Goal: Task Accomplishment & Management: Complete application form

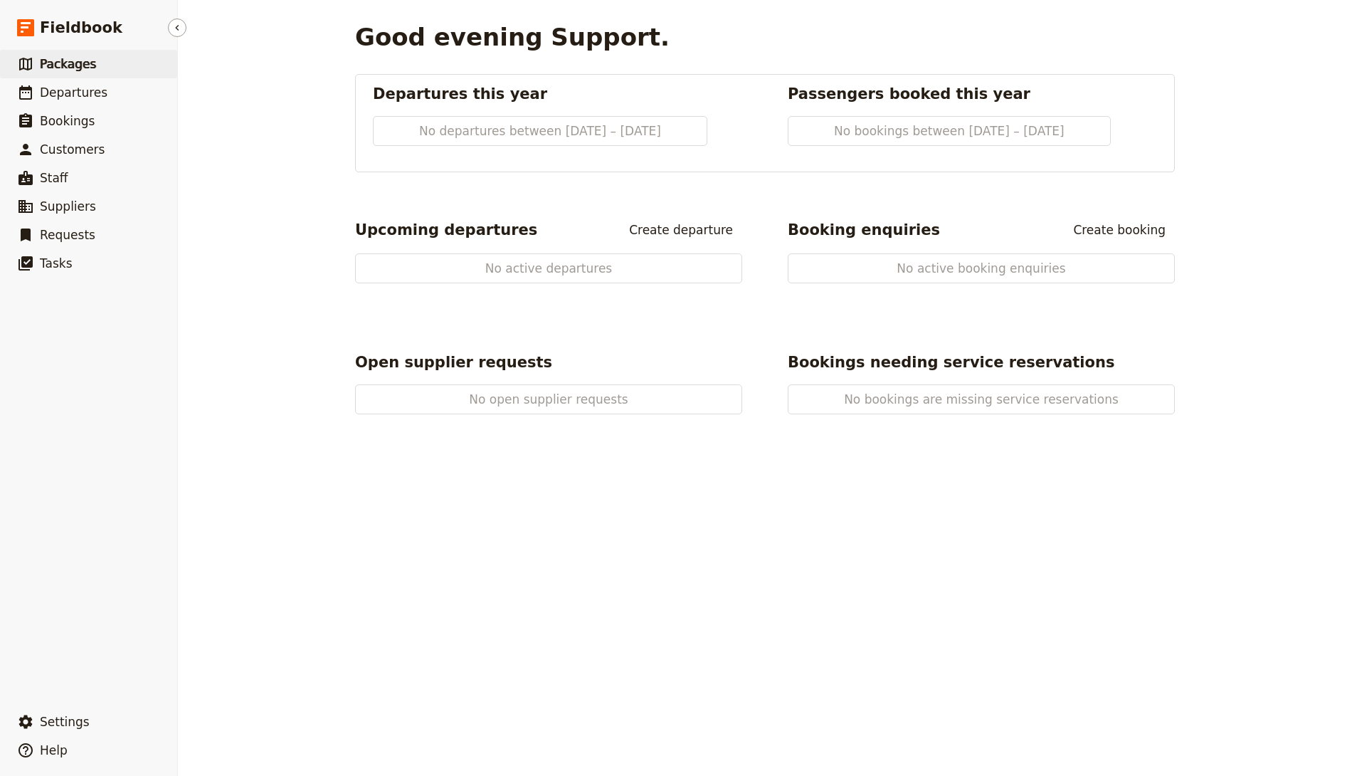
click at [80, 62] on span "Packages" at bounding box center [68, 64] width 56 height 14
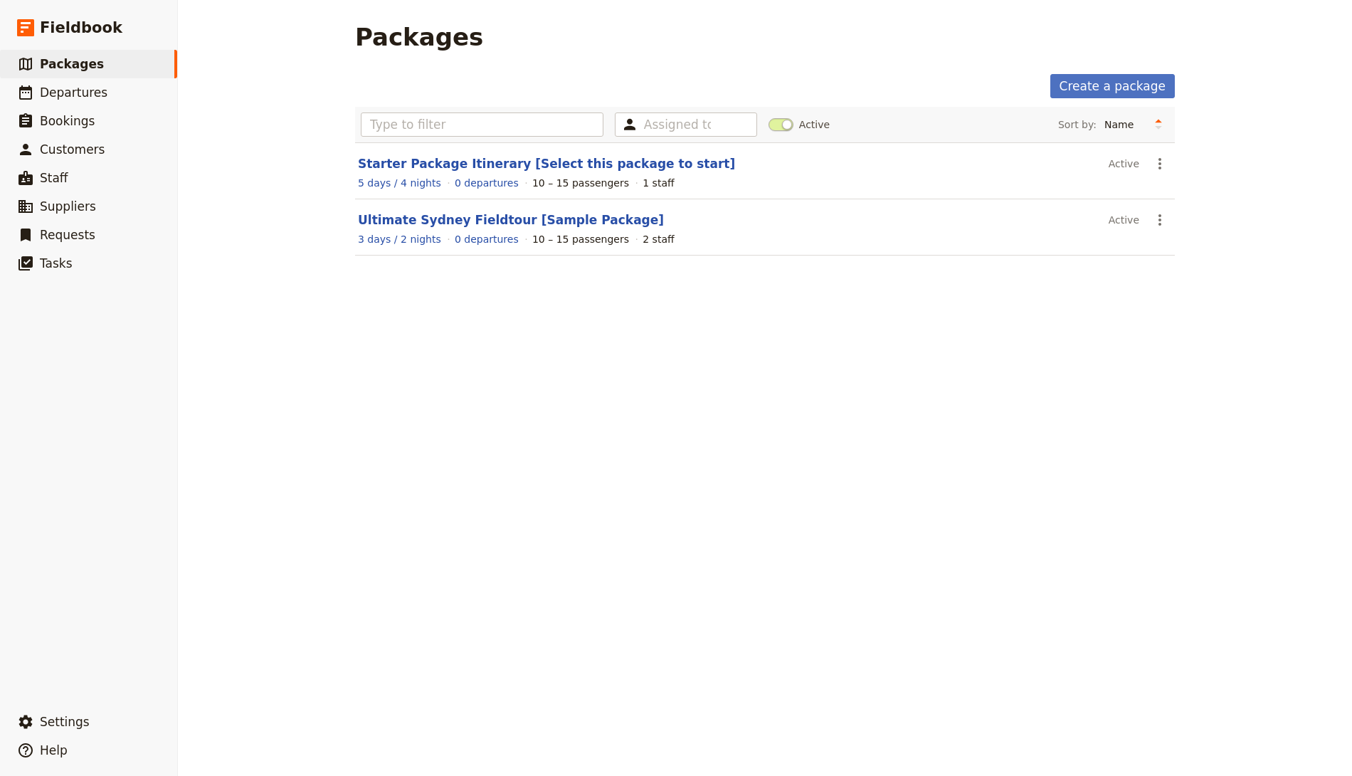
click at [453, 211] on header "Ultimate Sydney Fieldtour [Sample Package]" at bounding box center [730, 219] width 745 height 17
click at [452, 219] on link "Ultimate Sydney Fieldtour [Sample Package]" at bounding box center [511, 220] width 306 height 14
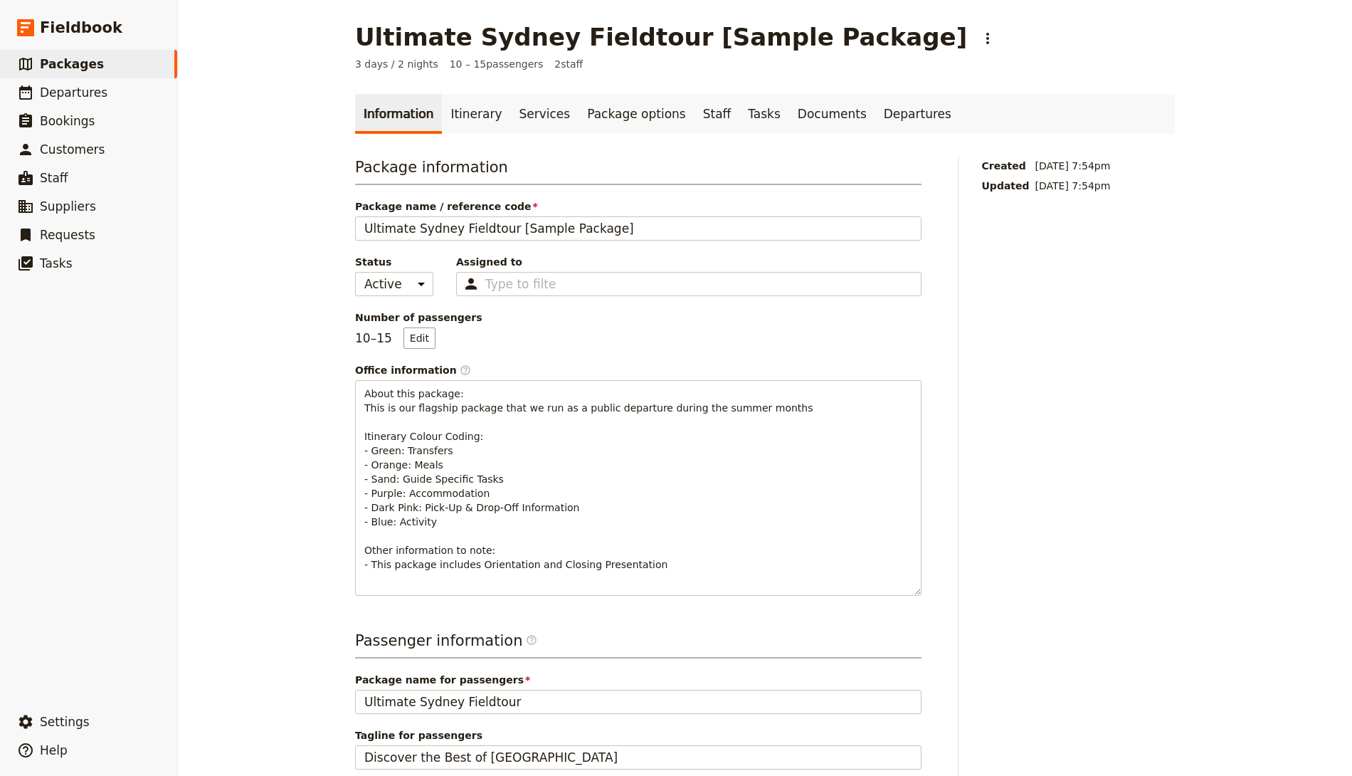
scroll to position [279, 0]
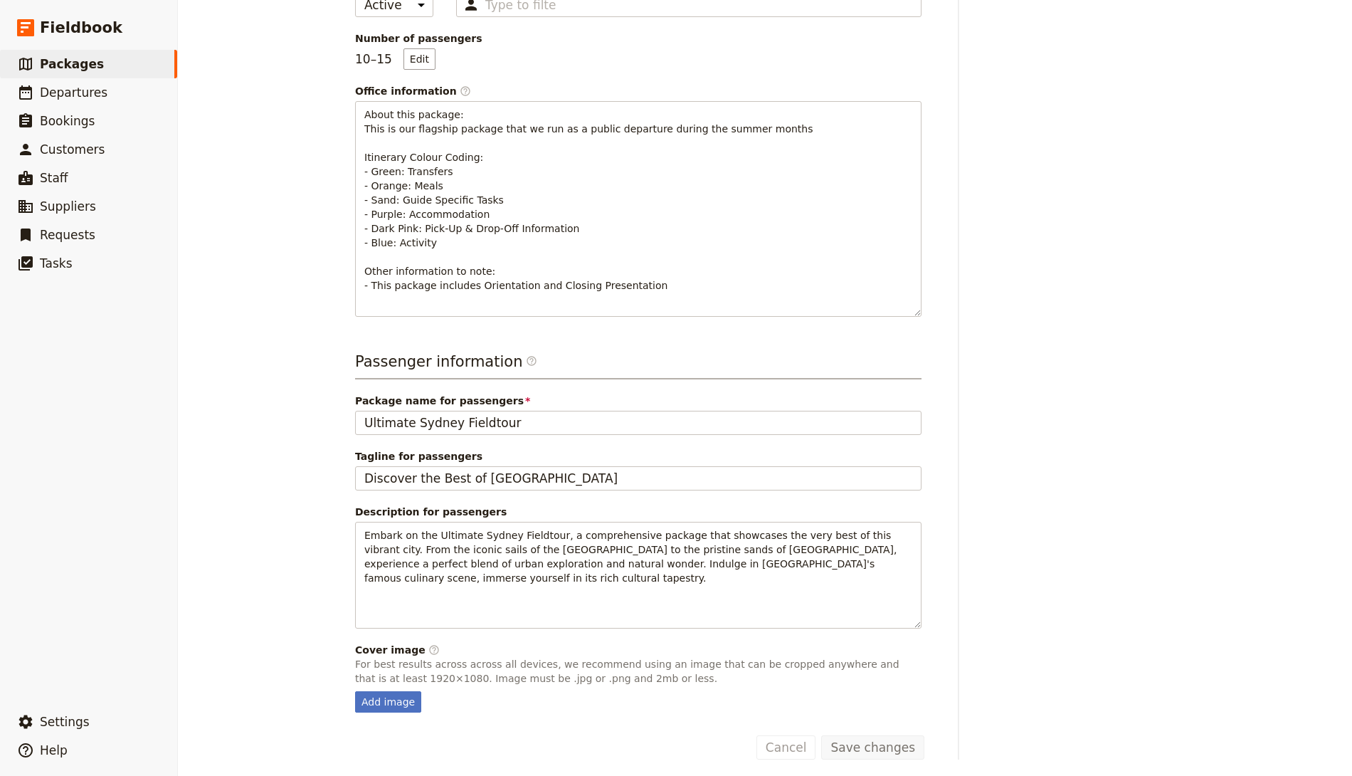
click at [388, 682] on fieldset "Cover image ​ For best results across across all devices, we recommend using an…" at bounding box center [638, 678] width 567 height 70
click at [384, 695] on div "Add image" at bounding box center [388, 701] width 66 height 21
click at [355, 691] on input "Add image" at bounding box center [354, 690] width 1 height 1
type input "C:\fakepath\Cover Image.jpg"
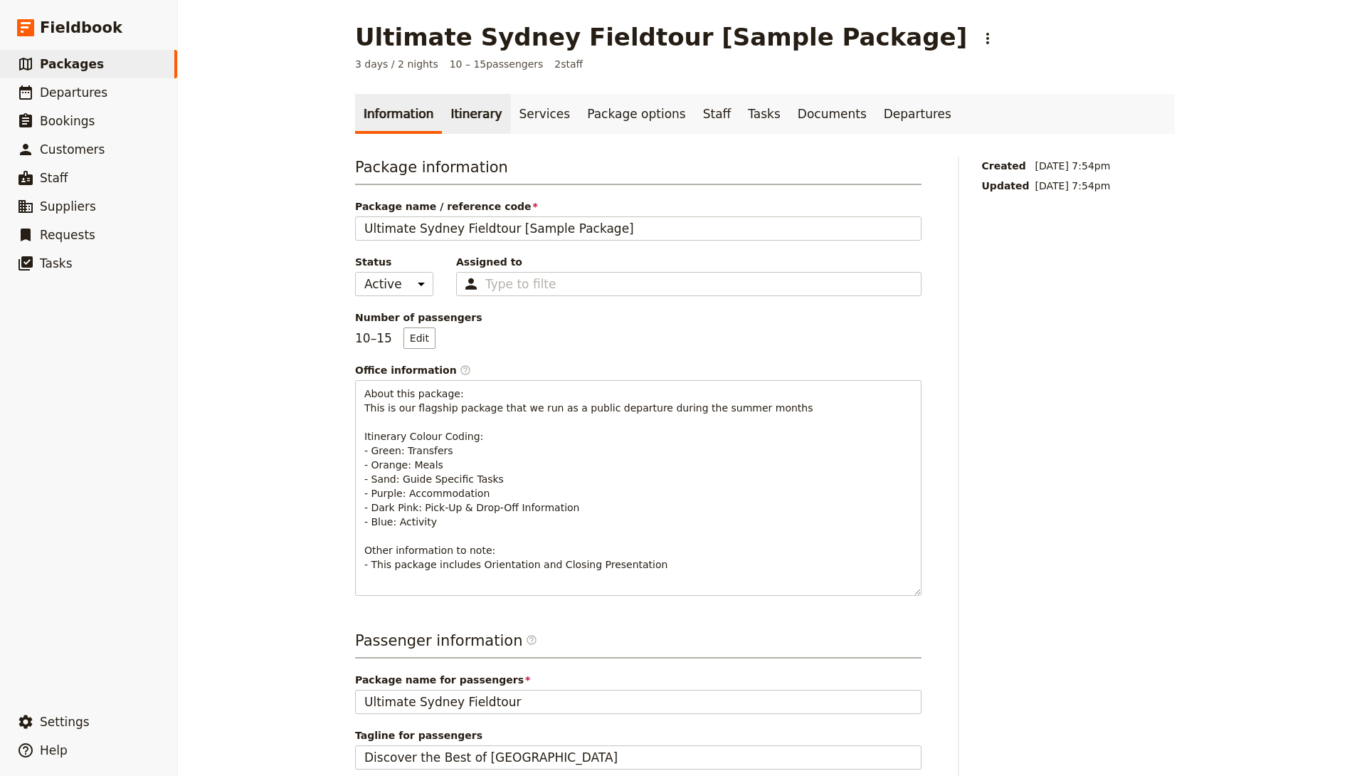
click at [453, 106] on link "Itinerary" at bounding box center [476, 114] width 68 height 40
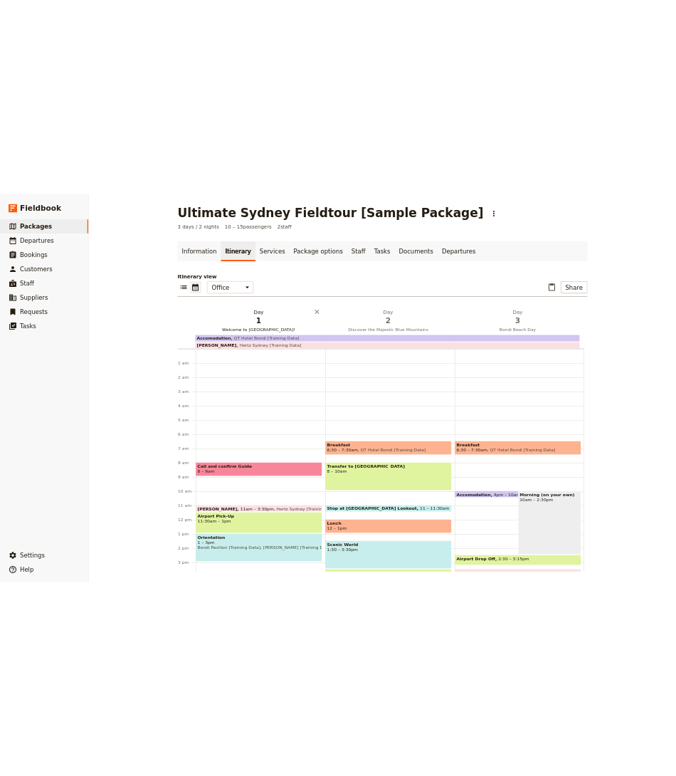
scroll to position [171, 0]
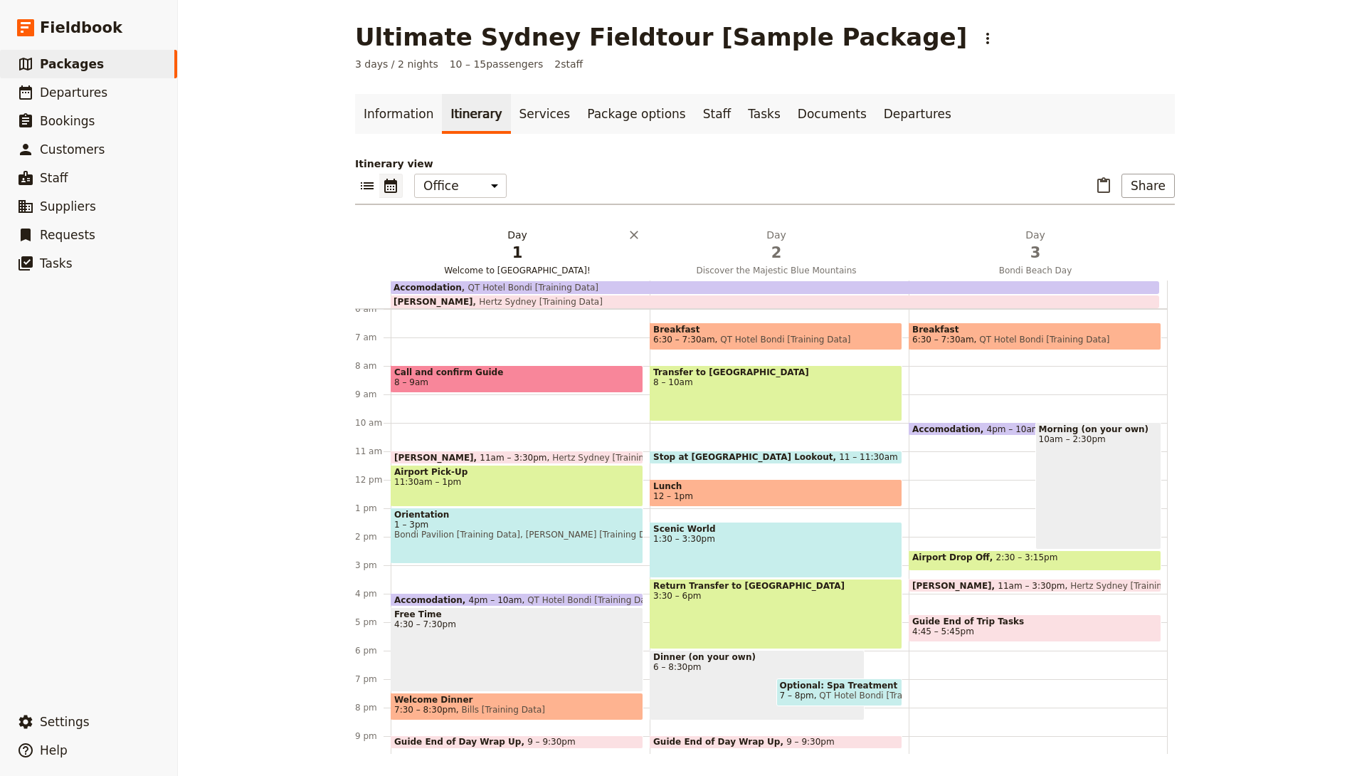
click at [493, 242] on span "1" at bounding box center [517, 252] width 242 height 21
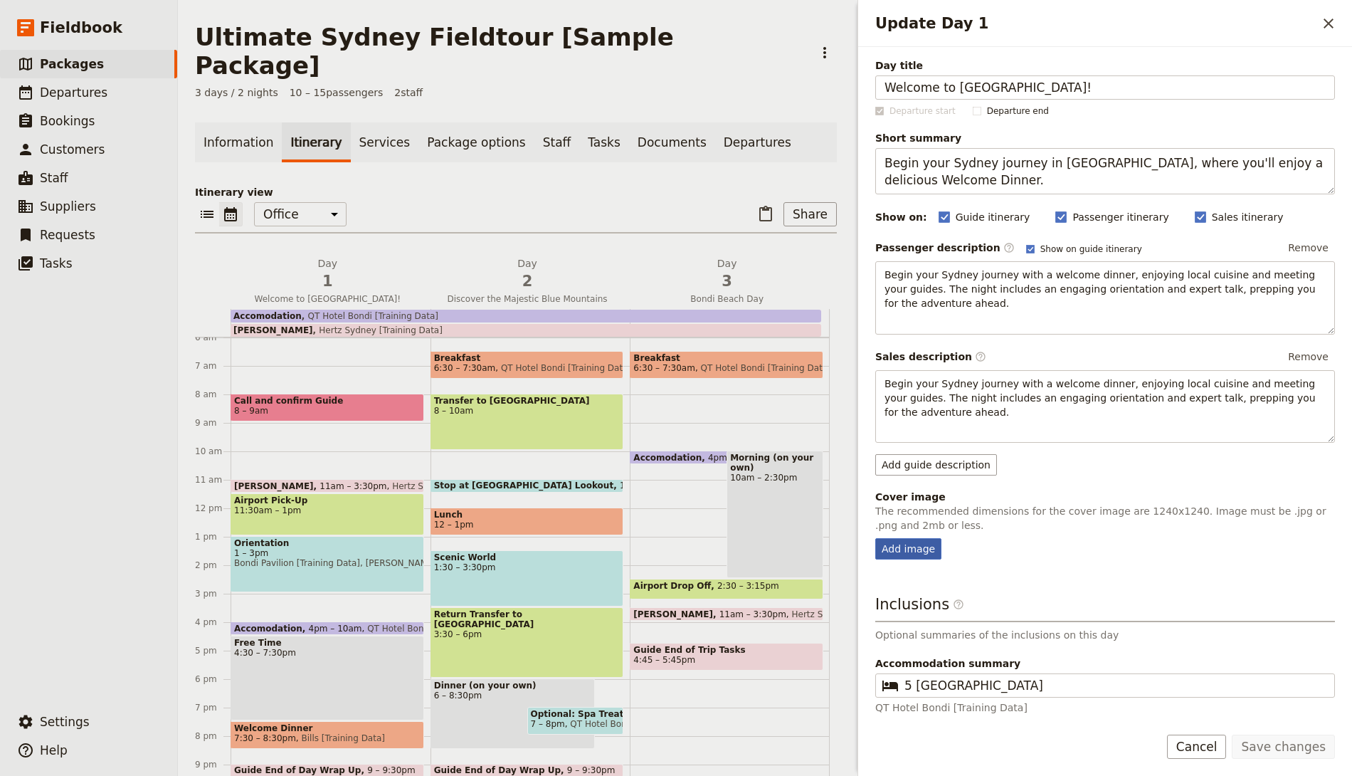
click at [885, 542] on div "Add image" at bounding box center [908, 548] width 66 height 21
click at [875, 538] on input "Add image" at bounding box center [875, 537] width 1 height 1
type input "C:\fakepath\Day 1.jpg"
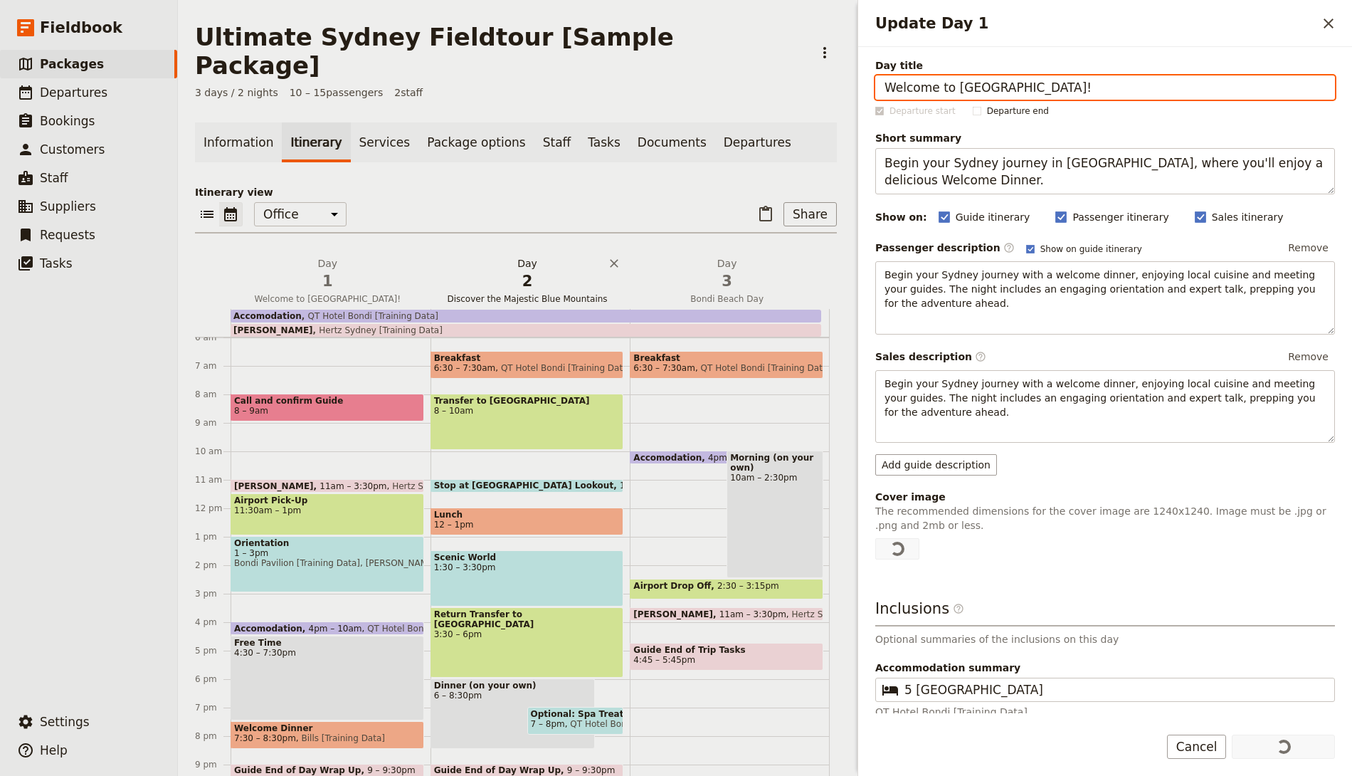
click at [537, 256] on h2 "Day 2 Discover the Majestic Blue Mountains" at bounding box center [527, 274] width 183 height 36
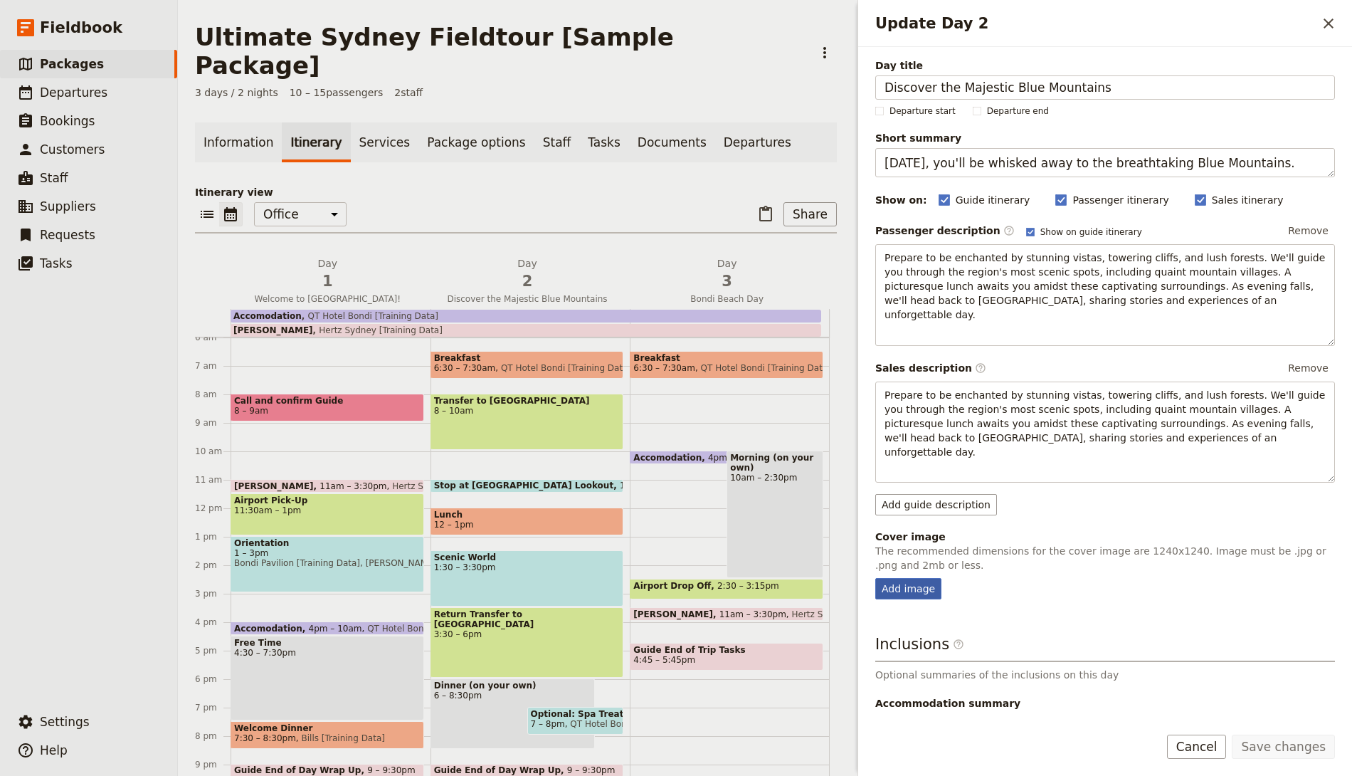
click at [909, 578] on div "Add image" at bounding box center [908, 588] width 66 height 21
click at [875, 577] on input "Add image" at bounding box center [875, 577] width 1 height 1
type input "C:\fakepath\Day 2.jpg"
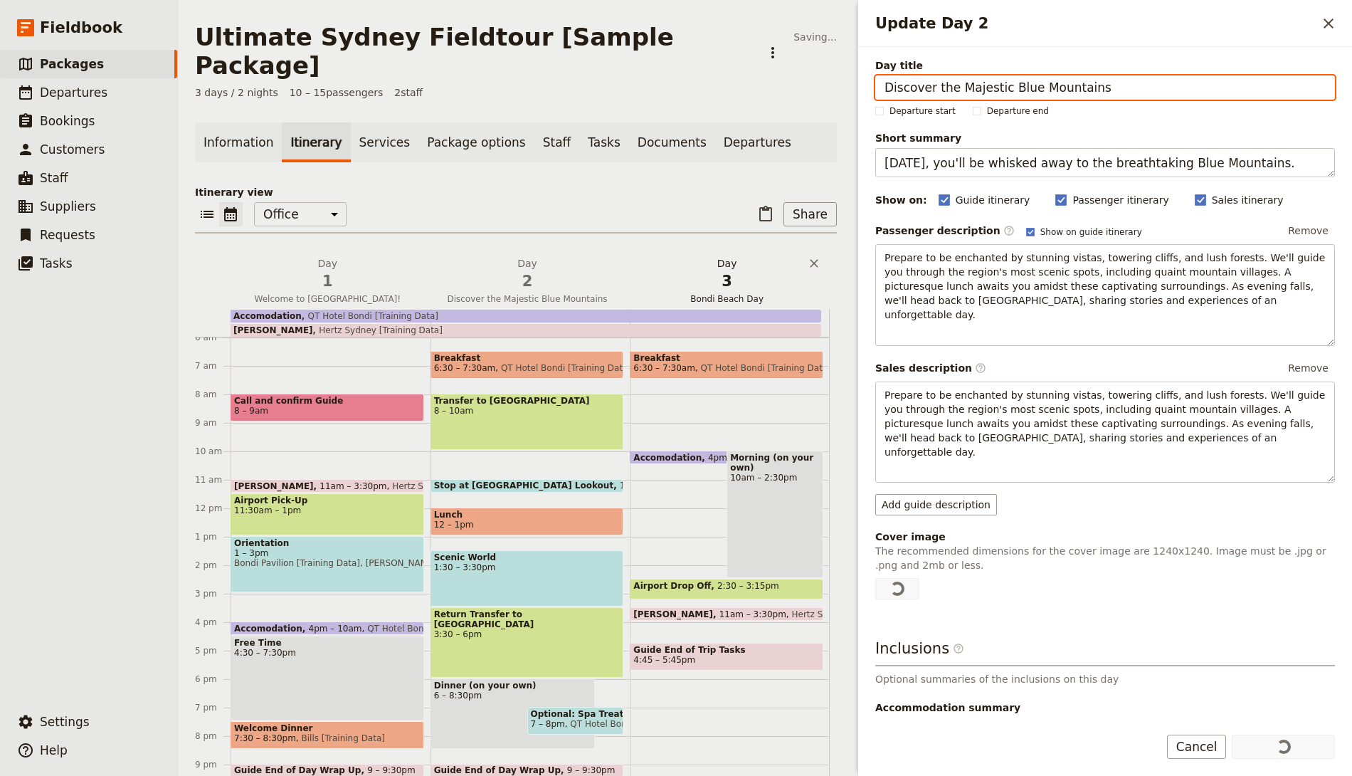
click at [720, 293] on span "Bondi Beach Day" at bounding box center [727, 298] width 194 height 11
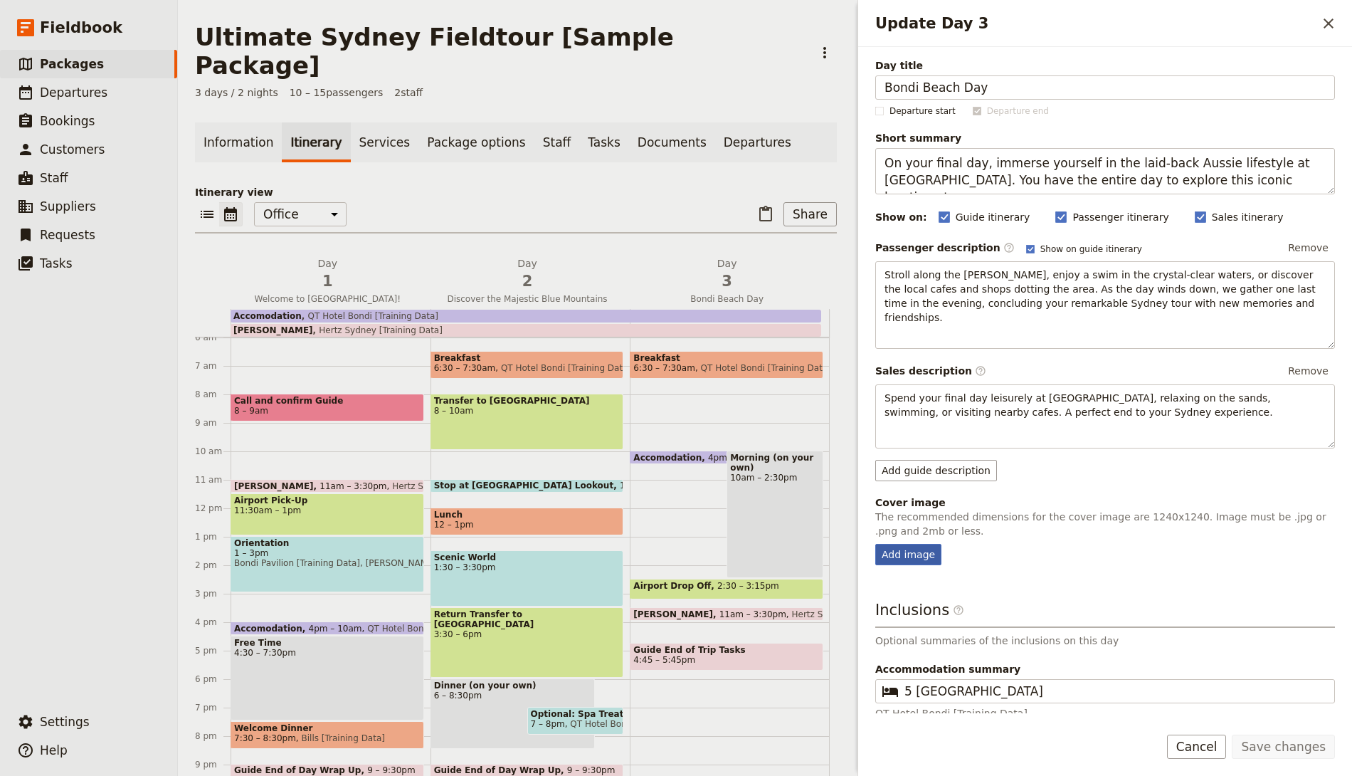
click at [906, 544] on div "Add image" at bounding box center [908, 554] width 66 height 21
click at [875, 543] on input "Add image" at bounding box center [875, 543] width 1 height 1
type input "C:\fakepath\Day 3.jpeg"
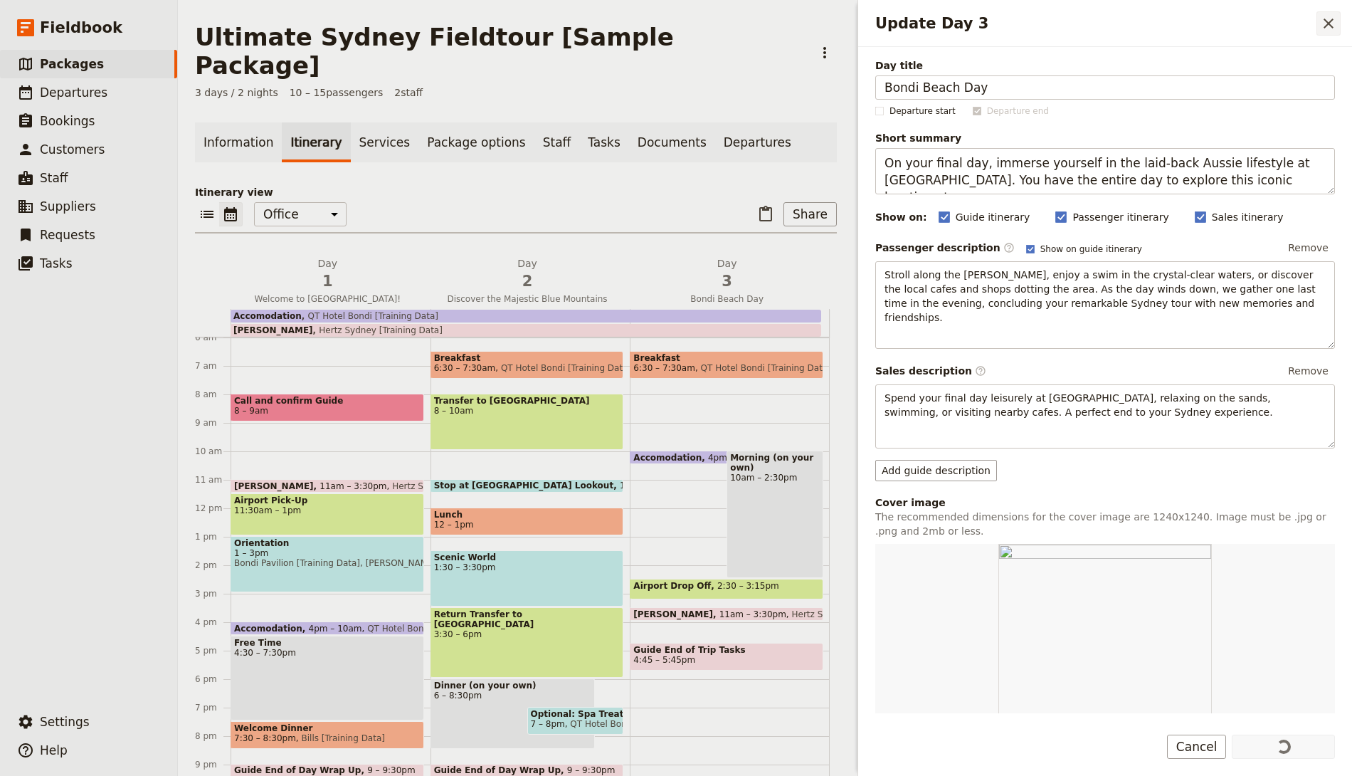
click at [1320, 25] on icon "Close drawer" at bounding box center [1328, 23] width 17 height 17
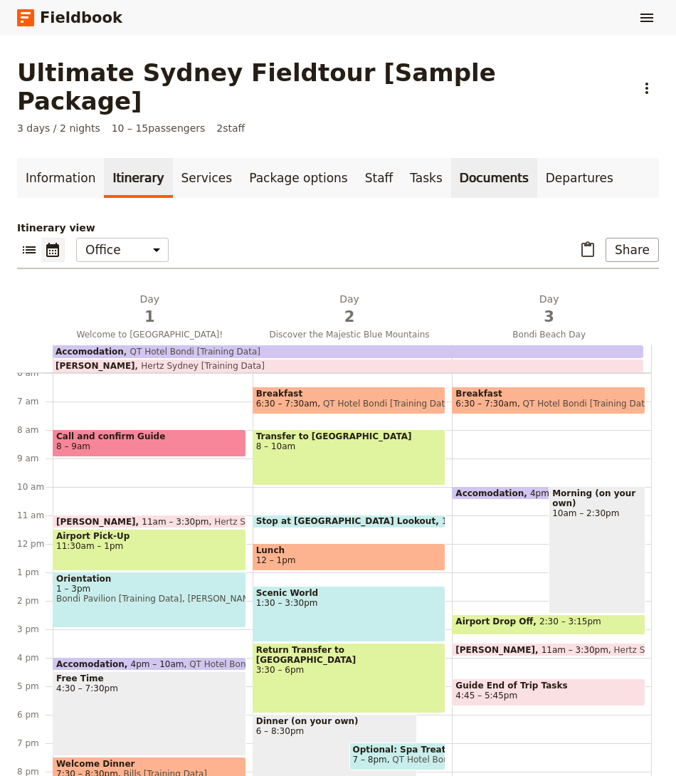
click at [460, 158] on link "Documents" at bounding box center [494, 178] width 86 height 40
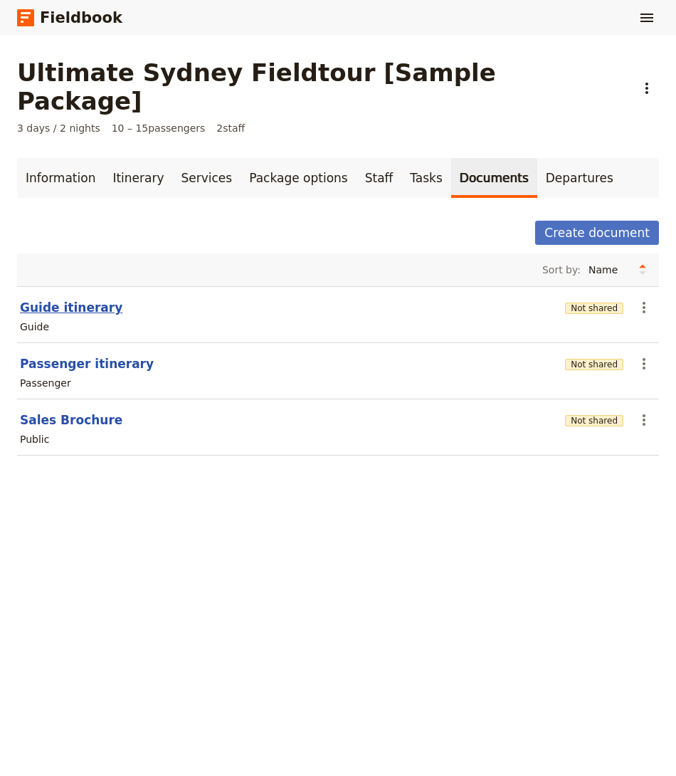
click at [90, 299] on button "Guide itinerary" at bounding box center [71, 307] width 102 height 17
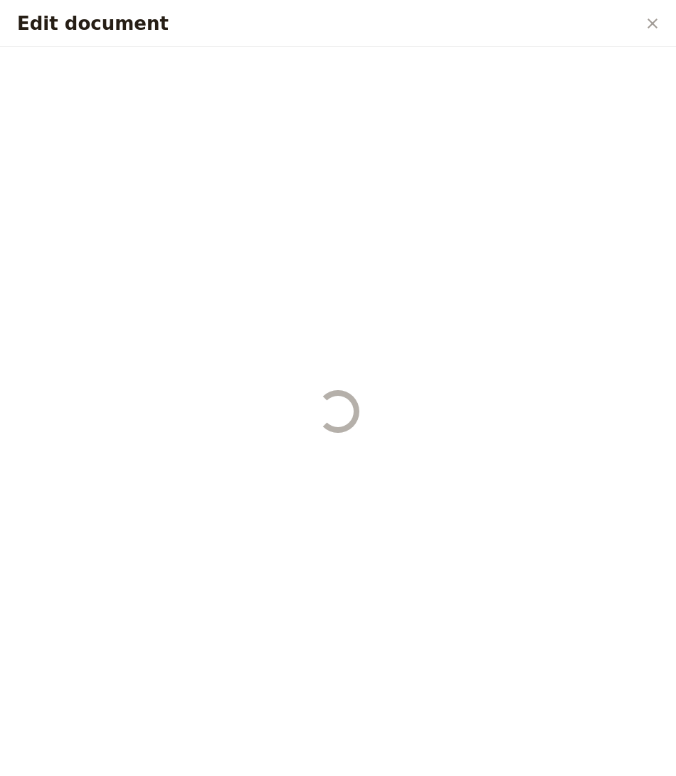
select select "STAFF"
select select "RUN_SHEET"
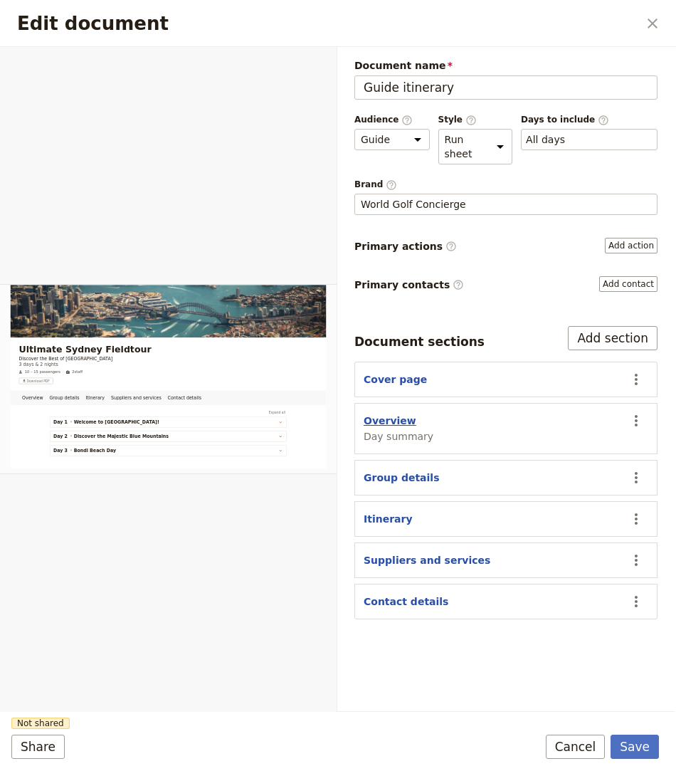
click at [384, 420] on button "Overview" at bounding box center [390, 421] width 53 height 14
select select "DAY_SUMMARY"
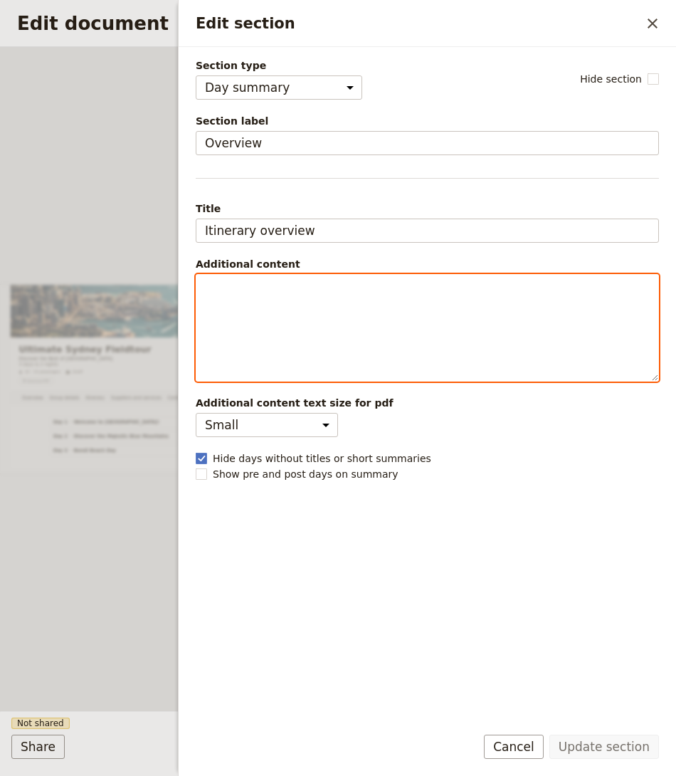
click at [513, 340] on div "Edit section" at bounding box center [427, 328] width 462 height 106
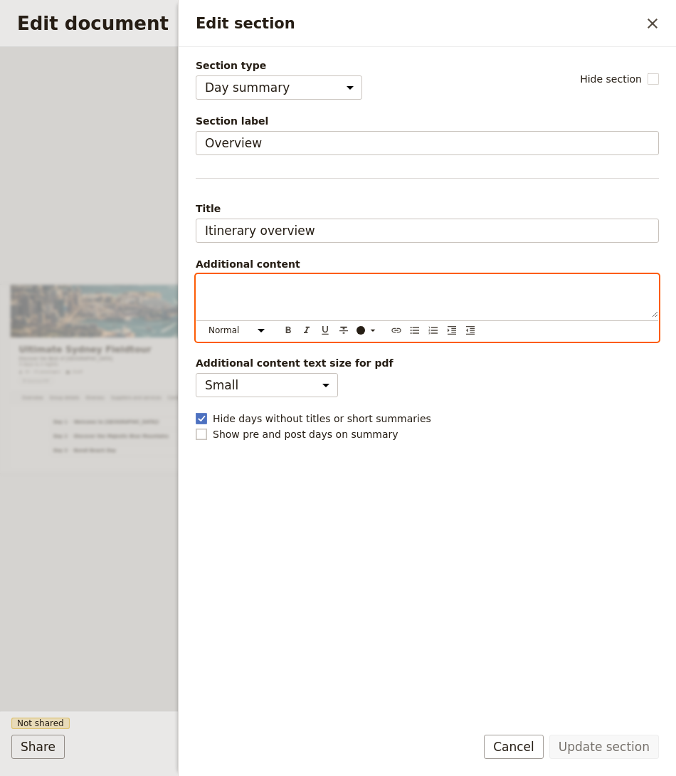
scroll to position [137, 0]
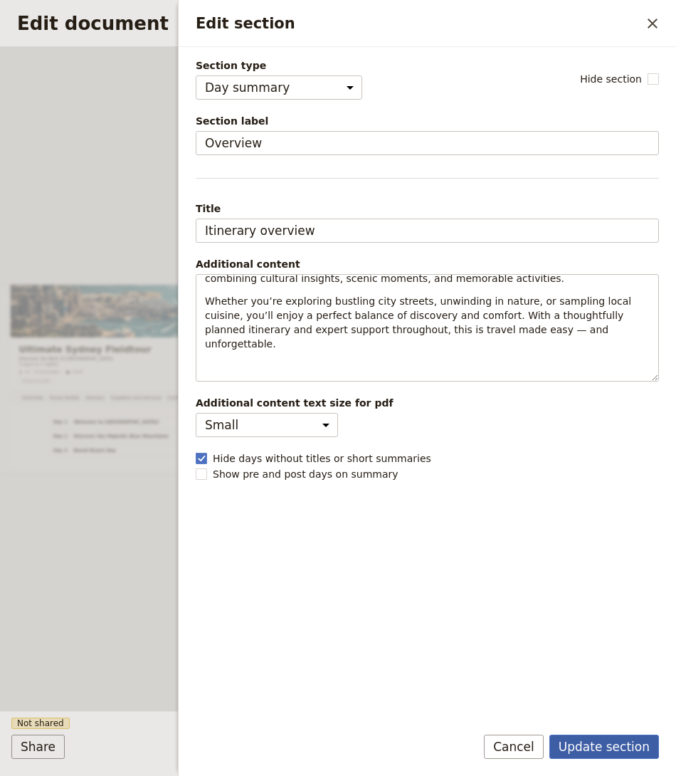
click at [621, 749] on button "Update section" at bounding box center [604, 747] width 110 height 24
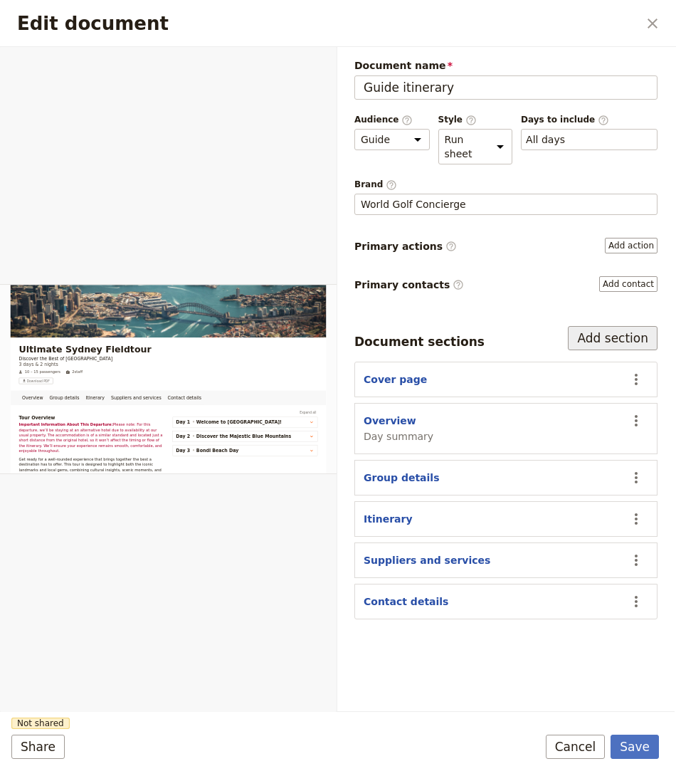
click at [590, 326] on button "Add section" at bounding box center [613, 338] width 90 height 24
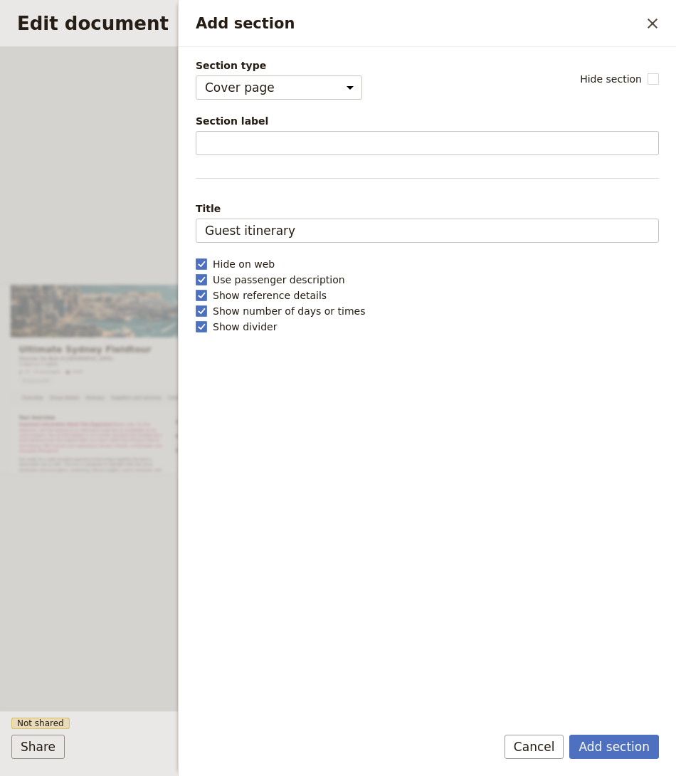
click at [590, 327] on label "Show divider" at bounding box center [427, 327] width 463 height 14
click at [196, 320] on input "Show divider" at bounding box center [195, 319] width 1 height 1
checkbox input "false"
click at [320, 98] on select "Cover page Day summary Itinerary Group details Contact details Suppliers and se…" at bounding box center [279, 87] width 167 height 24
select select "CUSTOM"
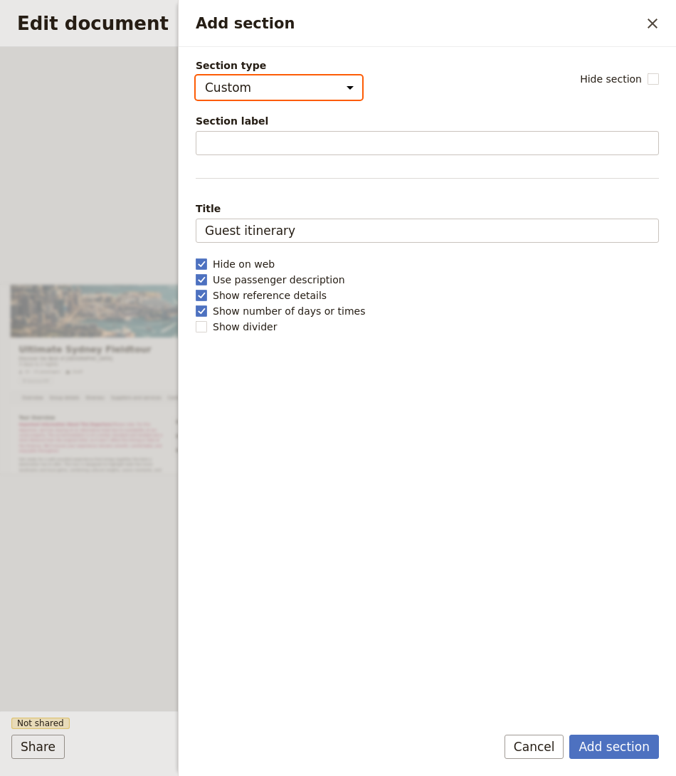
click at [196, 75] on select "Cover page Day summary Itinerary Group details Contact details Suppliers and se…" at bounding box center [279, 87] width 167 height 24
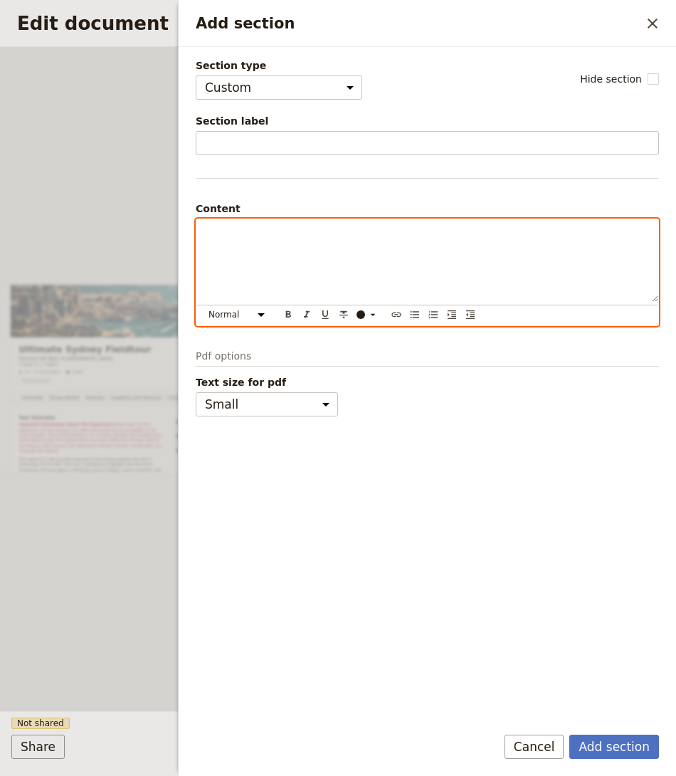
click at [260, 242] on div "Add section" at bounding box center [427, 260] width 462 height 83
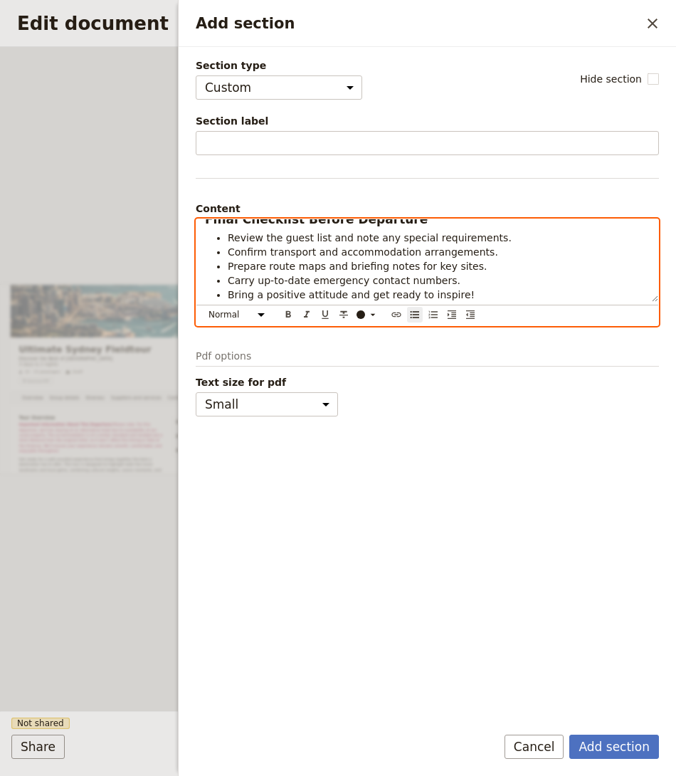
scroll to position [695, 0]
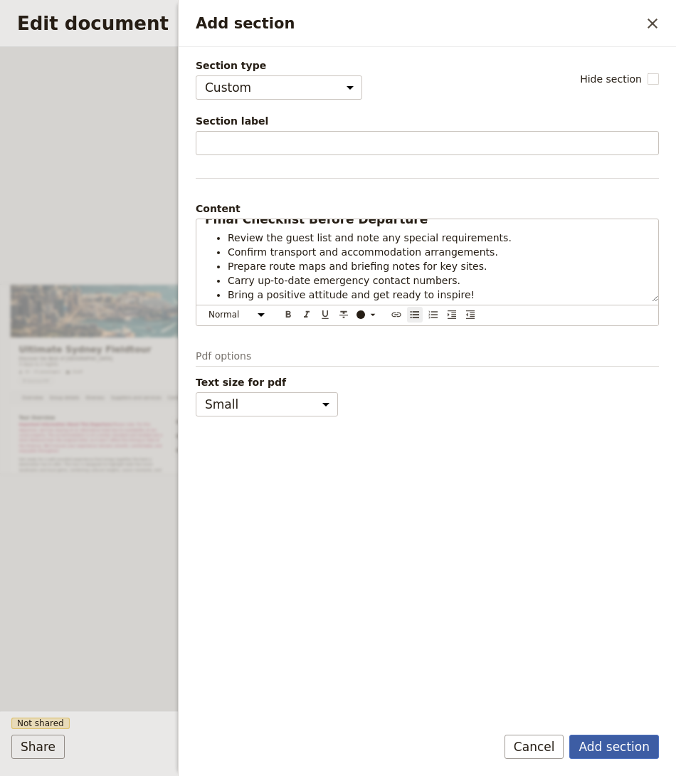
click at [625, 742] on button "Add section" at bounding box center [614, 747] width 90 height 24
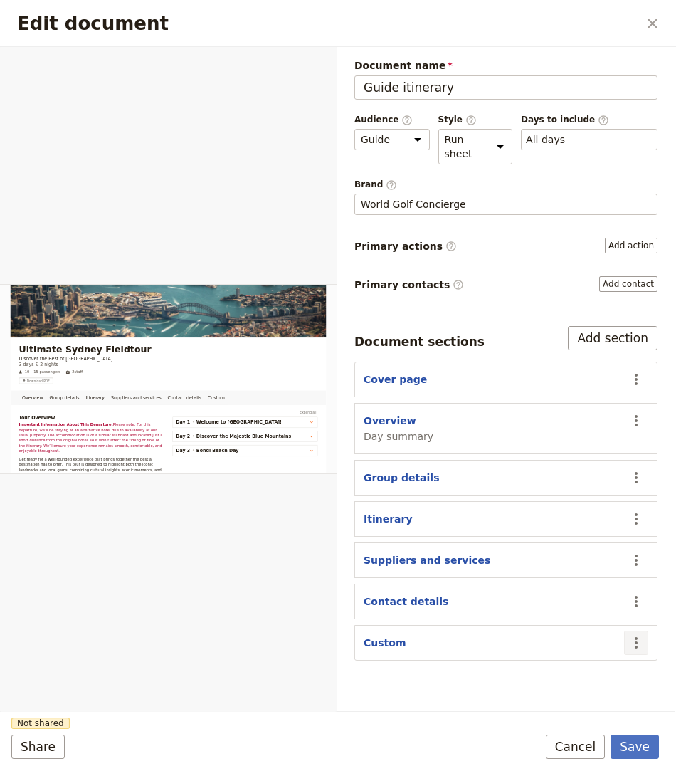
click at [631, 634] on icon "Actions" at bounding box center [636, 642] width 17 height 17
click at [381, 640] on button "Custom" at bounding box center [385, 643] width 42 height 14
select select "CUSTOM"
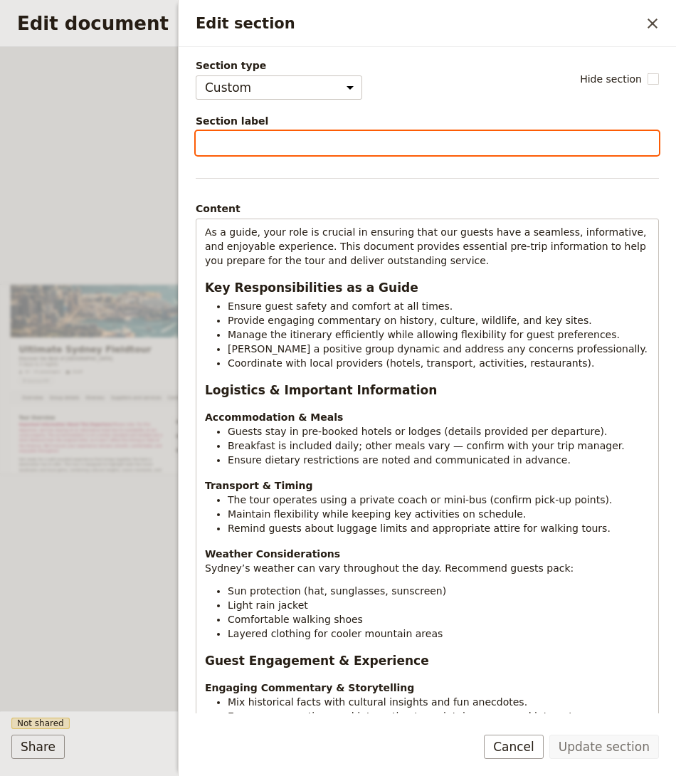
click at [326, 146] on input "Section label" at bounding box center [427, 143] width 463 height 24
paste input "Pre-Tour Information"
type input "Pre-Tour Information"
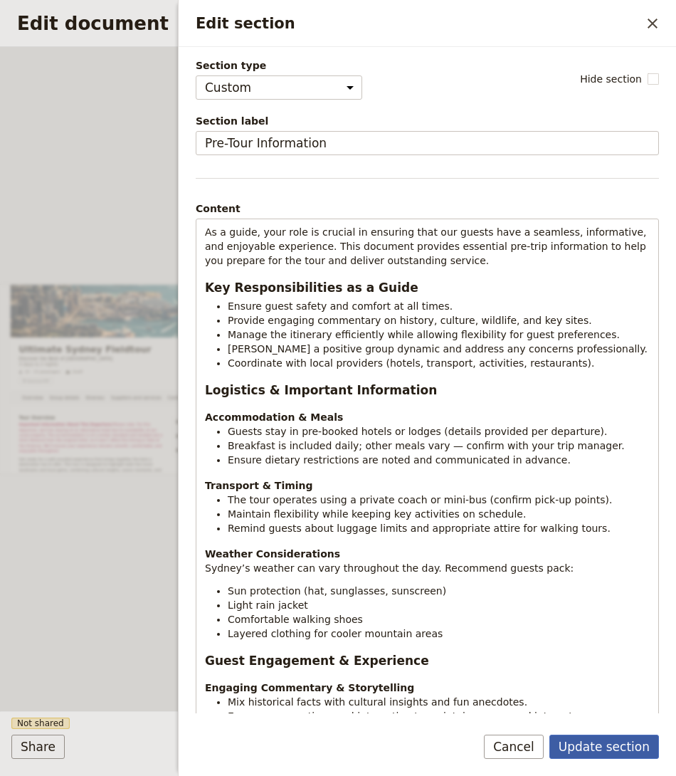
click at [591, 747] on button "Update section" at bounding box center [604, 747] width 110 height 24
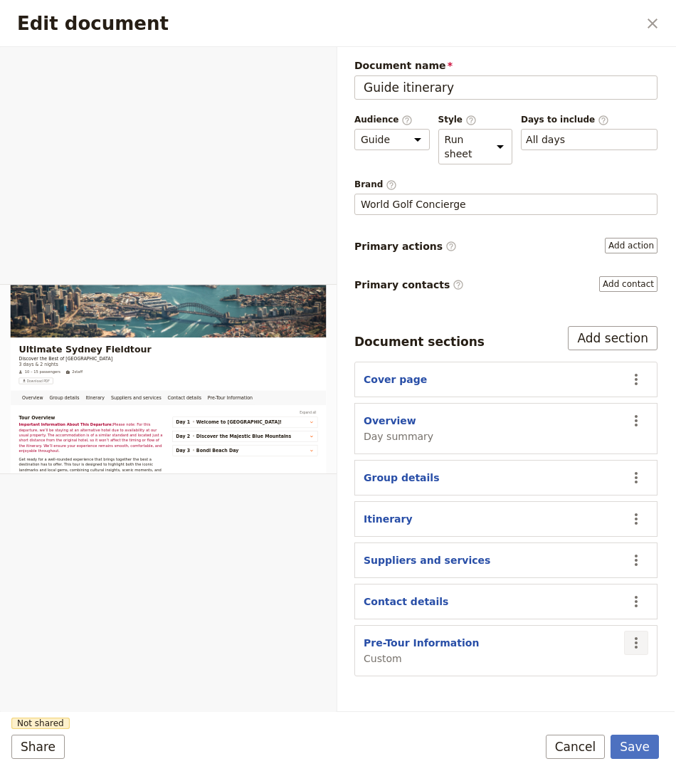
click at [631, 634] on icon "Actions" at bounding box center [636, 642] width 17 height 17
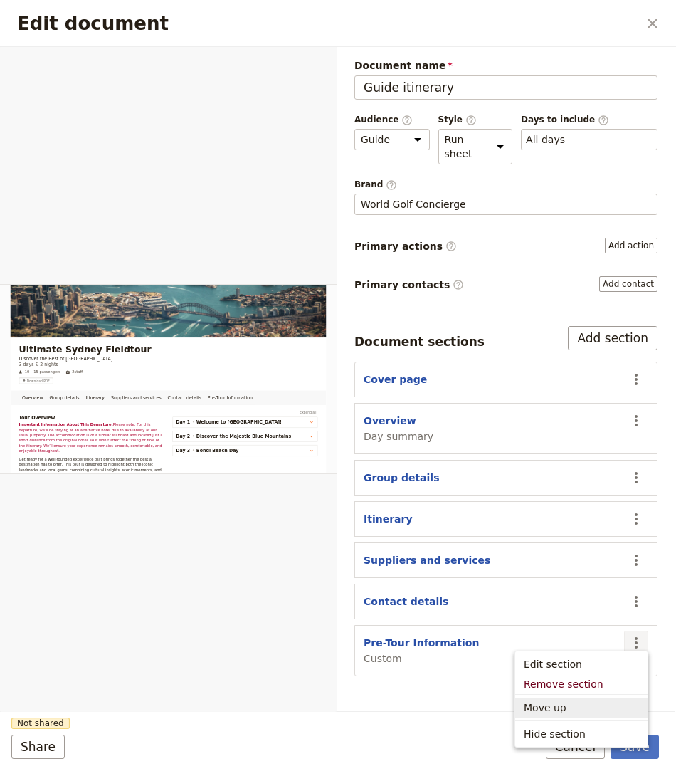
click at [570, 705] on span "Move up" at bounding box center [581, 707] width 115 height 14
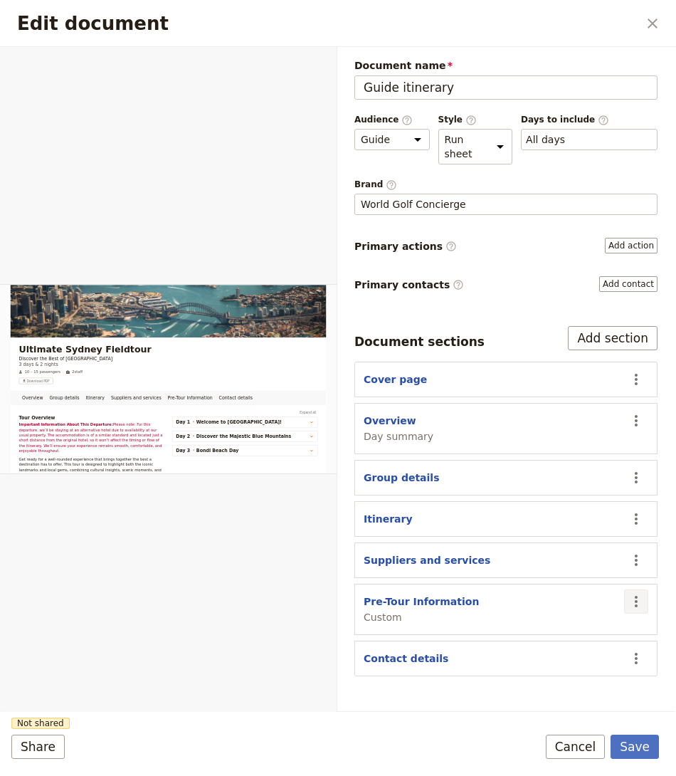
click at [635, 595] on icon "Actions" at bounding box center [636, 601] width 17 height 17
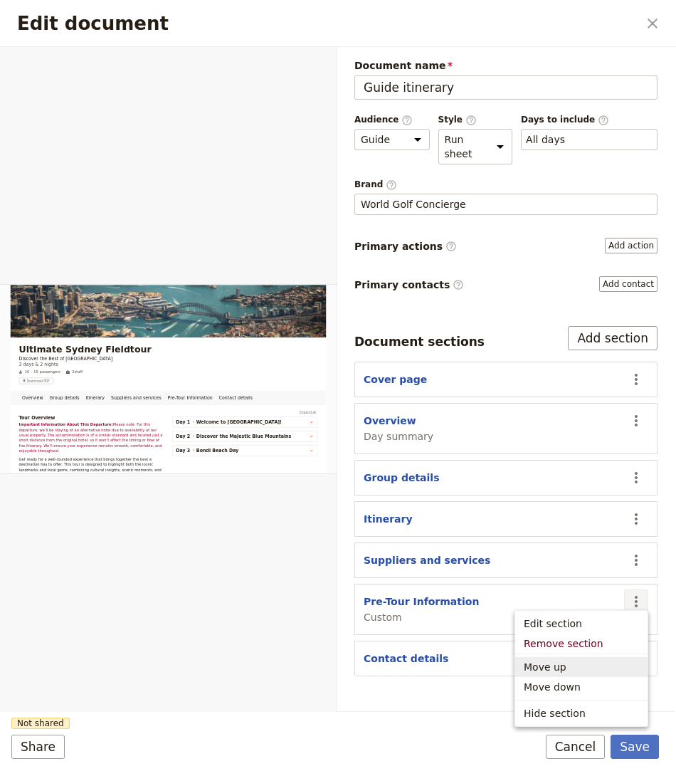
click at [577, 673] on span "Move up" at bounding box center [581, 667] width 115 height 14
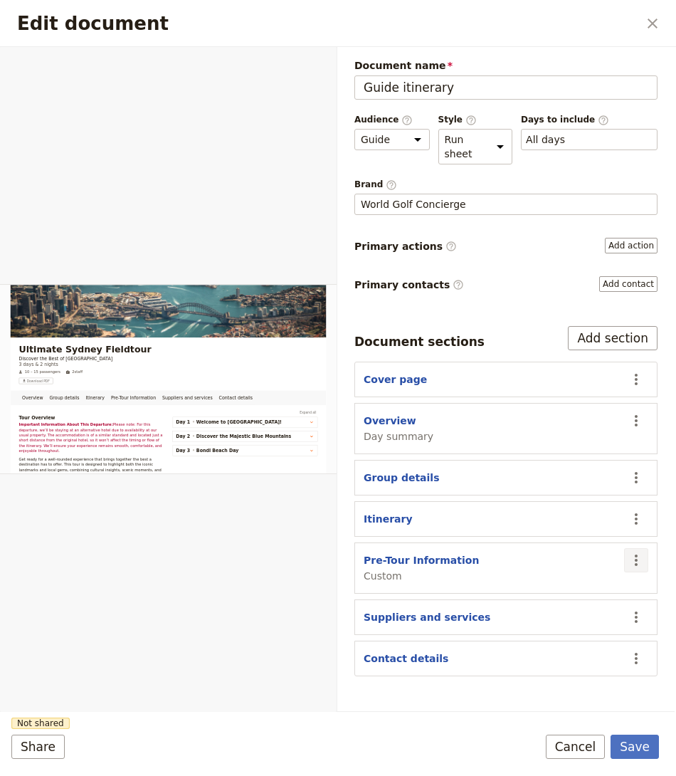
click at [636, 552] on icon "Actions" at bounding box center [636, 560] width 17 height 17
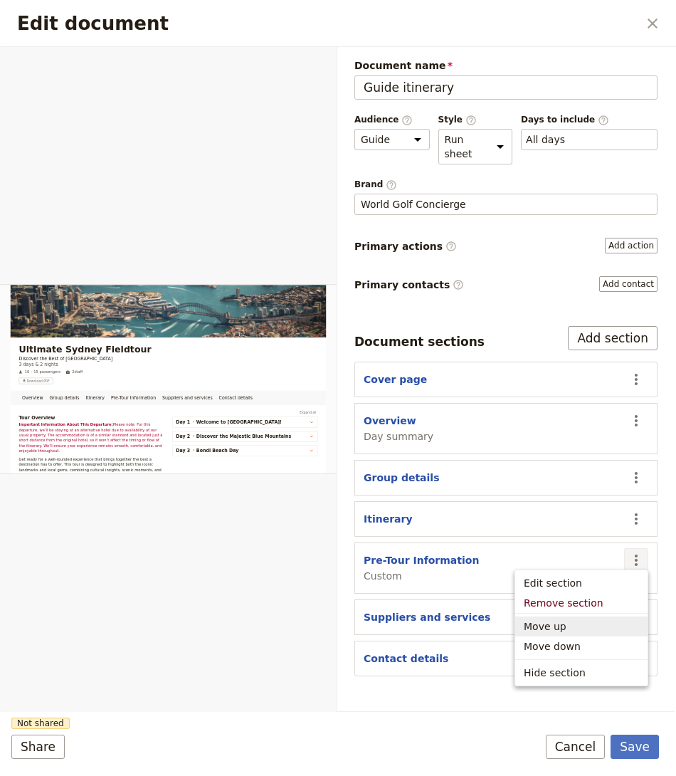
click at [581, 627] on span "Move up" at bounding box center [581, 626] width 115 height 14
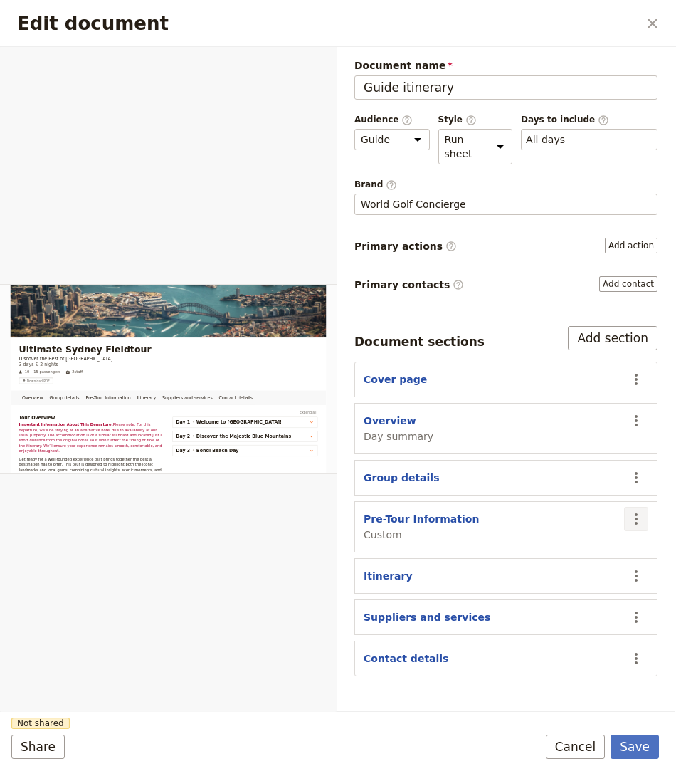
click at [642, 512] on icon "Actions" at bounding box center [636, 518] width 17 height 17
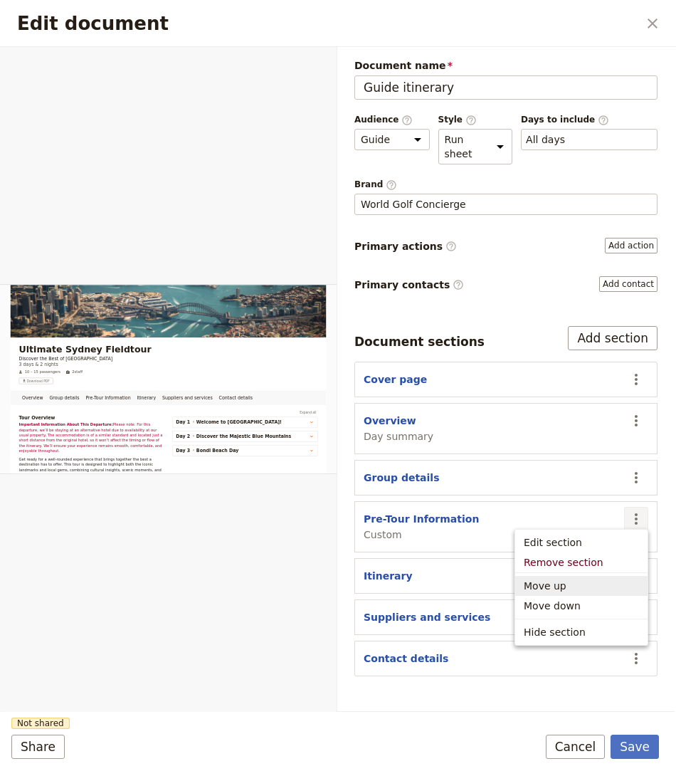
click at [606, 591] on span "Move up" at bounding box center [581, 586] width 115 height 14
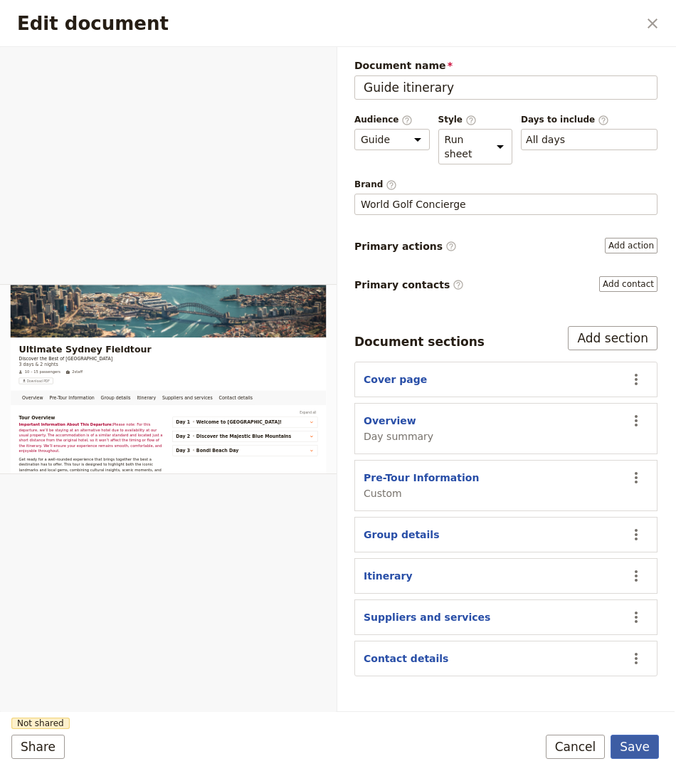
click at [634, 745] on button "Save" at bounding box center [635, 747] width 48 height 24
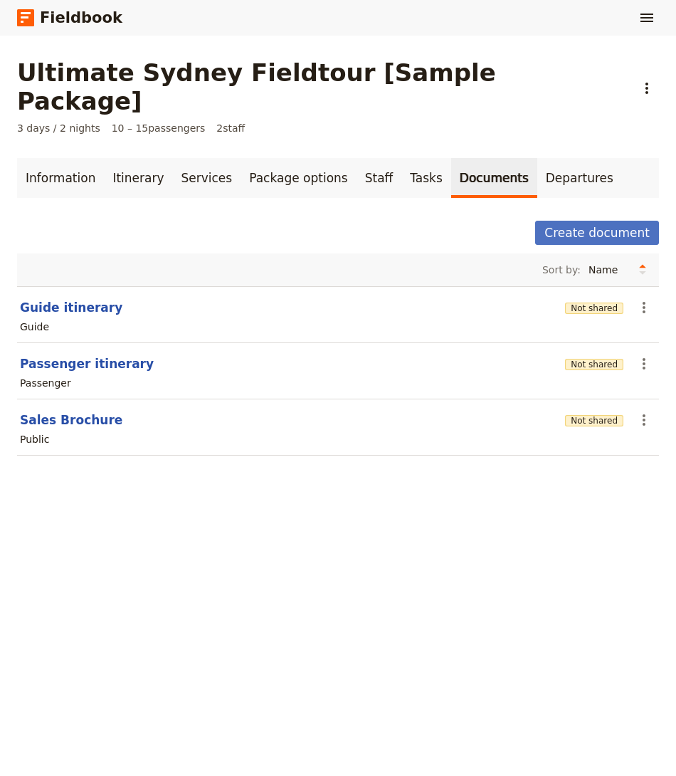
click at [93, 286] on section "Guide itinerary Not shared ​ Guide" at bounding box center [338, 314] width 642 height 57
click at [92, 299] on button "Guide itinerary" at bounding box center [71, 307] width 102 height 17
select select "STAFF"
select select "RUN_SHEET"
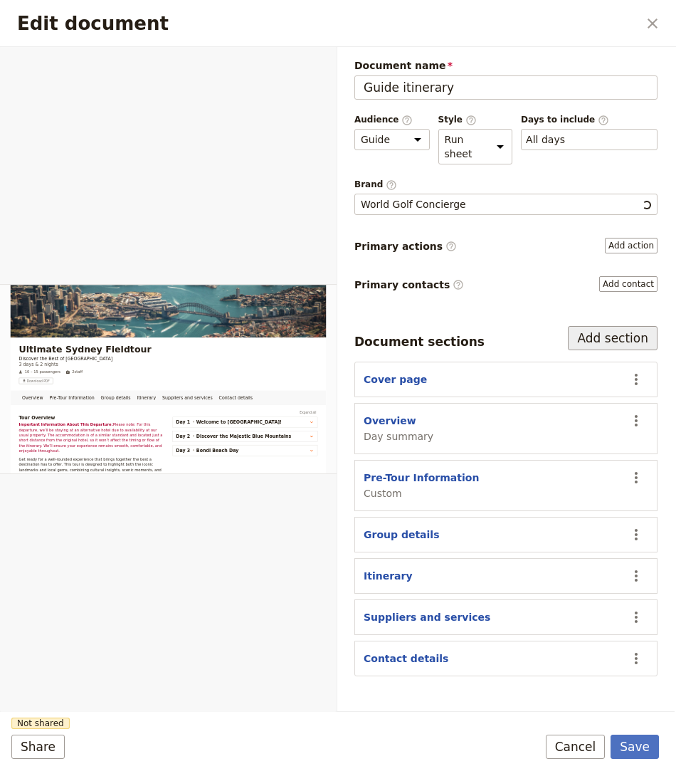
scroll to position [0, 0]
click at [635, 342] on button "Add section" at bounding box center [613, 338] width 90 height 24
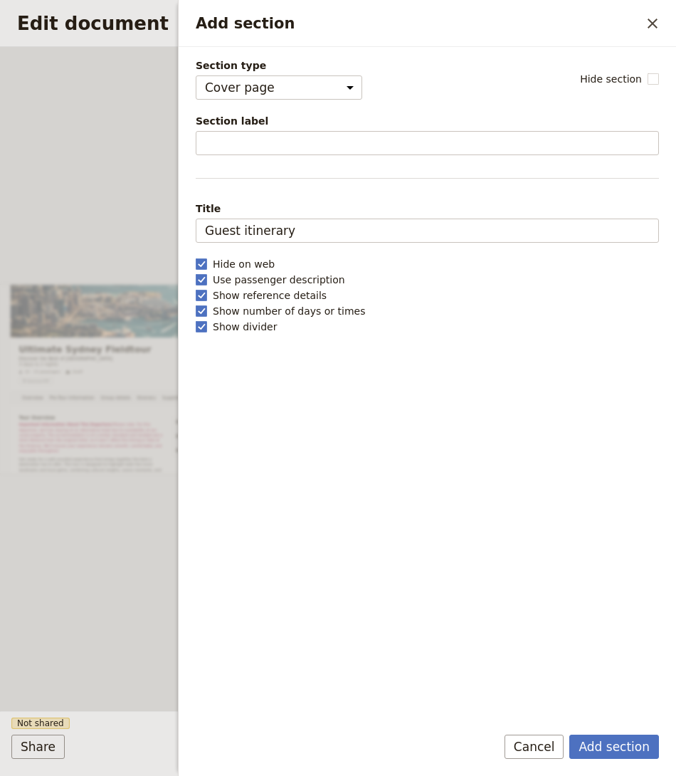
click at [427, 181] on div "Section type Cover page Day summary Itinerary Group details Contact details Sup…" at bounding box center [427, 384] width 463 height 653
click at [337, 90] on select "Cover page Day summary Itinerary Group details Contact details Suppliers and se…" at bounding box center [279, 87] width 167 height 24
select select "CUSTOM"
click at [196, 75] on select "Cover page Day summary Itinerary Group details Contact details Suppliers and se…" at bounding box center [279, 87] width 167 height 24
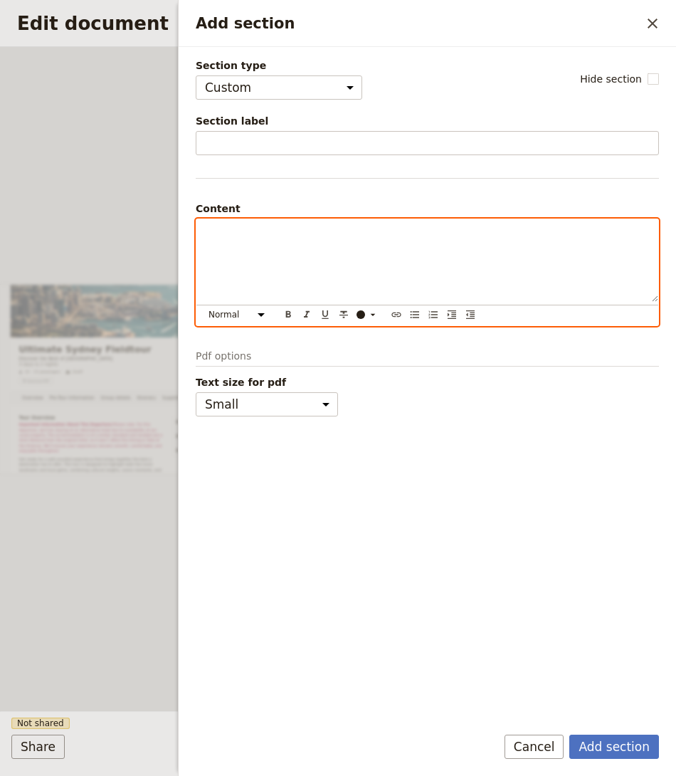
click at [266, 238] on div "Add section" at bounding box center [427, 260] width 462 height 83
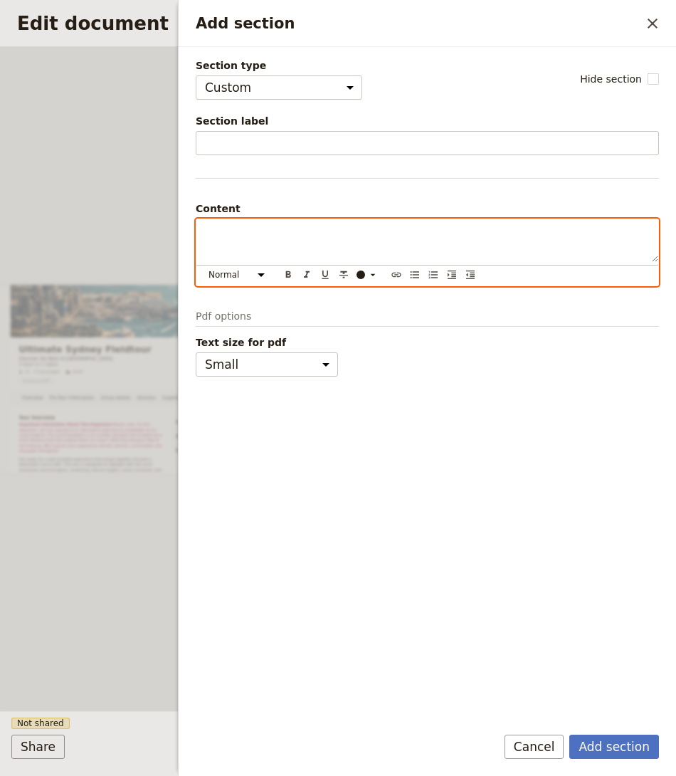
scroll to position [331, 0]
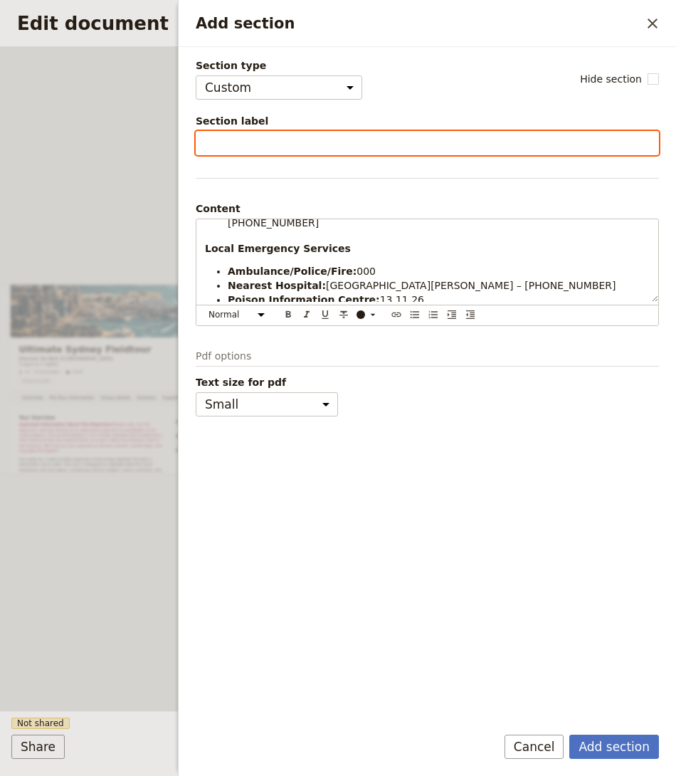
click at [354, 144] on input "Section label" at bounding box center [427, 143] width 463 height 24
paste input "Health & Safety"
type input "Health & Safety"
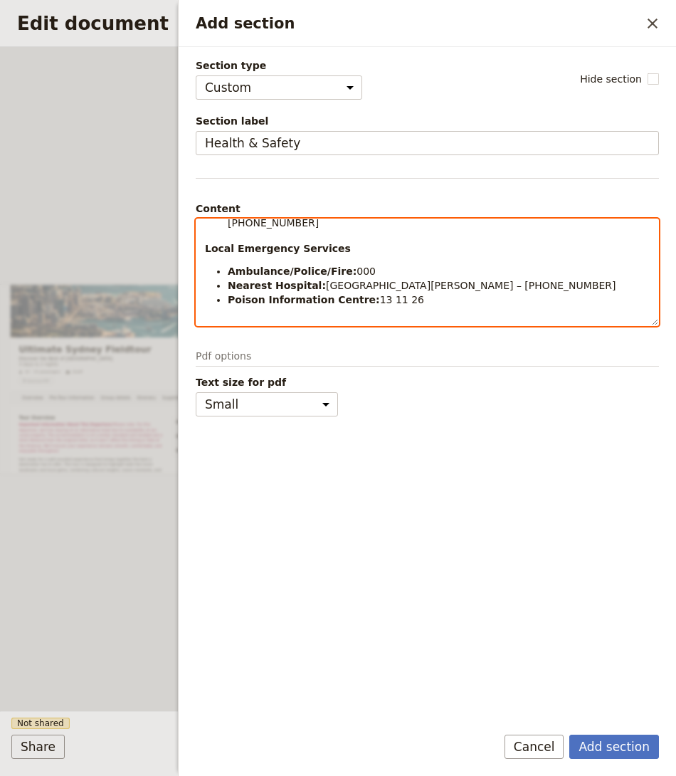
click at [265, 308] on div "Emergency Protocols In the event of a medical emergency: Ensure the guest is sa…" at bounding box center [427, 272] width 463 height 107
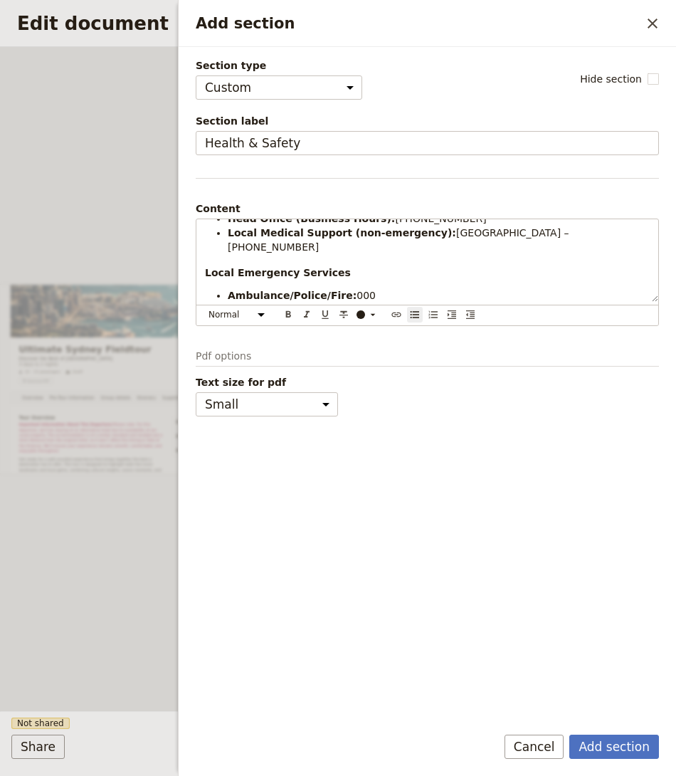
click at [614, 733] on form "Section type Cover page Day summary Itinerary Group details Contact details Sup…" at bounding box center [428, 411] width 498 height 729
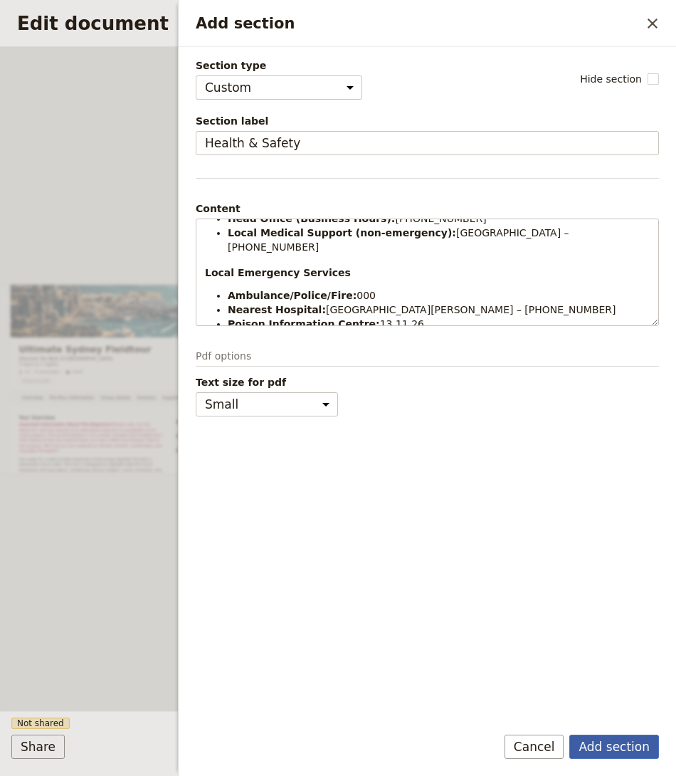
click at [610, 740] on button "Add section" at bounding box center [614, 747] width 90 height 24
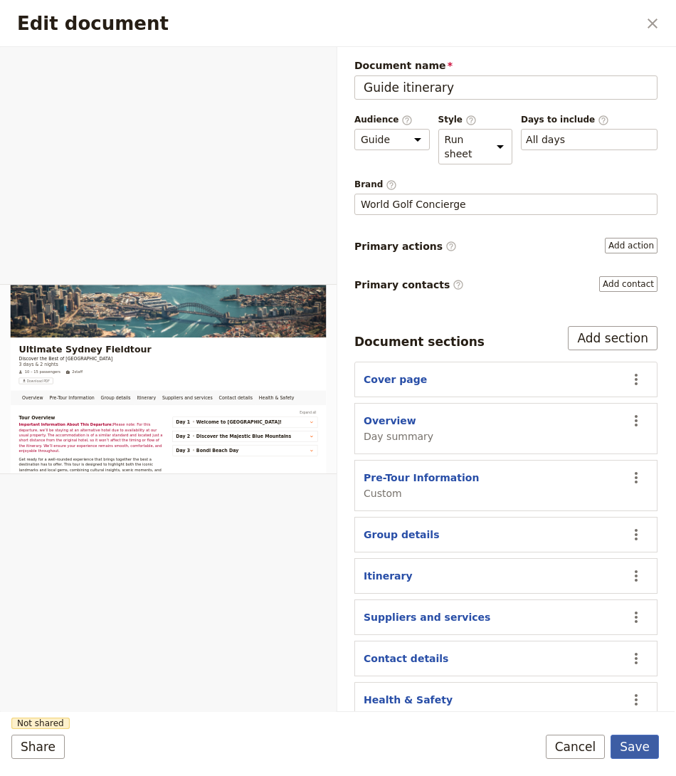
click at [638, 752] on button "Save" at bounding box center [635, 747] width 48 height 24
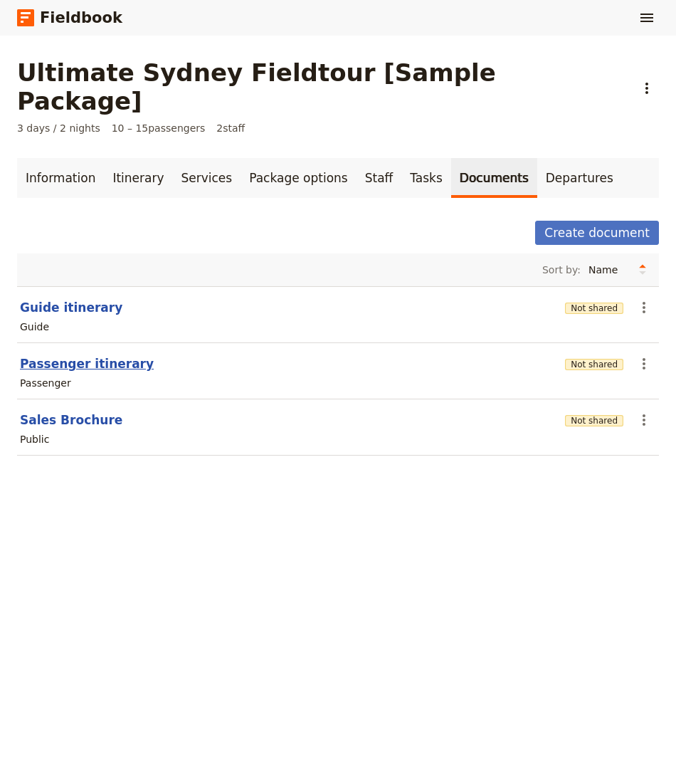
click at [75, 355] on button "Passenger itinerary" at bounding box center [87, 363] width 134 height 17
select select "PASSENGER"
select select "RUN_SHEET"
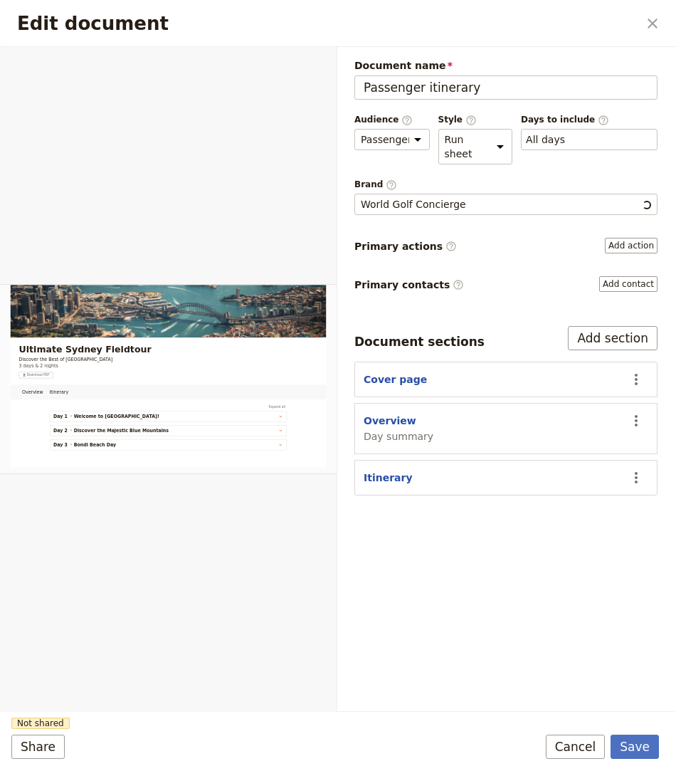
scroll to position [0, 0]
click at [601, 326] on button "Add section" at bounding box center [613, 338] width 90 height 24
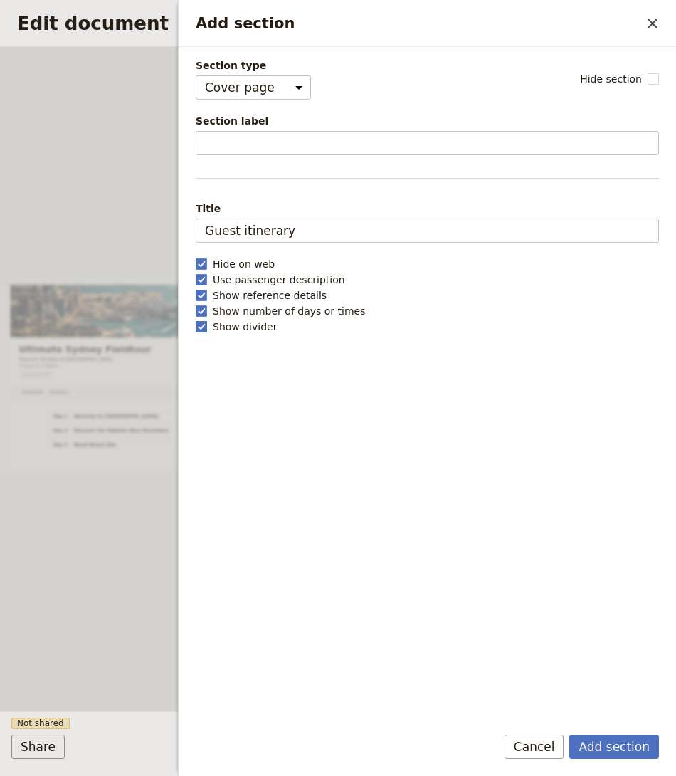
click at [501, 320] on label "Show divider" at bounding box center [427, 327] width 463 height 14
click at [196, 319] on input "Show divider" at bounding box center [195, 319] width 1 height 1
click at [237, 83] on select "Cover page Day summary Itinerary Custom" at bounding box center [253, 87] width 115 height 24
click at [234, 322] on span "Show divider" at bounding box center [245, 327] width 64 height 14
click at [196, 320] on input "Show divider" at bounding box center [195, 319] width 1 height 1
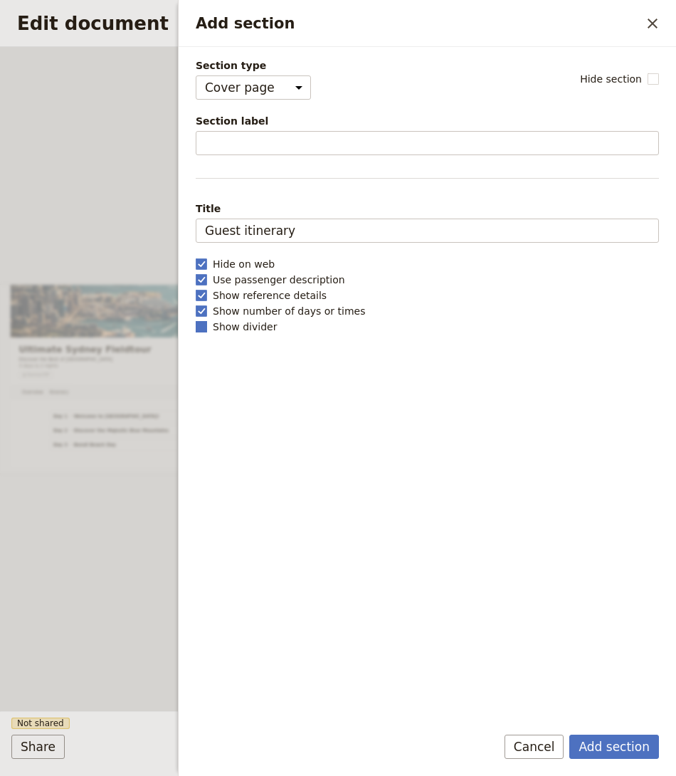
checkbox input "true"
click at [253, 76] on select "Cover page Day summary Itinerary Custom" at bounding box center [253, 87] width 115 height 24
select select "CUSTOM"
click at [196, 75] on select "Cover page Day summary Itinerary Custom" at bounding box center [253, 87] width 115 height 24
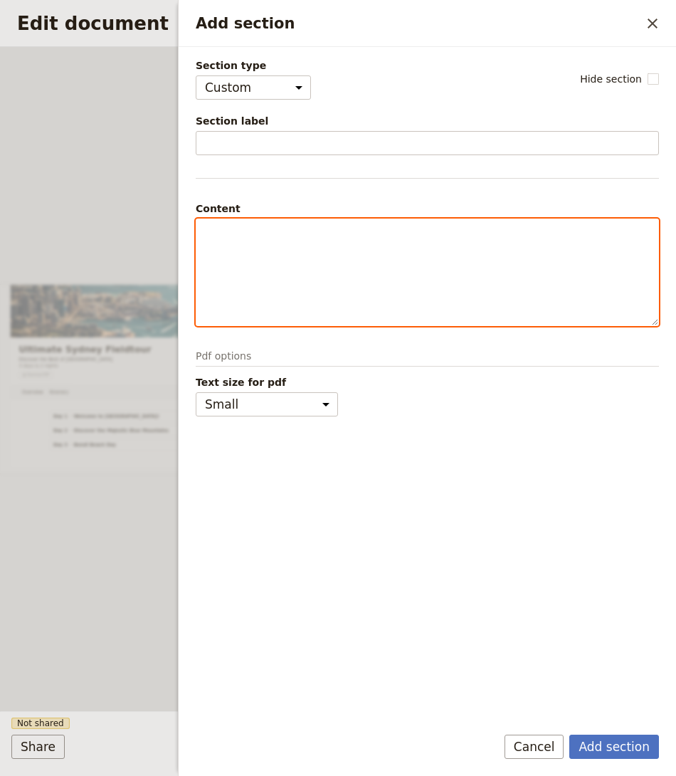
click at [248, 219] on div "Add section" at bounding box center [427, 272] width 462 height 106
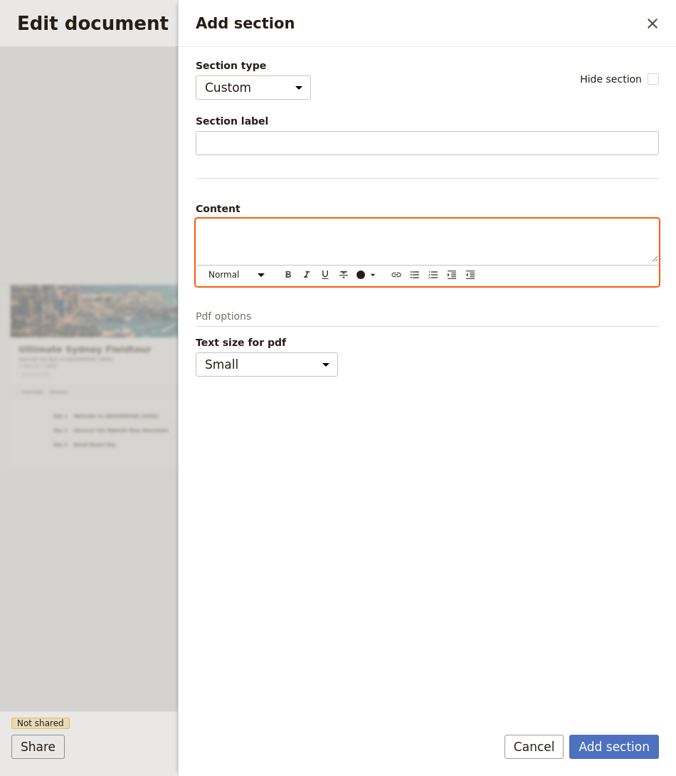
click at [256, 247] on div "Add section" at bounding box center [427, 240] width 462 height 43
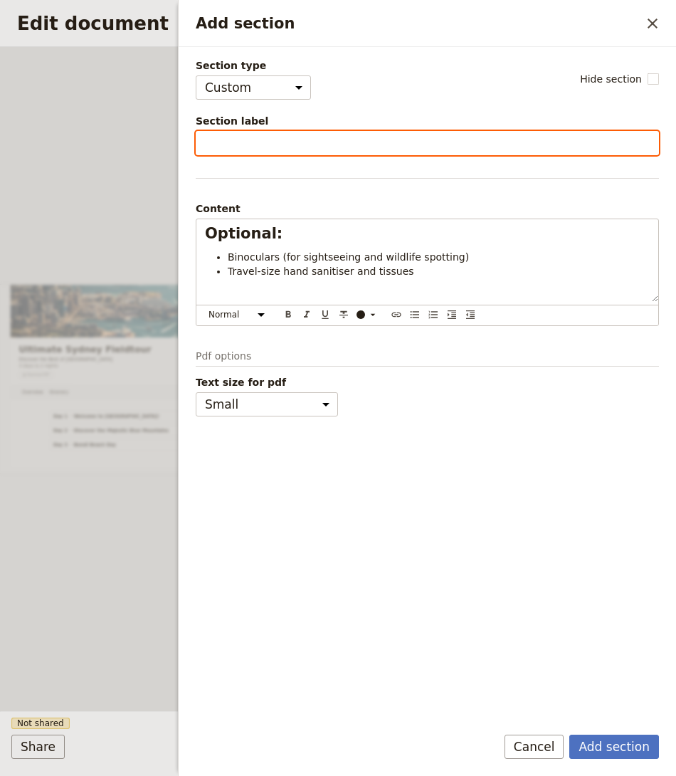
click at [303, 140] on input "Section label" at bounding box center [427, 143] width 463 height 24
type input "P"
type input "Packing List"
click at [569, 735] on button "Add section" at bounding box center [614, 747] width 90 height 24
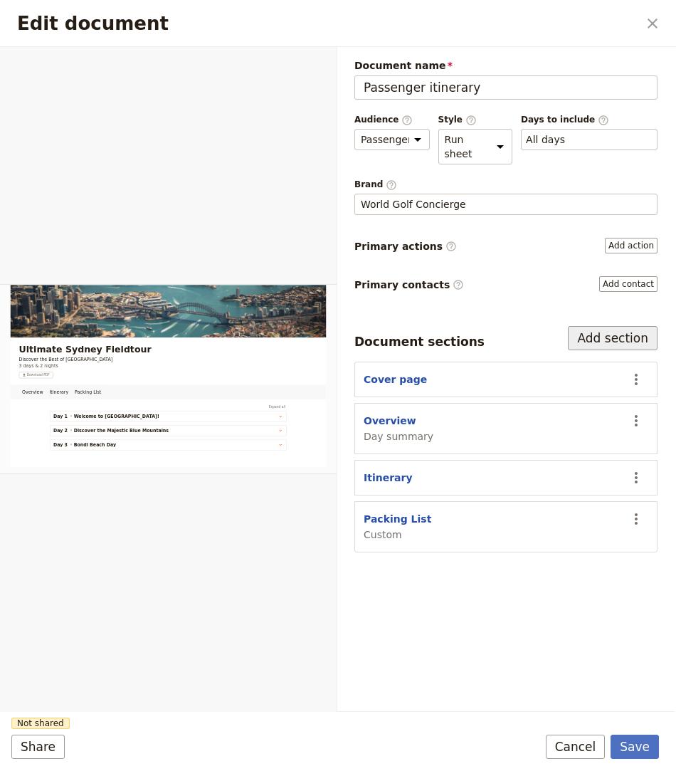
click at [619, 338] on button "Add section" at bounding box center [613, 338] width 90 height 24
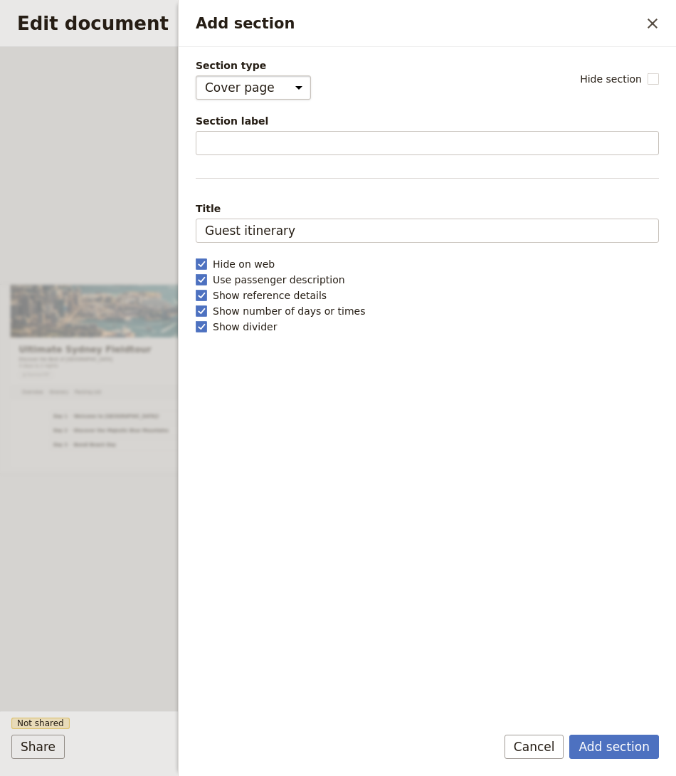
click at [248, 75] on select "Cover page Day summary Itinerary Custom" at bounding box center [253, 87] width 115 height 24
select select "CUSTOM"
click at [196, 75] on select "Cover page Day summary Itinerary Custom" at bounding box center [253, 87] width 115 height 24
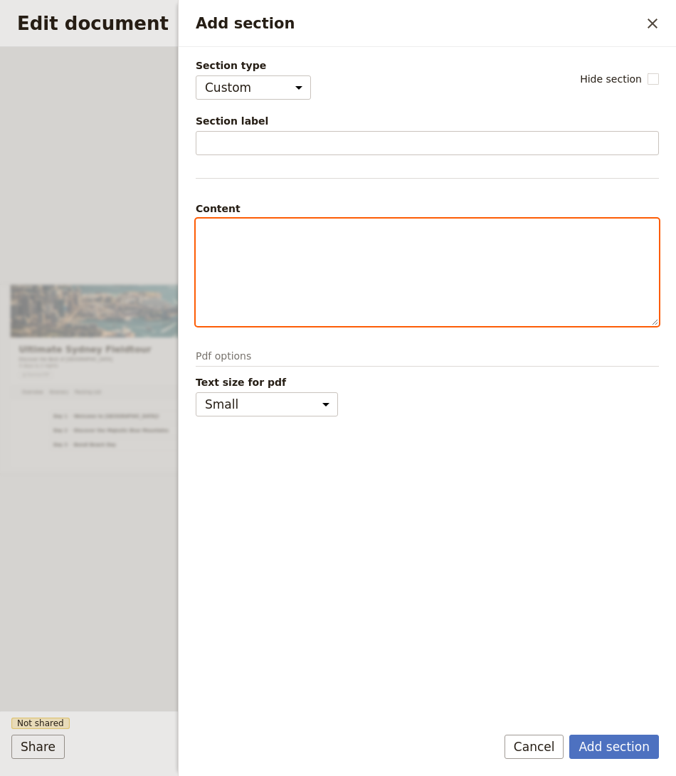
click at [248, 244] on div "Add section" at bounding box center [427, 272] width 462 height 106
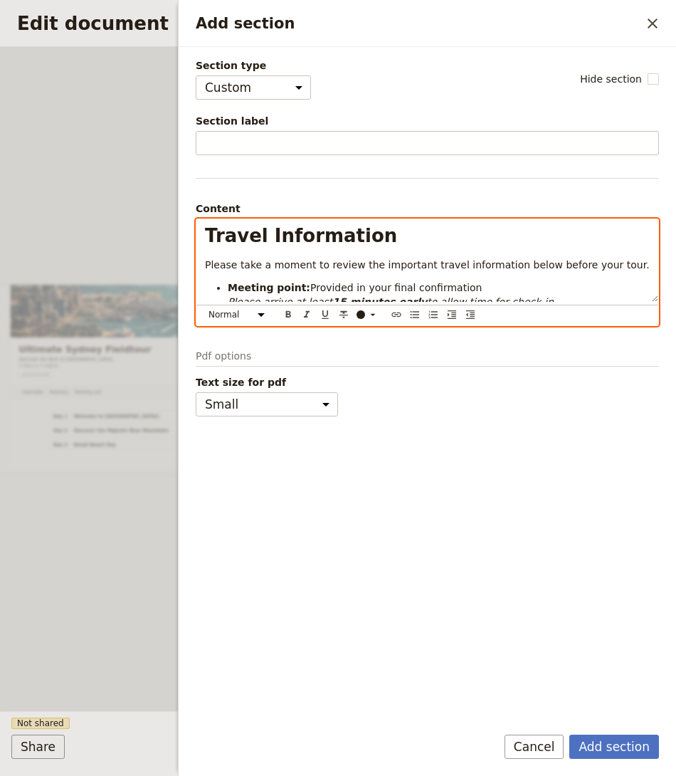
scroll to position [216, 0]
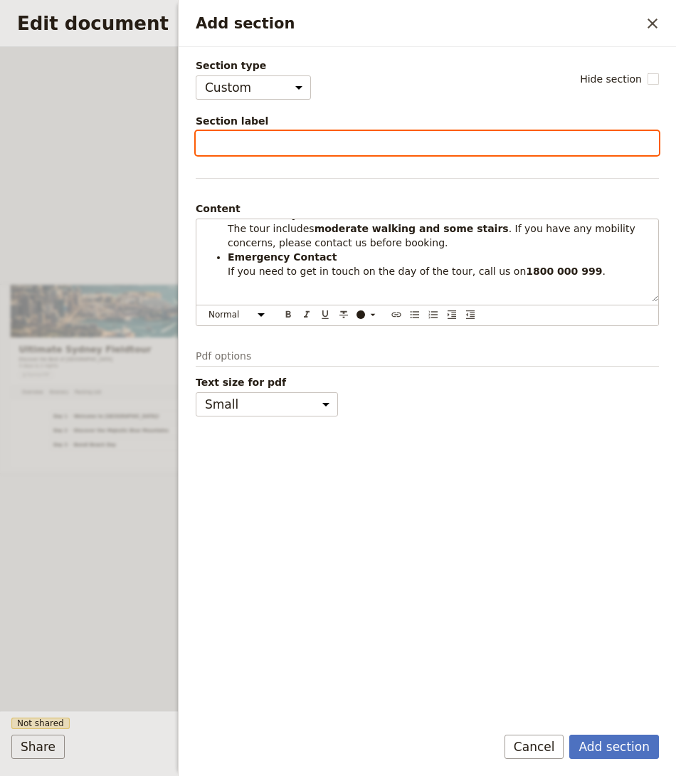
click at [261, 144] on input "Section label" at bounding box center [427, 143] width 463 height 24
type input "Travel Information"
click at [569, 735] on button "Add section" at bounding box center [614, 747] width 90 height 24
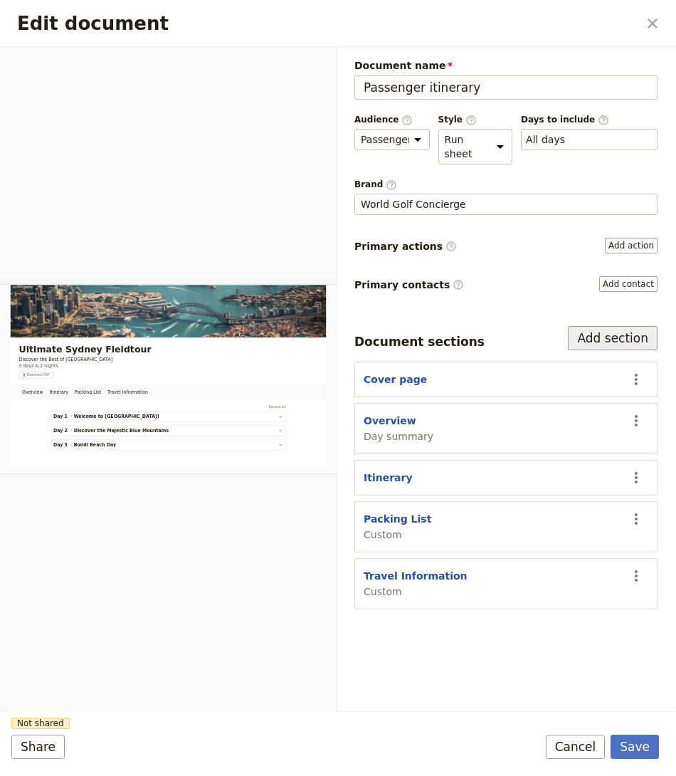
click at [617, 326] on button "Add section" at bounding box center [613, 338] width 90 height 24
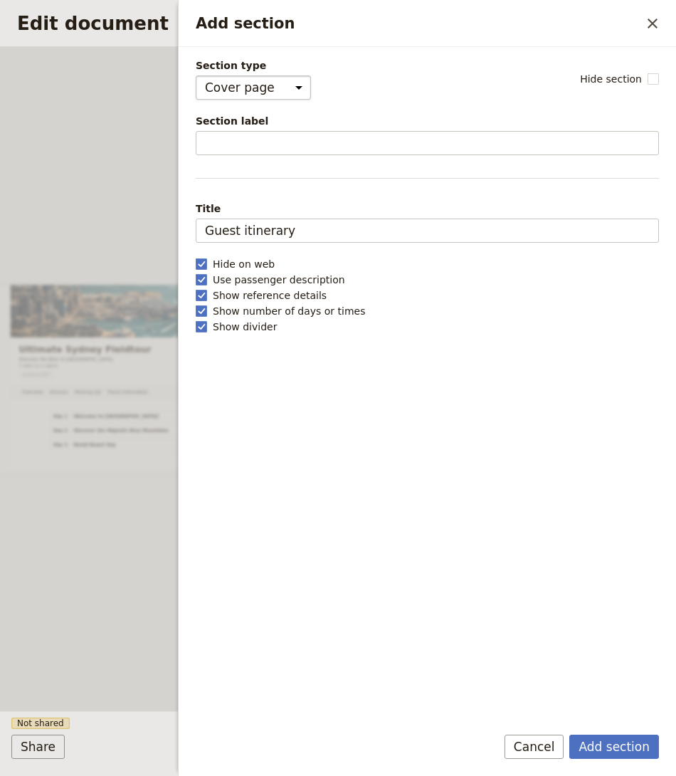
click at [295, 96] on select "Cover page Day summary Itinerary Custom" at bounding box center [253, 87] width 115 height 24
select select "CUSTOM"
click at [196, 75] on select "Cover page Day summary Itinerary Custom" at bounding box center [253, 87] width 115 height 24
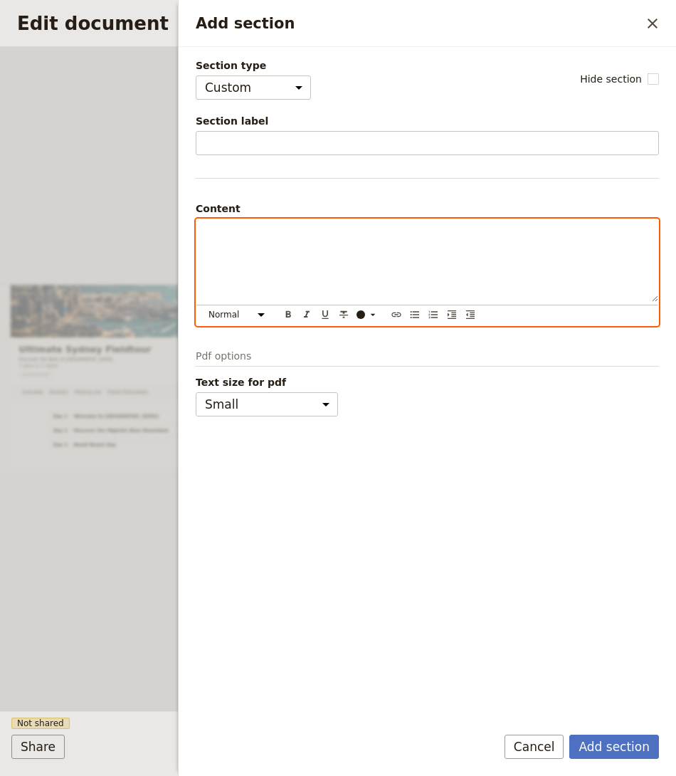
click at [286, 295] on div "Add section" at bounding box center [427, 260] width 462 height 83
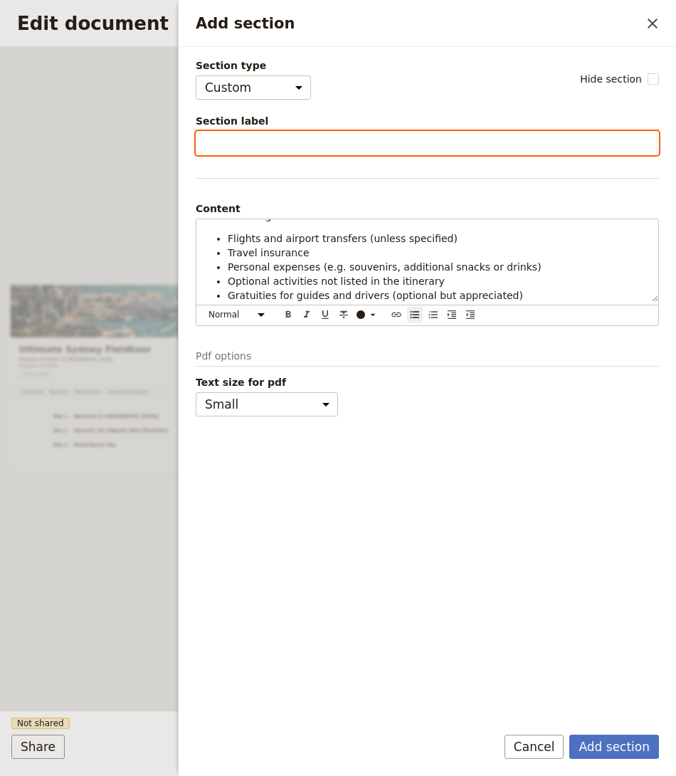
click at [450, 147] on input "Section label" at bounding box center [427, 143] width 463 height 24
paste input "Inclusions & Exclusions"
type input "Inclusions & Exclusions"
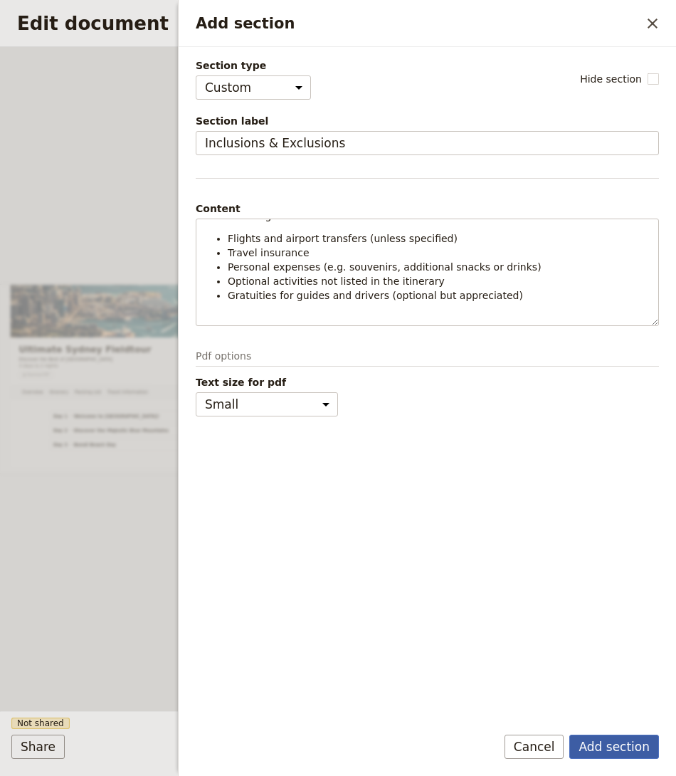
click at [617, 742] on button "Add section" at bounding box center [614, 747] width 90 height 24
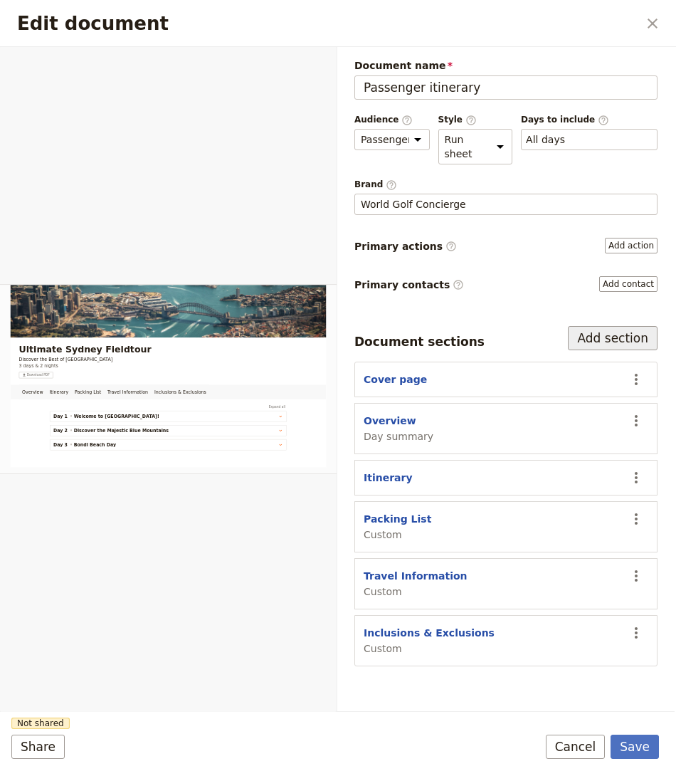
click at [596, 336] on button "Add section" at bounding box center [613, 338] width 90 height 24
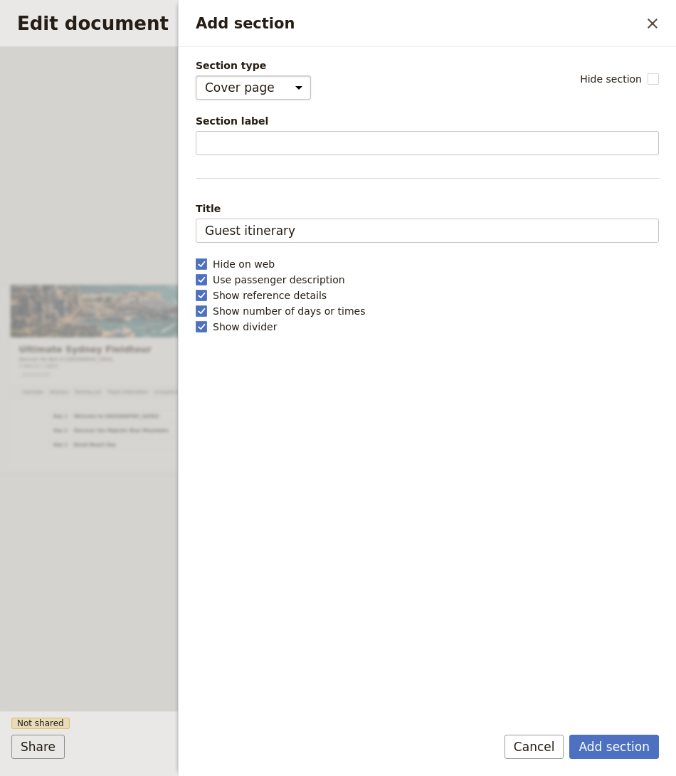
click at [216, 85] on select "Cover page Day summary Itinerary Custom" at bounding box center [253, 87] width 115 height 24
select select "CUSTOM"
click at [196, 75] on select "Cover page Day summary Itinerary Custom" at bounding box center [253, 87] width 115 height 24
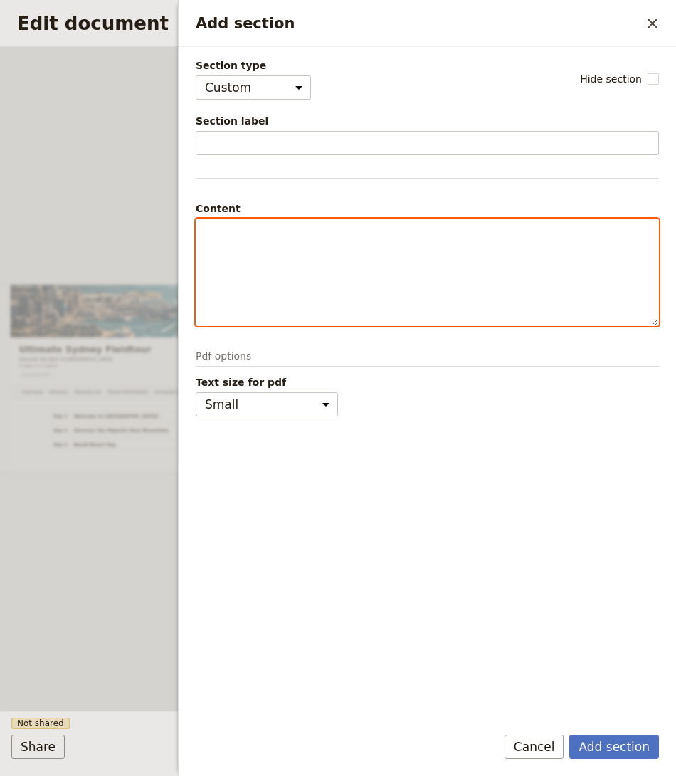
click at [280, 238] on div "Add section" at bounding box center [427, 272] width 462 height 106
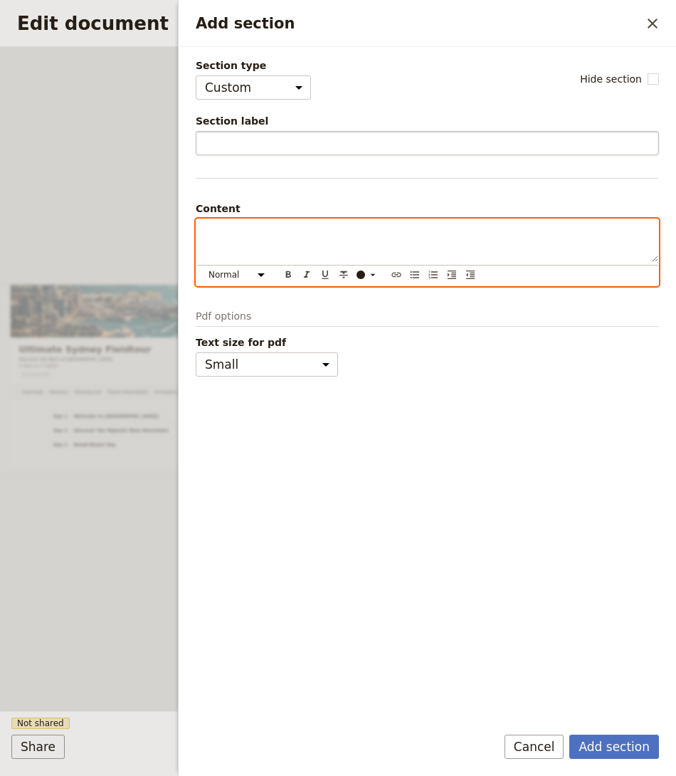
scroll to position [404, 0]
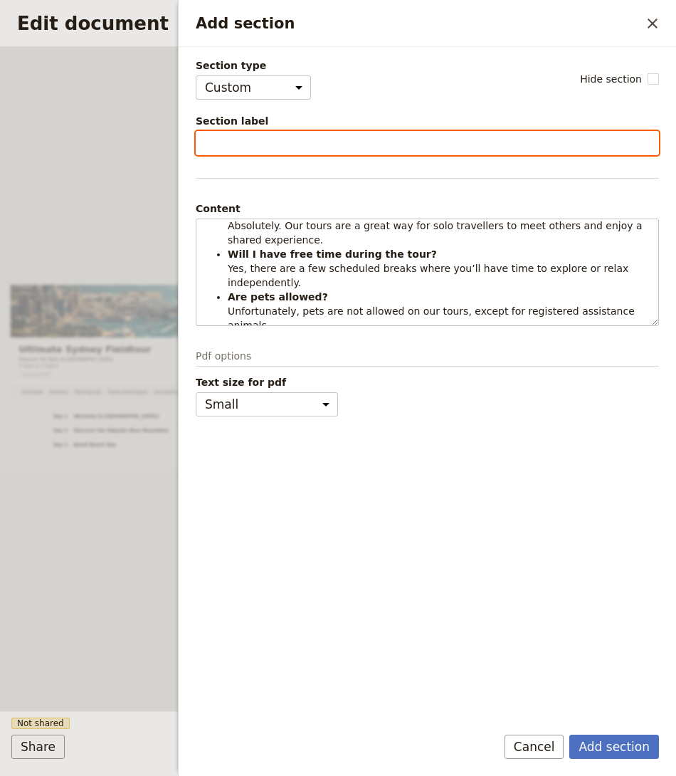
click at [263, 142] on input "Section label" at bounding box center [427, 143] width 463 height 24
type input "FAQs"
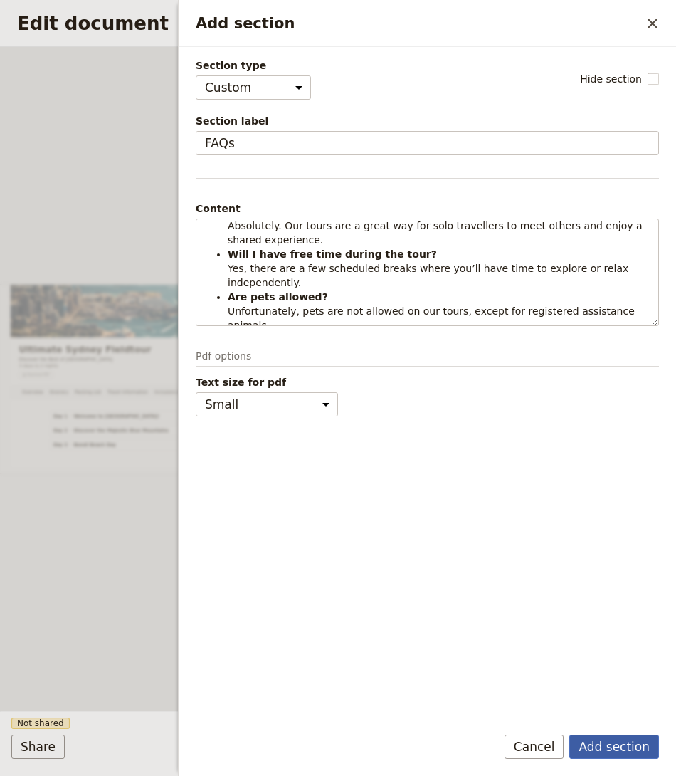
click at [614, 743] on button "Add section" at bounding box center [614, 747] width 90 height 24
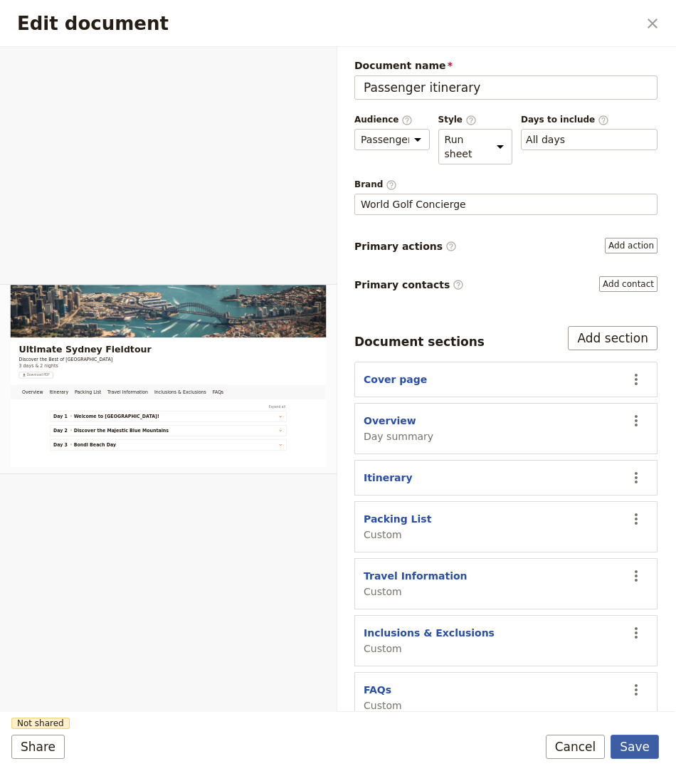
click at [628, 745] on button "Save" at bounding box center [635, 747] width 48 height 24
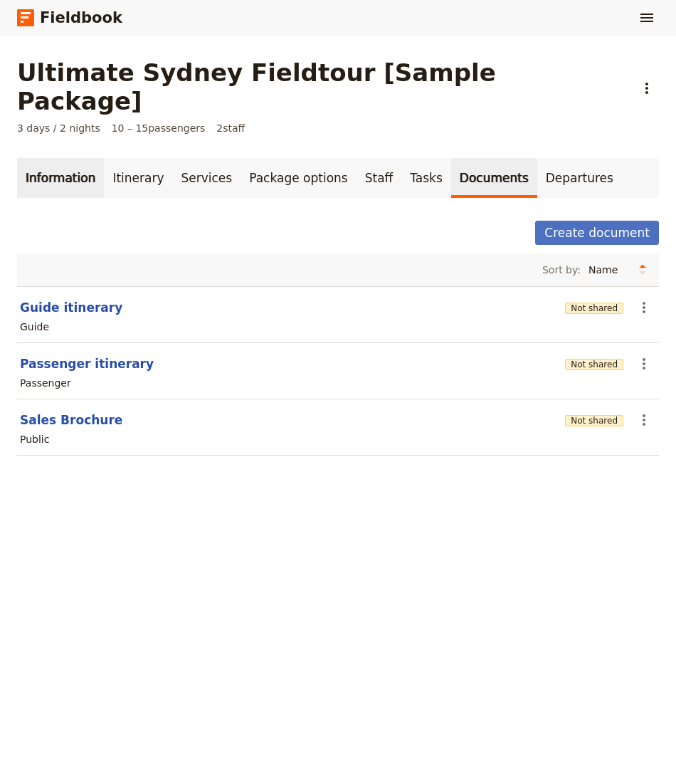
click at [72, 158] on link "Information" at bounding box center [60, 178] width 87 height 40
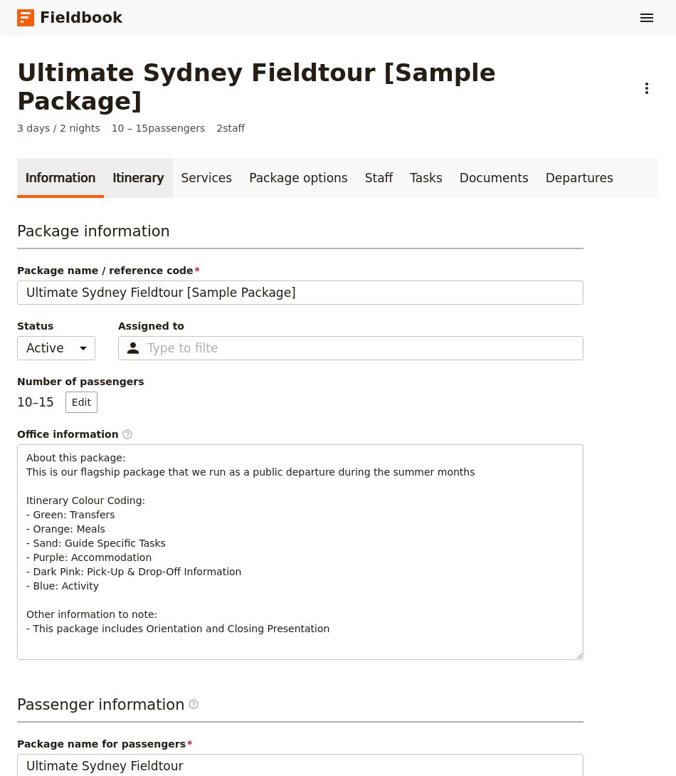
click at [115, 158] on link "Itinerary" at bounding box center [138, 178] width 68 height 40
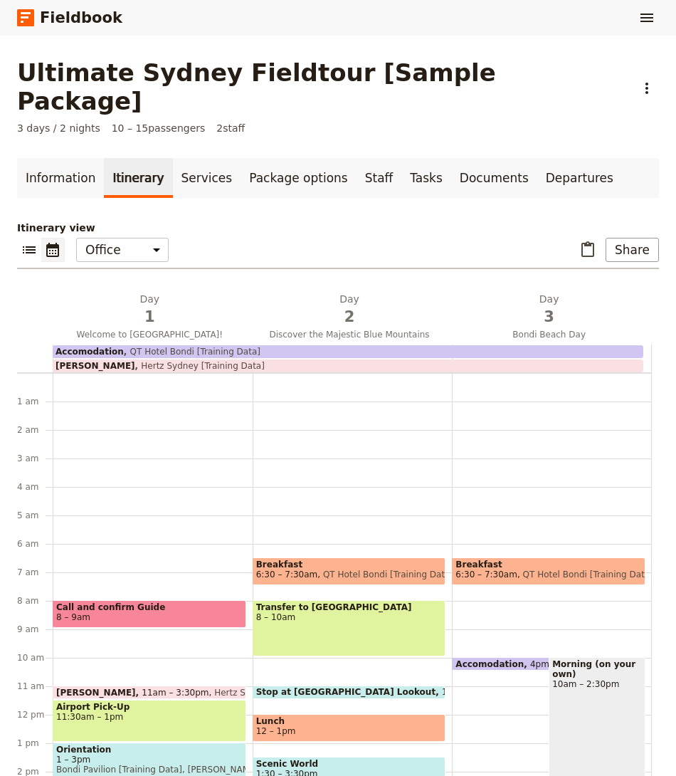
scroll to position [171, 0]
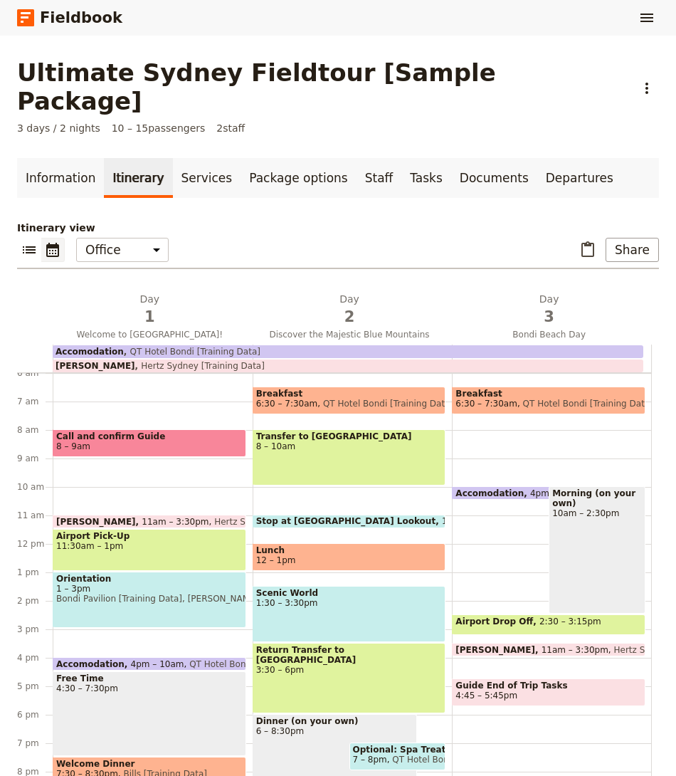
click at [500, 221] on div "Itinerary view ​ ​ Office Guide Passenger Sales ​ Share Day 1 Welcome to Sydney…" at bounding box center [338, 519] width 642 height 597
click at [640, 12] on icon "Show menu" at bounding box center [646, 17] width 17 height 17
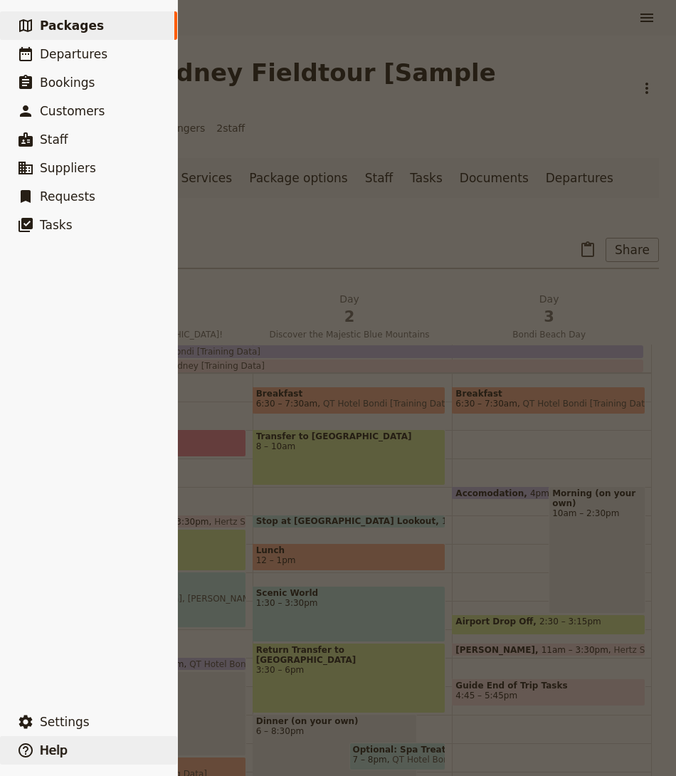
click at [71, 740] on button "​ Help" at bounding box center [88, 750] width 177 height 28
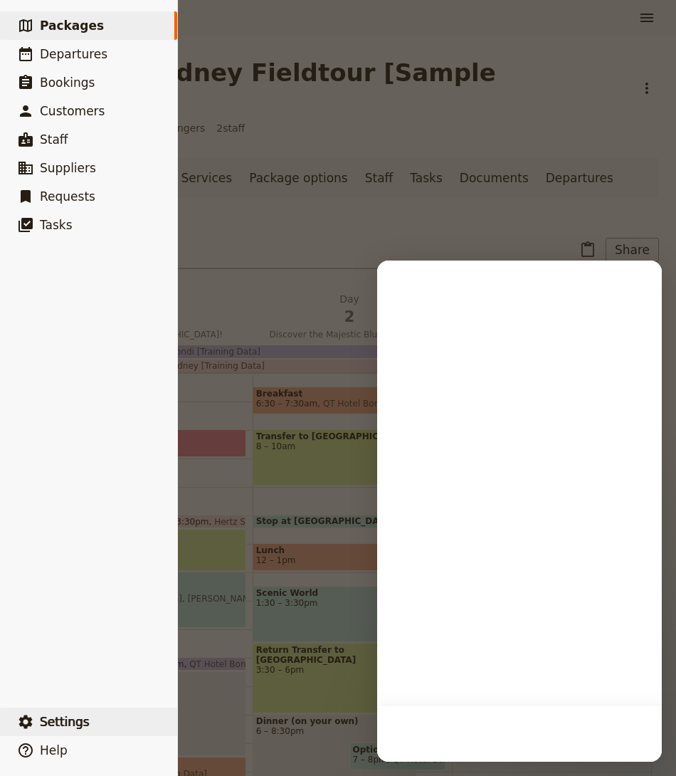
scroll to position [0, 0]
click at [88, 714] on button "​ Settings" at bounding box center [88, 721] width 177 height 28
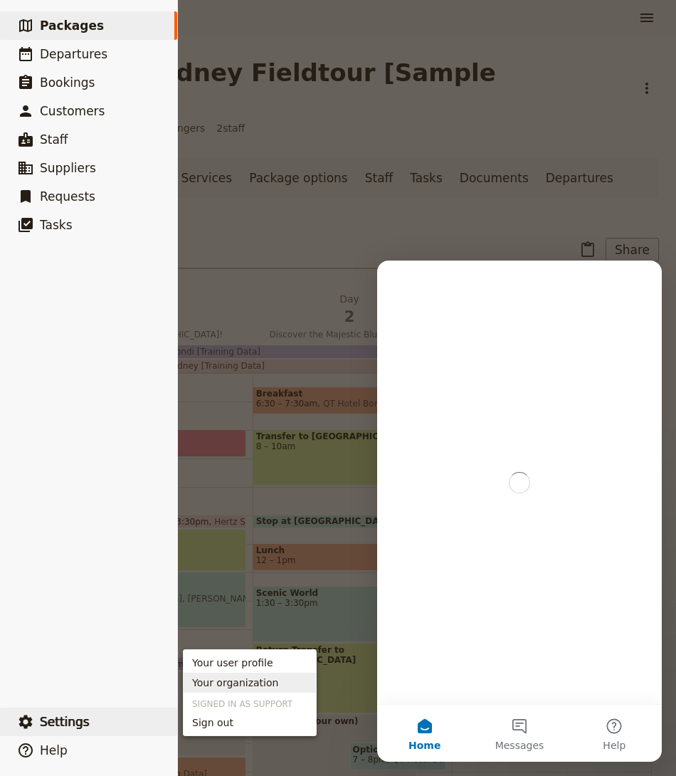
click at [203, 681] on span "Your organization" at bounding box center [235, 682] width 86 height 14
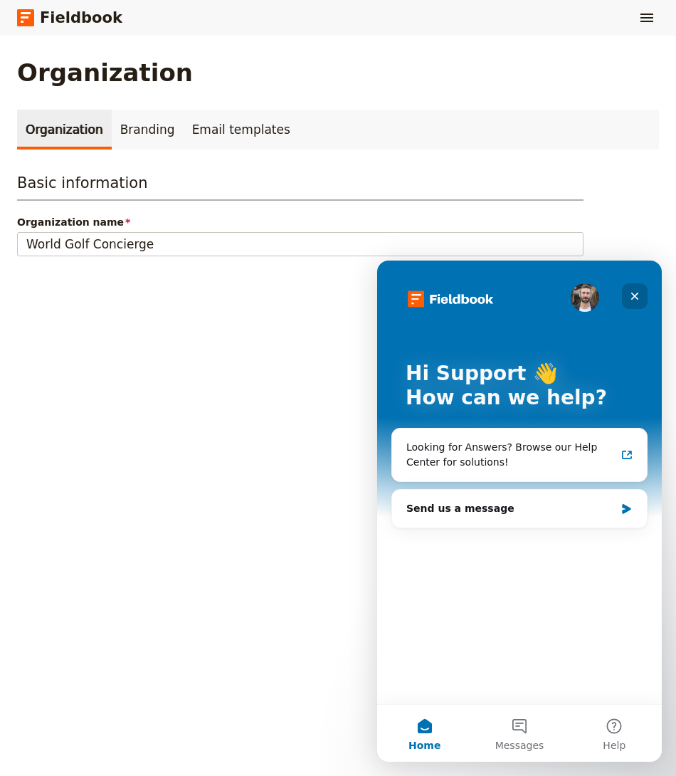
click at [633, 301] on icon "Close" at bounding box center [634, 295] width 11 height 11
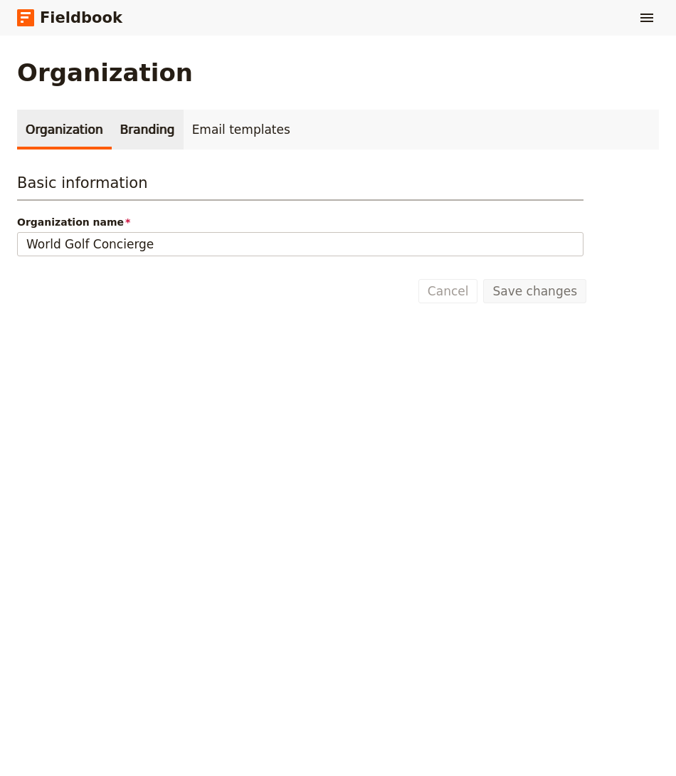
click at [134, 147] on link "Branding" at bounding box center [148, 130] width 72 height 40
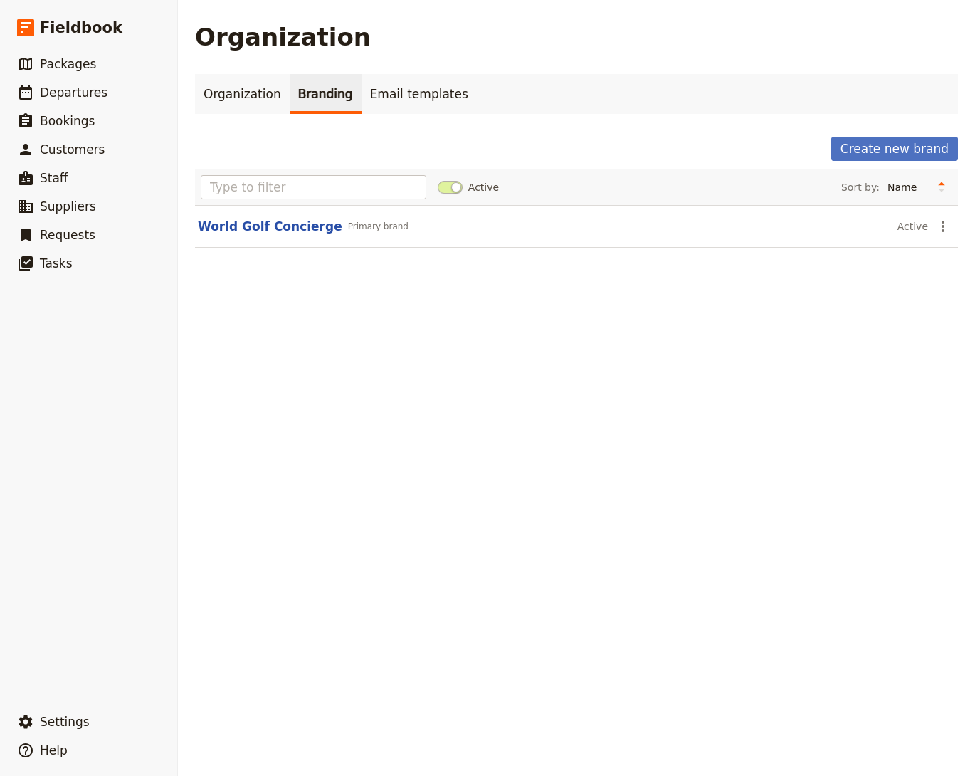
click at [322, 285] on main "Organization Organization Branding Email templates Create new brand Active Sort…" at bounding box center [576, 144] width 797 height 288
click at [290, 226] on button "World Golf Concierge" at bounding box center [270, 226] width 144 height 17
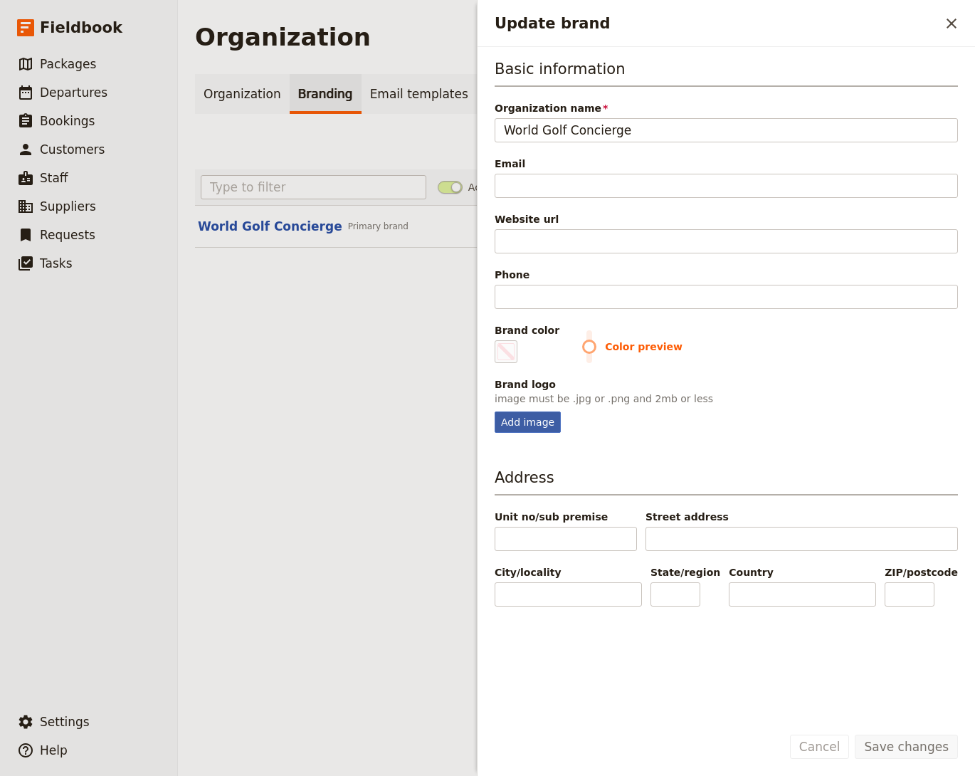
click at [526, 414] on div "Add image" at bounding box center [528, 421] width 66 height 21
click at [495, 411] on input "Add image" at bounding box center [494, 411] width 1 height 1
type input "C:\fakepath\Screenshot 2025-10-09 at 8.10.03 PM.png"
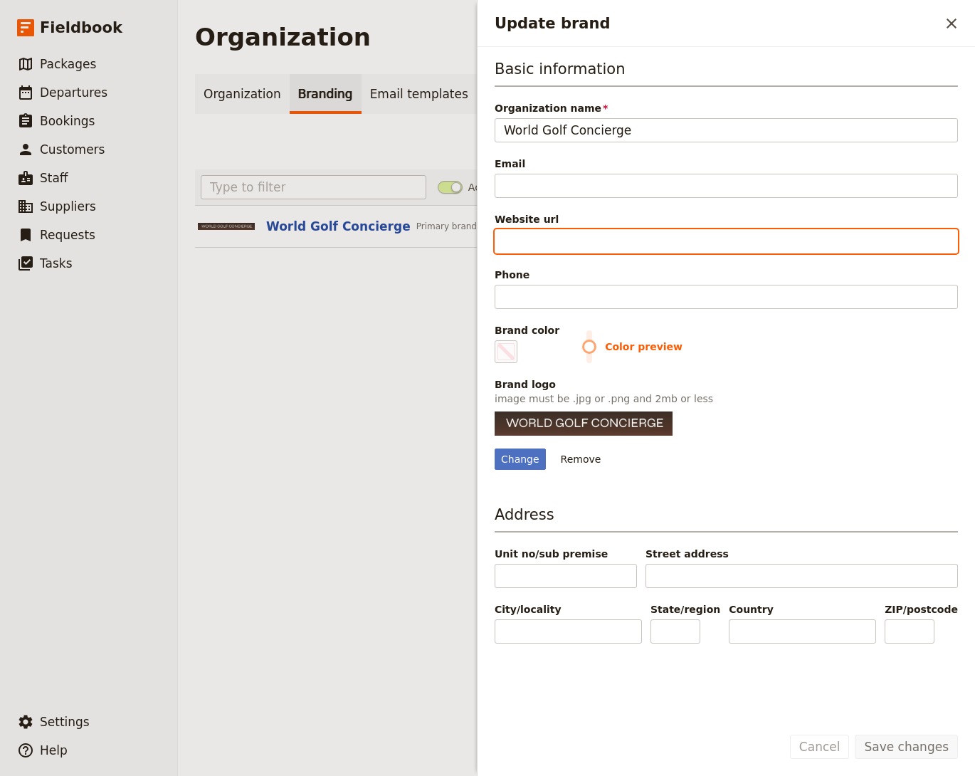
click at [544, 235] on input "Website url" at bounding box center [726, 241] width 463 height 24
paste input "[PHONE_NUMBER]"
type input "[PHONE_NUMBER]"
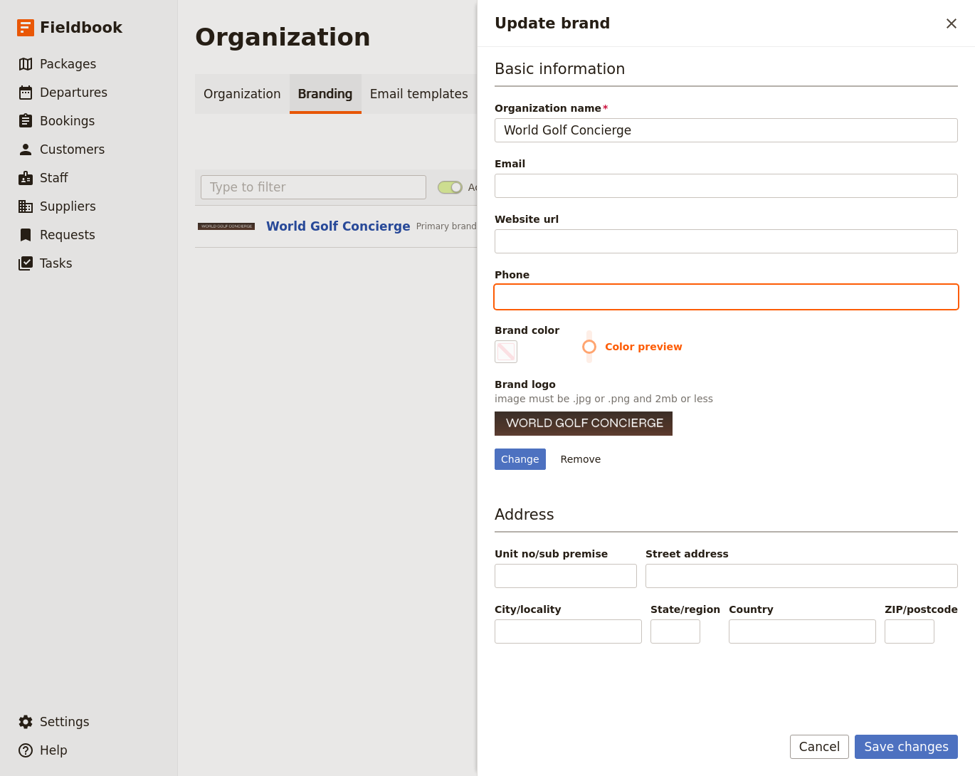
click at [594, 286] on input "Phone" at bounding box center [726, 297] width 463 height 24
paste input "[PHONE_NUMBER]"
type input "[PHONE_NUMBER]"
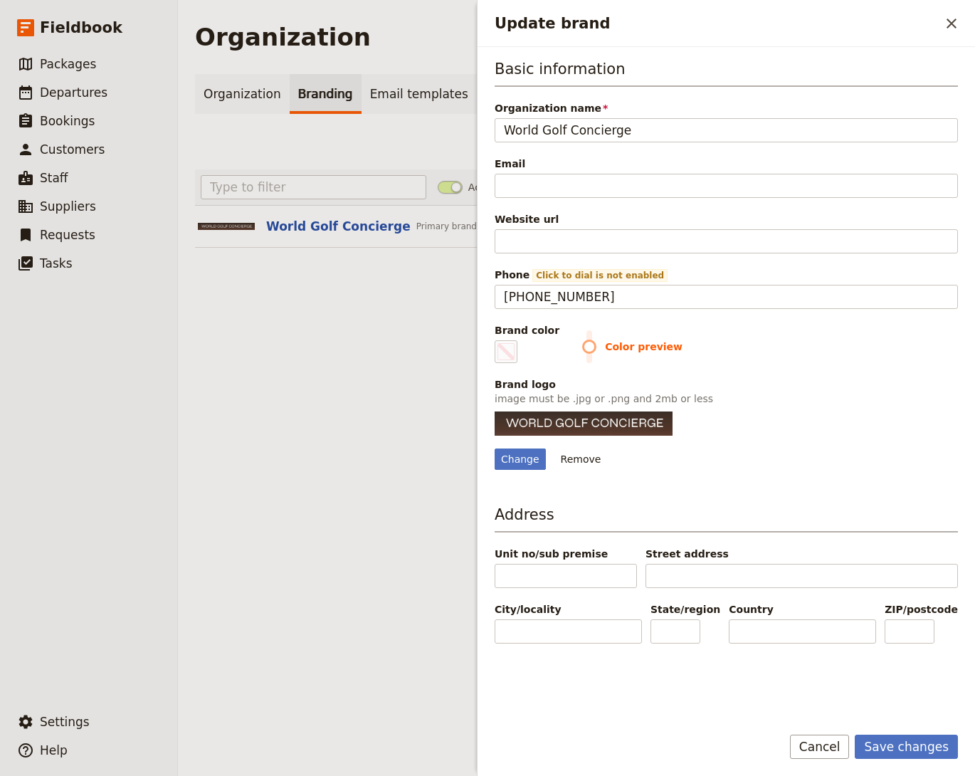
click at [565, 223] on div "Website url" at bounding box center [726, 219] width 463 height 14
click at [565, 229] on input "Website url" at bounding box center [726, 241] width 463 height 24
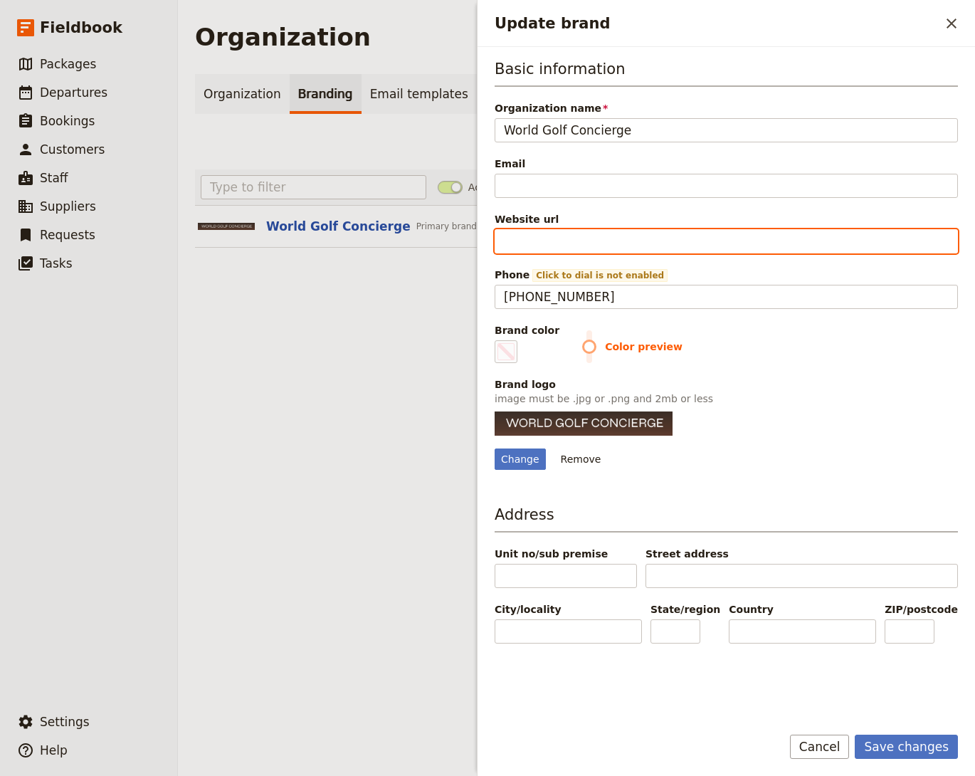
paste input "https://www.worldgolfconcierge.com/"
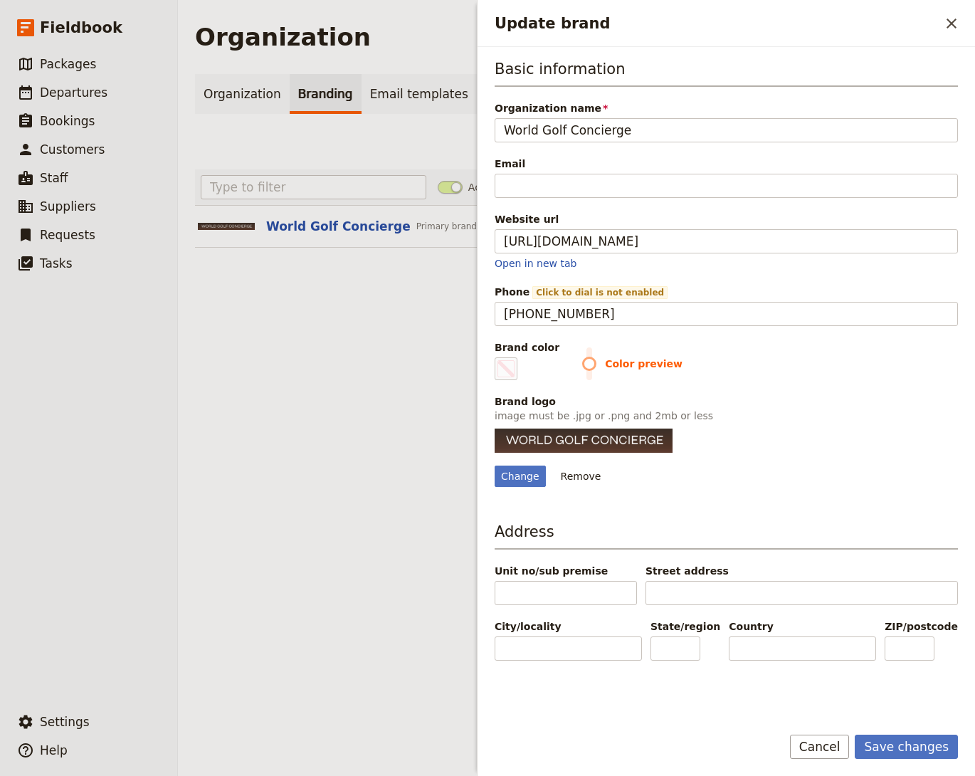
type input "https://www.worldgolfconcierge.com"
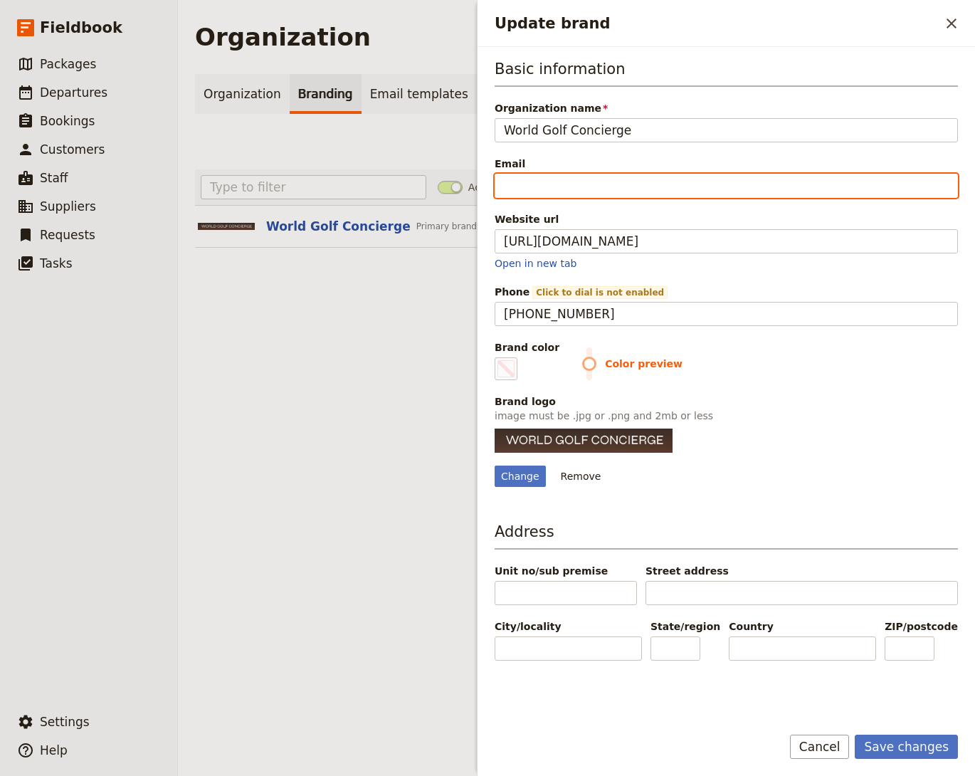
click at [558, 187] on input "Email" at bounding box center [726, 186] width 463 height 24
paste input "[EMAIL_ADDRESS][DOMAIN_NAME]"
type input "[EMAIL_ADDRESS][DOMAIN_NAME]"
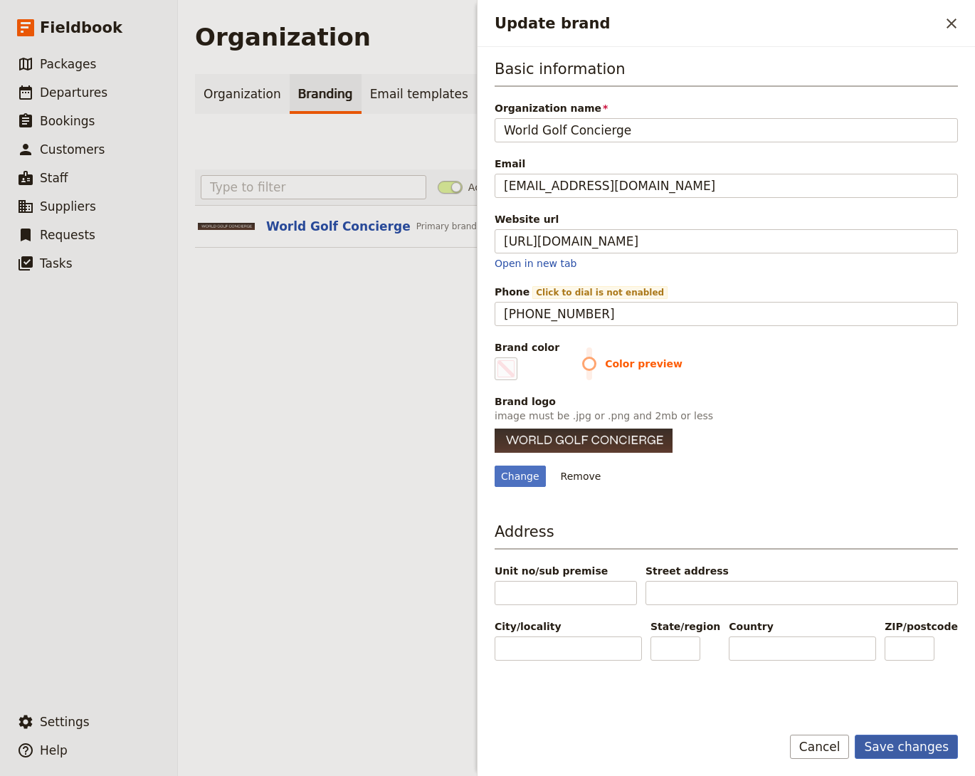
click at [880, 745] on button "Save changes" at bounding box center [906, 747] width 103 height 24
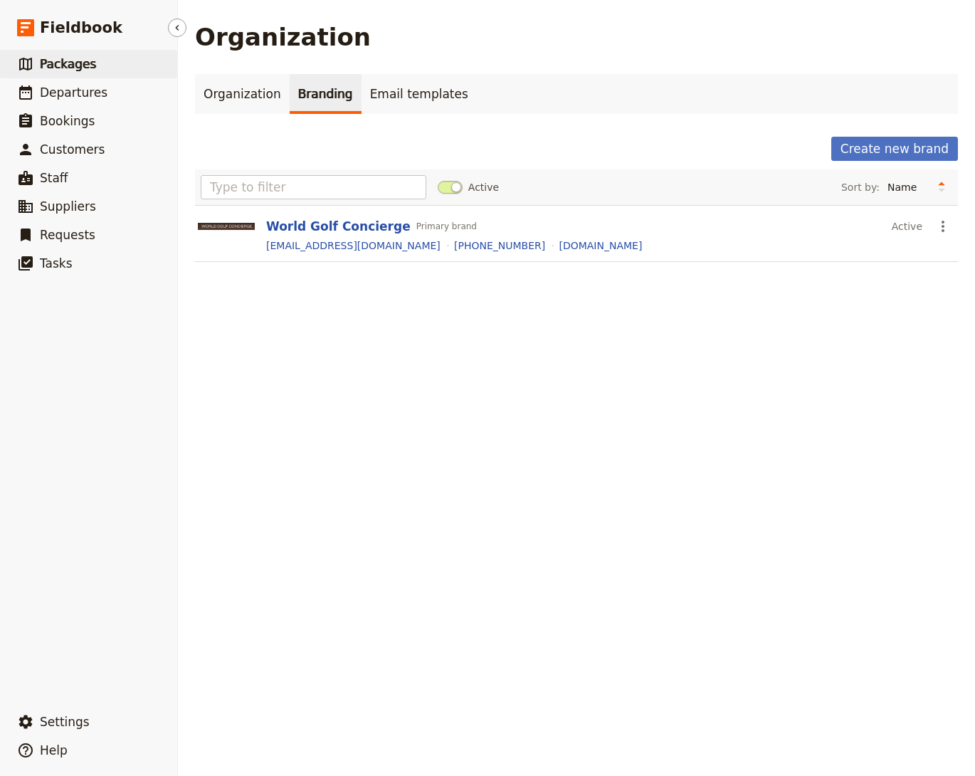
click at [105, 51] on link "​ Packages" at bounding box center [88, 64] width 177 height 28
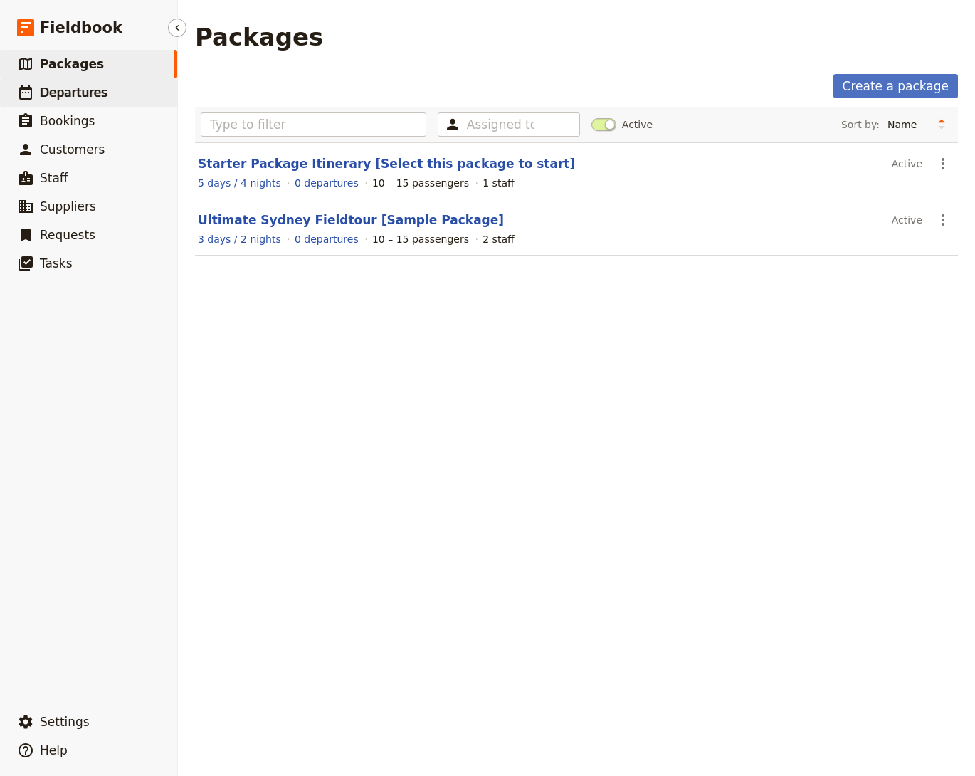
click at [121, 91] on link "​ Departures" at bounding box center [88, 92] width 177 height 28
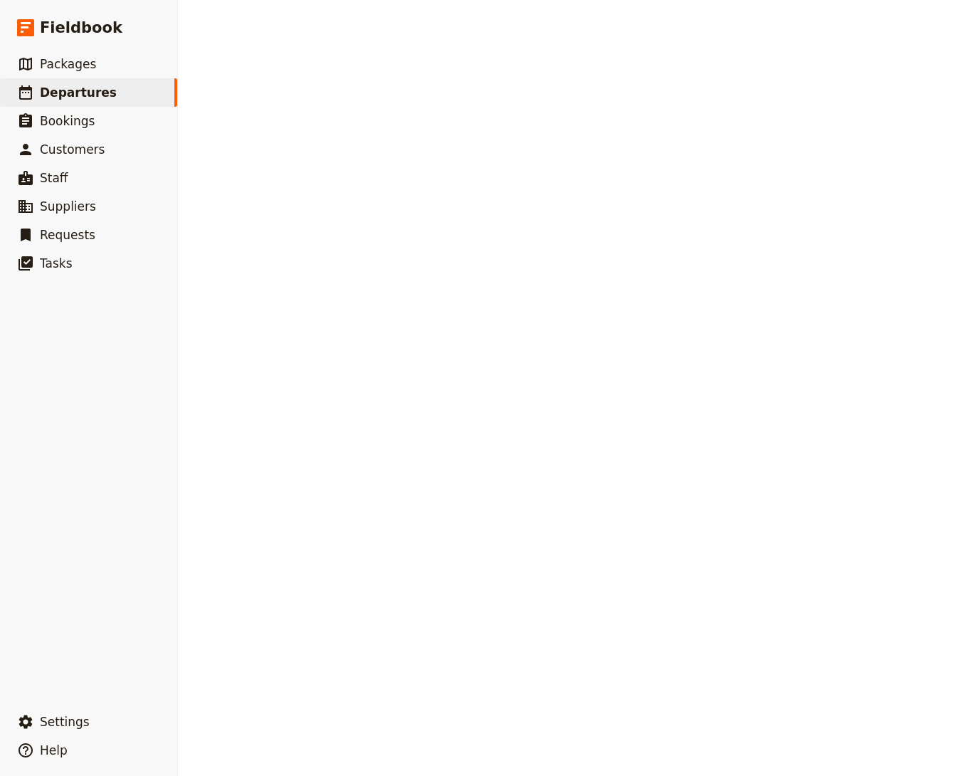
select select "CREATED_AT"
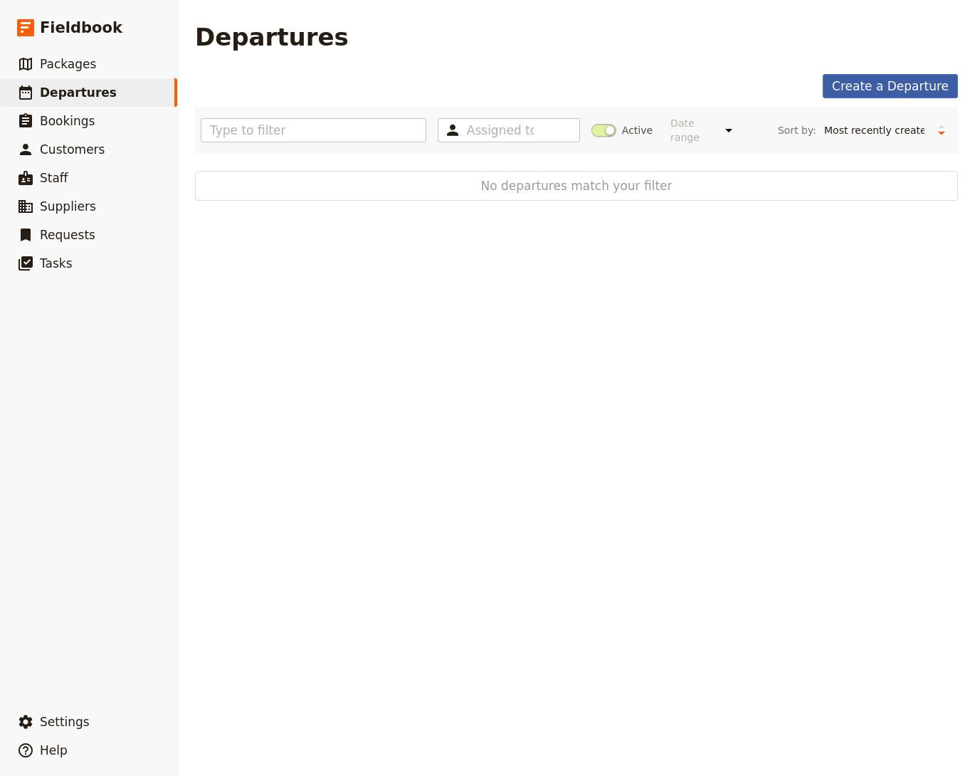
click at [871, 80] on link "Create a Departure" at bounding box center [890, 86] width 135 height 24
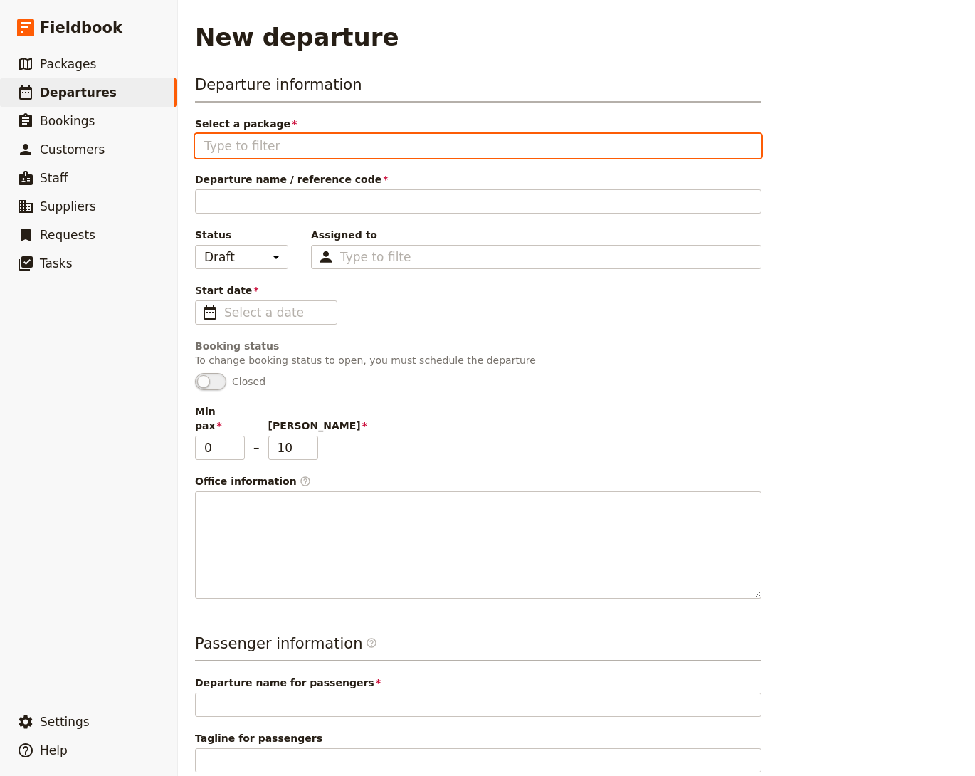
click at [325, 144] on input "Select a package" at bounding box center [478, 145] width 548 height 17
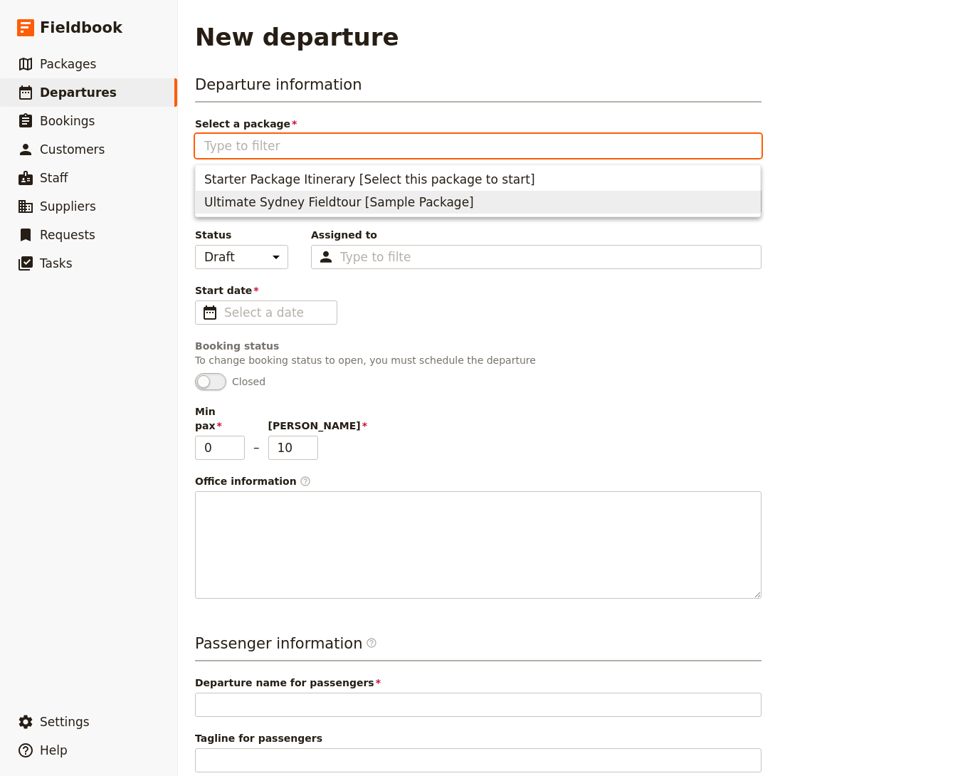
click at [389, 214] on ul "Starter Package Itinerary [Select this package to start] Ultimate Sydney Fieldt…" at bounding box center [478, 190] width 566 height 53
click at [390, 209] on span "Ultimate Sydney Fieldtour [Sample Package]" at bounding box center [339, 202] width 270 height 17
type input "Ultimate Sydney Fieldtour [Sample Package]"
type input "Ultimate Sydney Fieldtour"
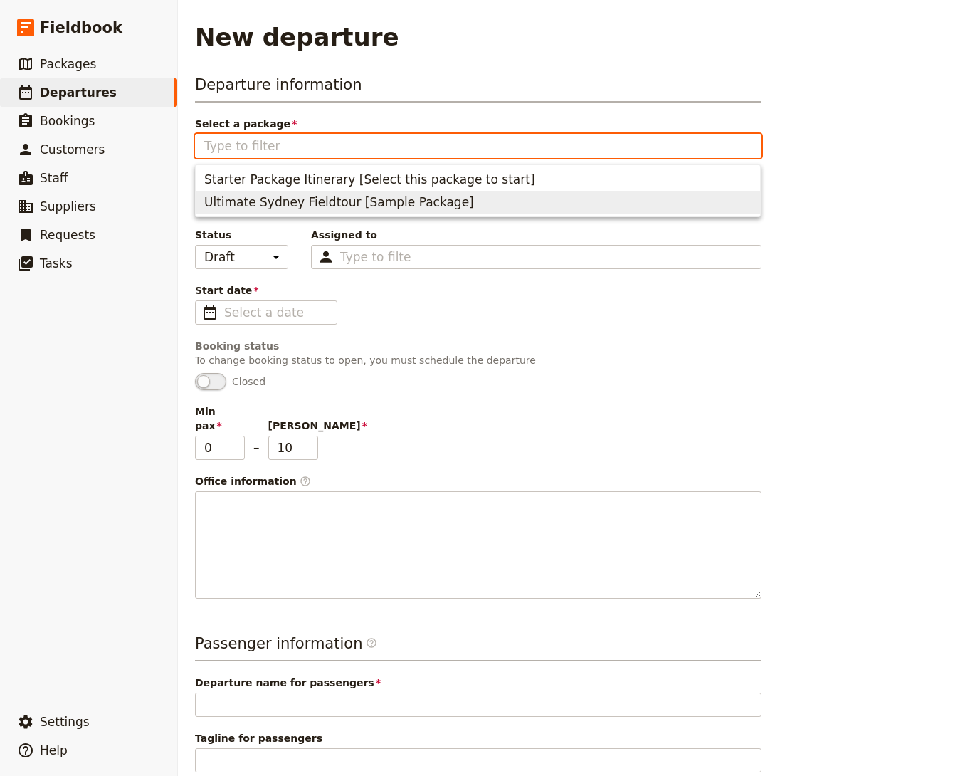
type input "Discover the Best of [GEOGRAPHIC_DATA]"
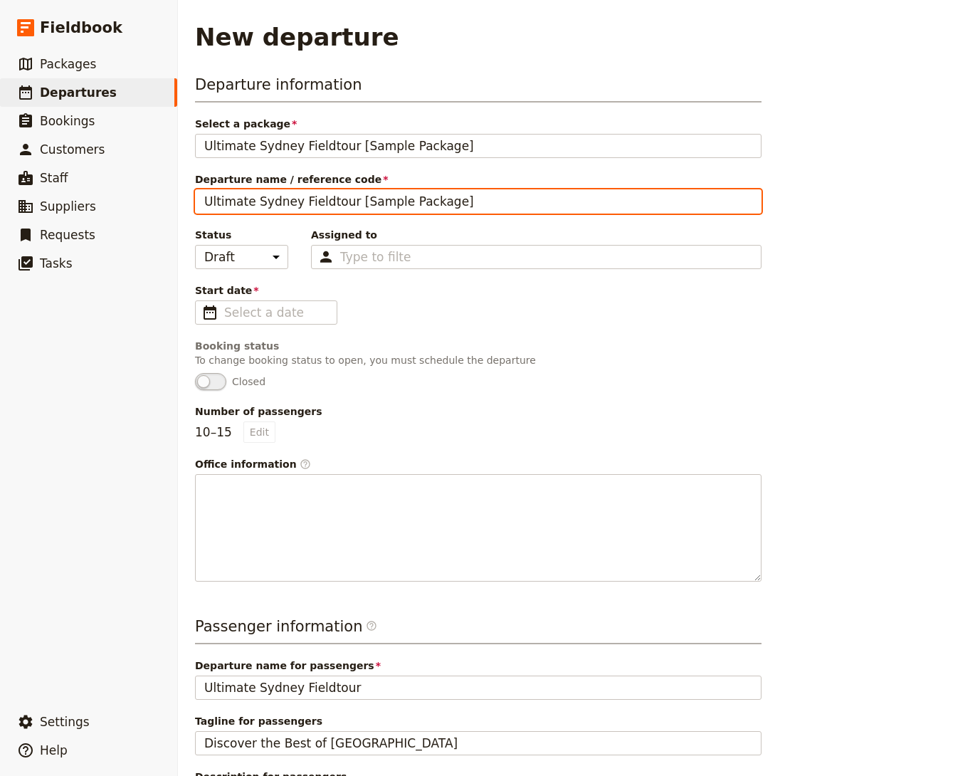
click at [365, 191] on input "Ultimate Sydney Fieldtour [Sample Package]" at bounding box center [478, 201] width 567 height 24
paste input "PU20251215 - Joey Tribbiani Group Trip - Peru Trek"
drag, startPoint x: 362, startPoint y: 201, endPoint x: 553, endPoint y: 201, distance: 190.7
click at [553, 201] on input "PU20251215 - Joey Tribbiani Group Trip - Peru Trek" at bounding box center [478, 201] width 567 height 24
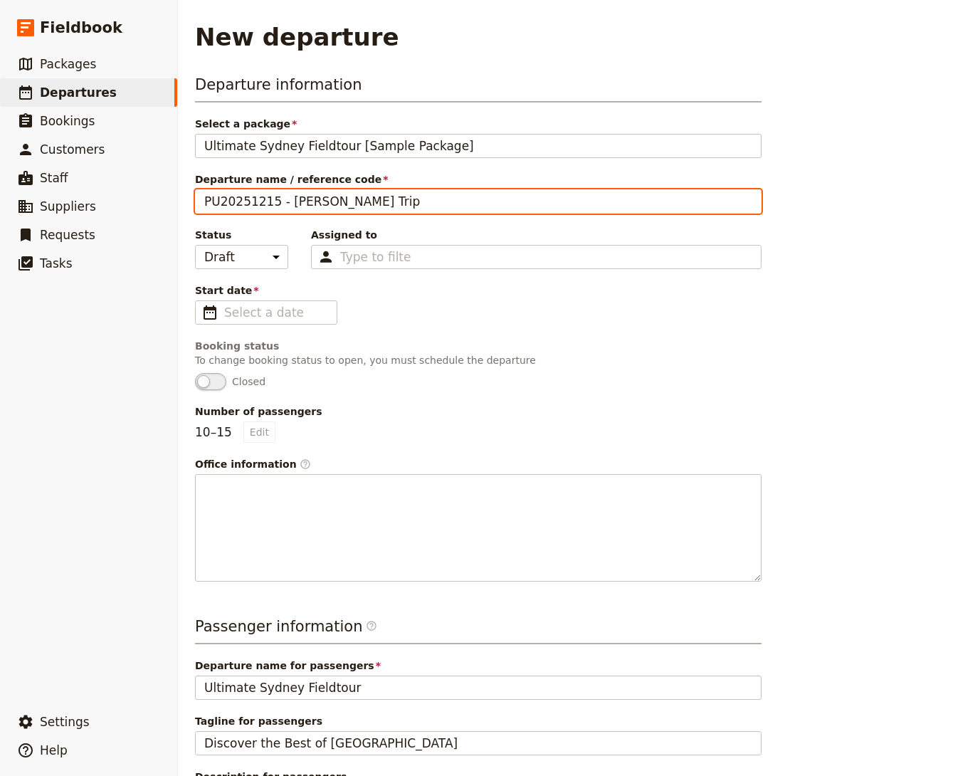
drag, startPoint x: 219, startPoint y: 201, endPoint x: 181, endPoint y: 201, distance: 37.7
click at [181, 201] on main "New departure Departure information Select a package Ultimate Sydney Fieldtour …" at bounding box center [576, 489] width 797 height 979
click at [403, 190] on input "20251215 - Joey Tribbiani Trip" at bounding box center [478, 201] width 567 height 24
click at [403, 198] on input "20251215 - Joey Tribbiani Trip" at bounding box center [478, 201] width 567 height 24
click at [365, 197] on input "20251215 - Joey Tribbiani Trip [Sample Departure]" at bounding box center [478, 201] width 567 height 24
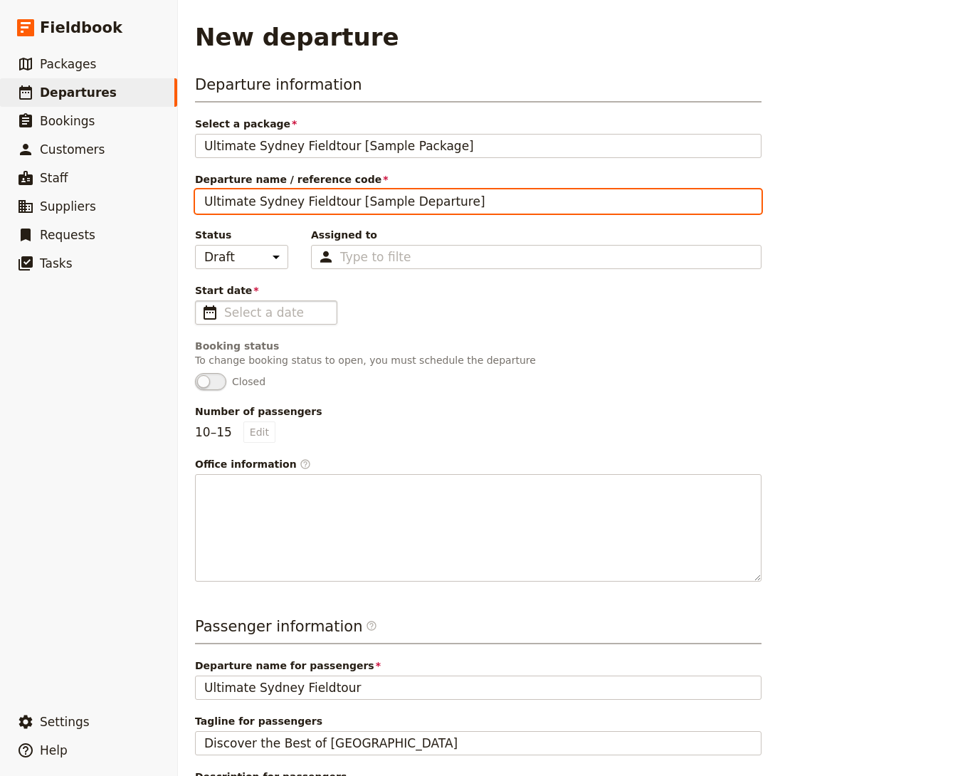
type input "Ultimate Sydney Fieldtour [Sample Departure]"
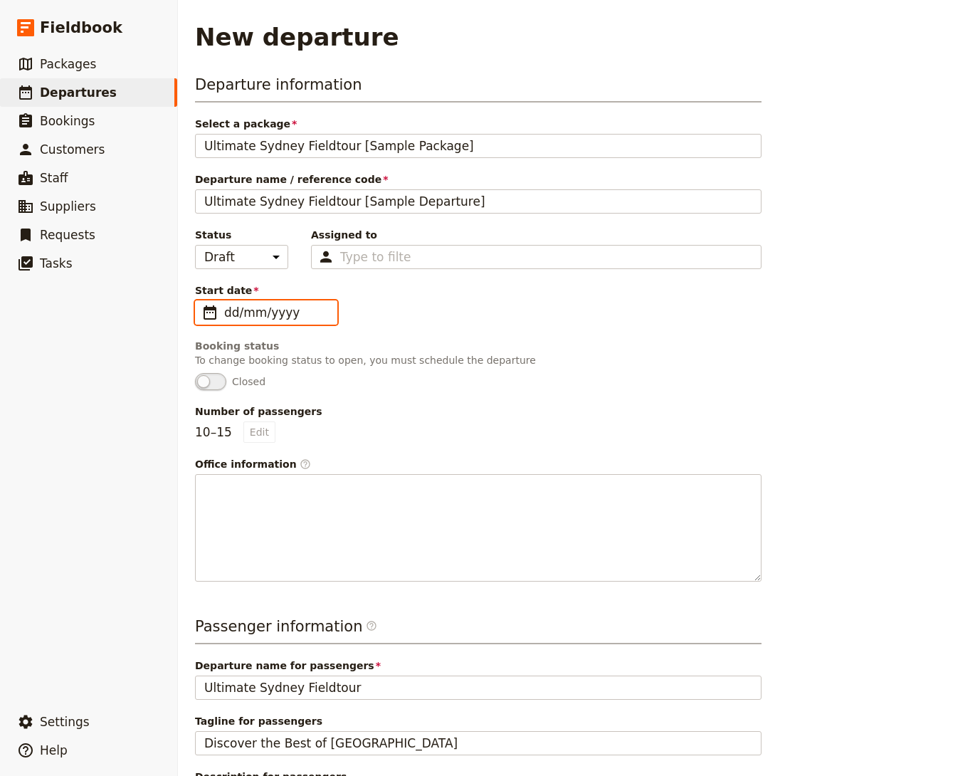
click at [256, 304] on input "dd/mm/yyyy" at bounding box center [276, 312] width 104 height 17
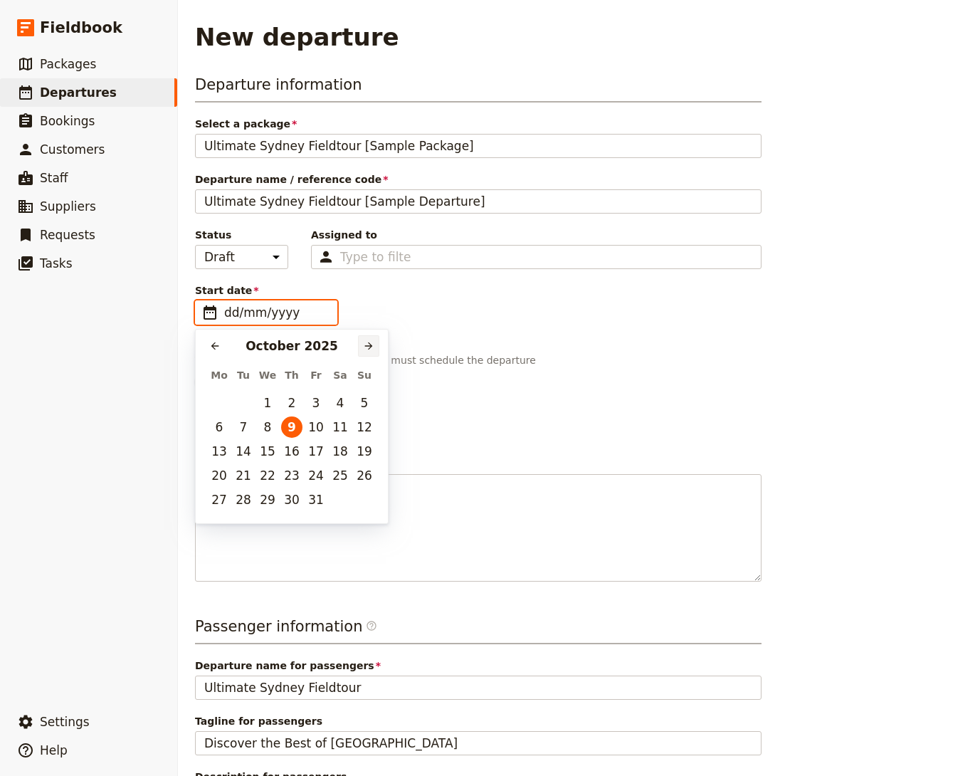
click at [363, 344] on icon "Next month" at bounding box center [368, 345] width 11 height 11
click at [215, 471] on button "19" at bounding box center [219, 475] width 21 height 21
type input "19/01/2026"
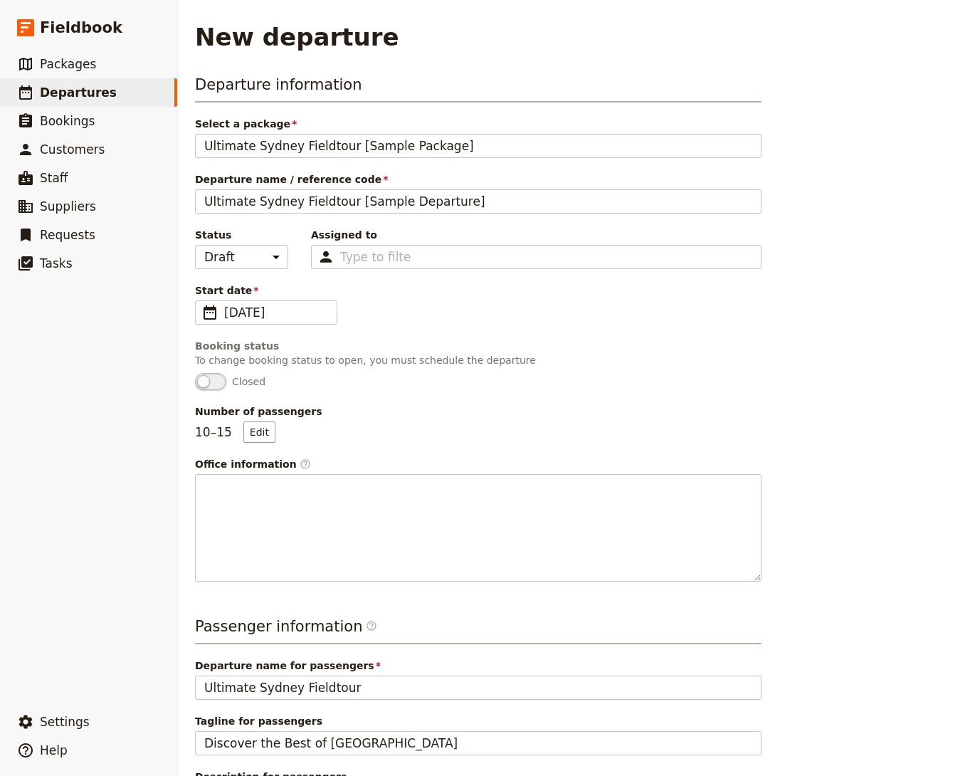
click at [599, 381] on span "Closed" at bounding box center [478, 381] width 567 height 17
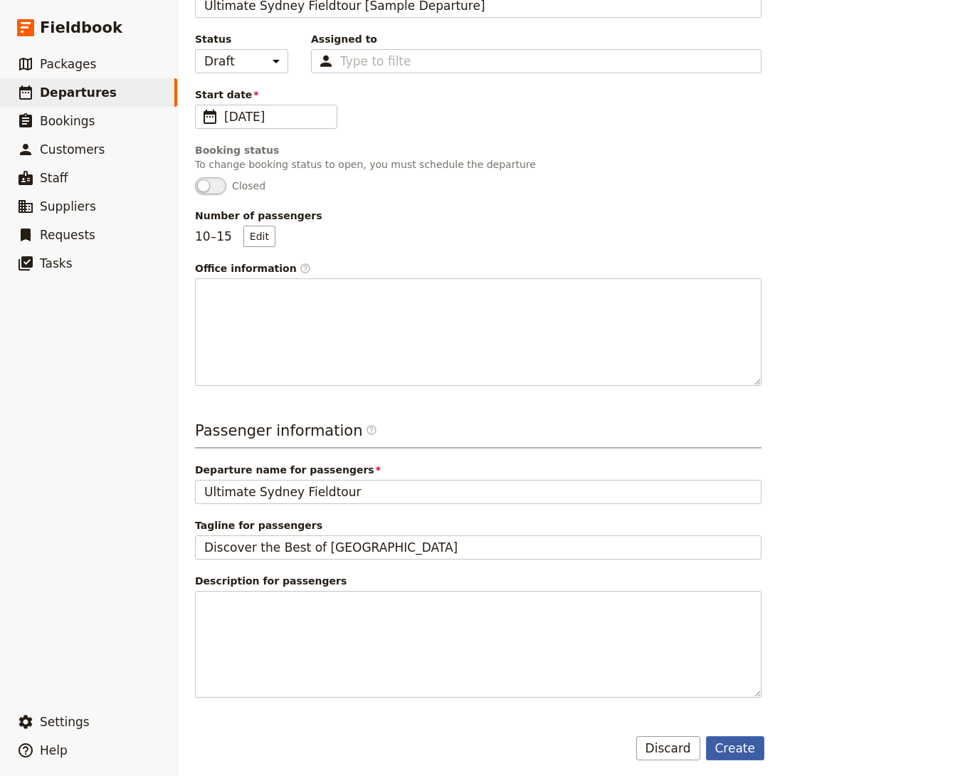
click at [747, 736] on button "Create" at bounding box center [735, 748] width 59 height 24
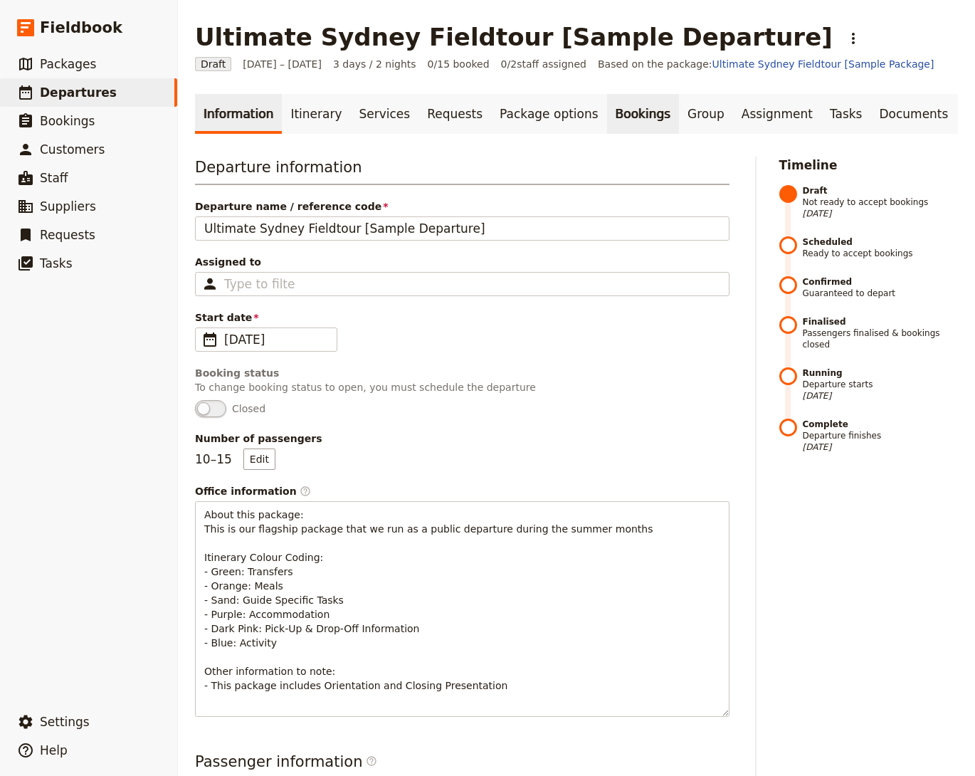
click at [623, 128] on link "Bookings" at bounding box center [643, 114] width 72 height 40
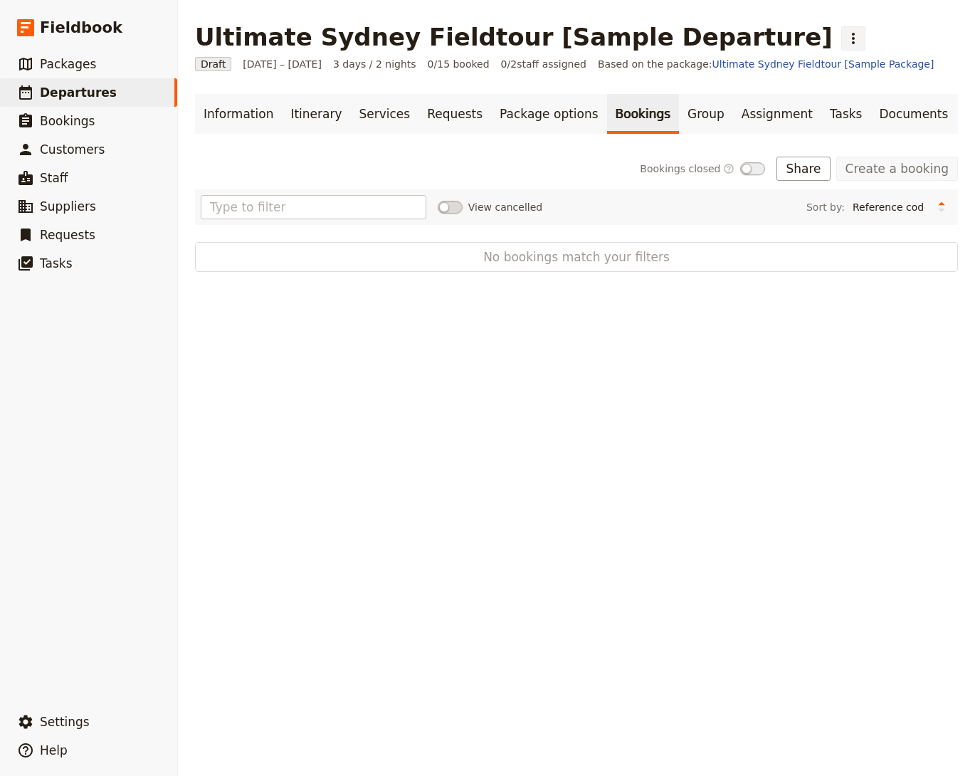
click at [841, 38] on button "​" at bounding box center [853, 38] width 24 height 24
click at [744, 109] on span "Schedule departure" at bounding box center [765, 113] width 98 height 14
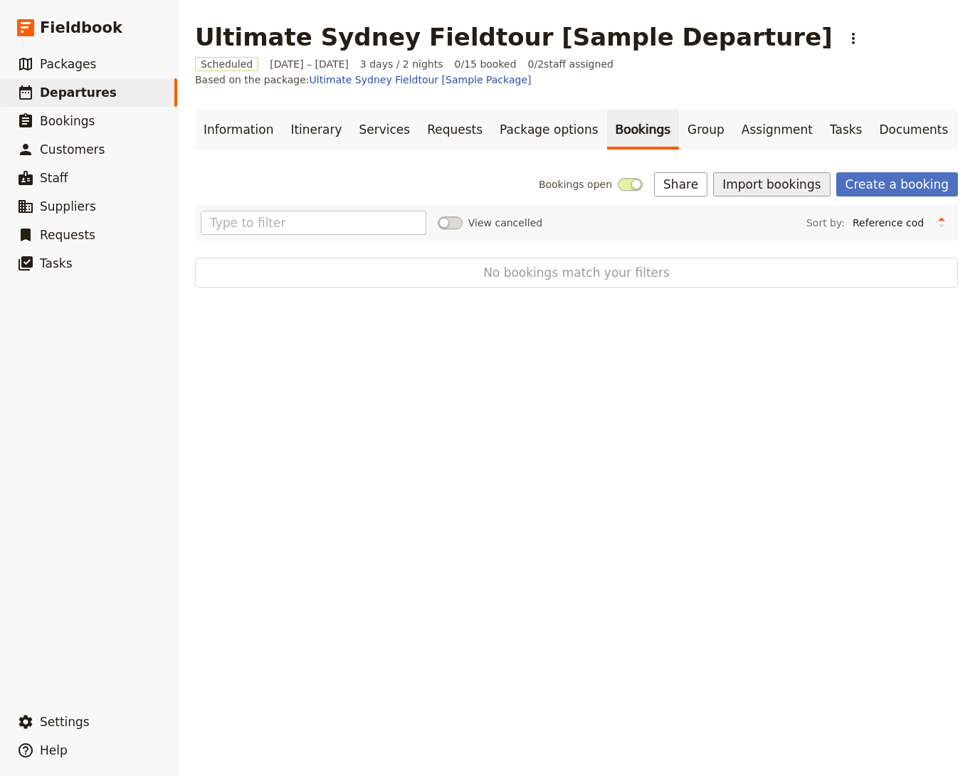
click at [796, 172] on button "Import bookings" at bounding box center [771, 184] width 117 height 24
click at [761, 199] on span "Import Bookings" at bounding box center [782, 199] width 82 height 14
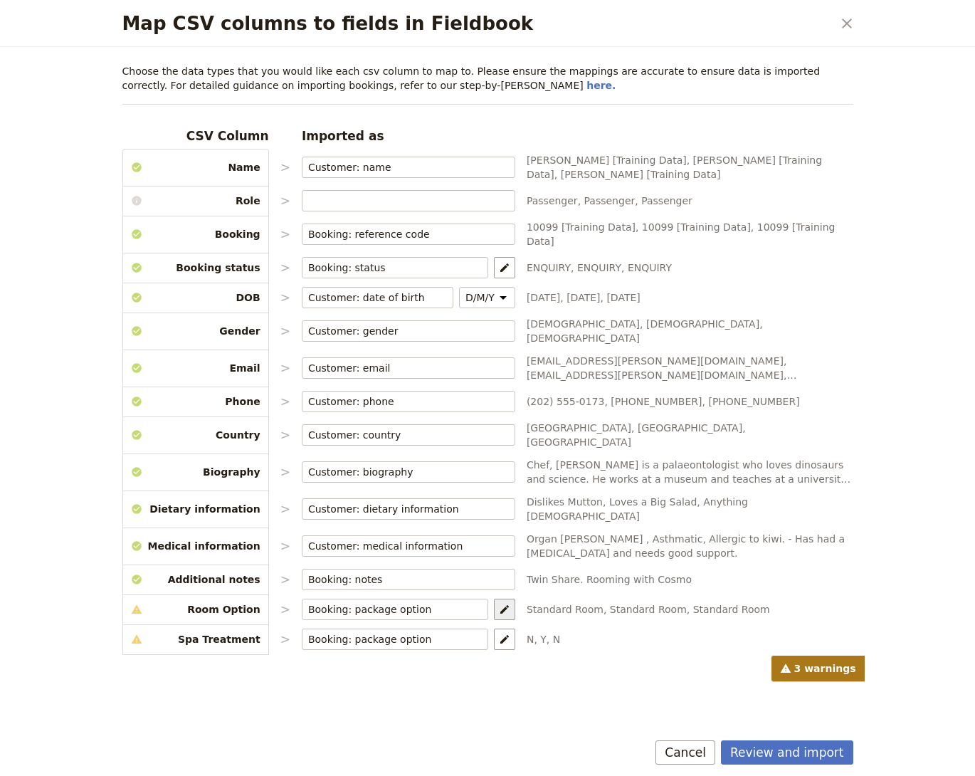
click at [499, 604] on icon "Map package options" at bounding box center [504, 609] width 11 height 11
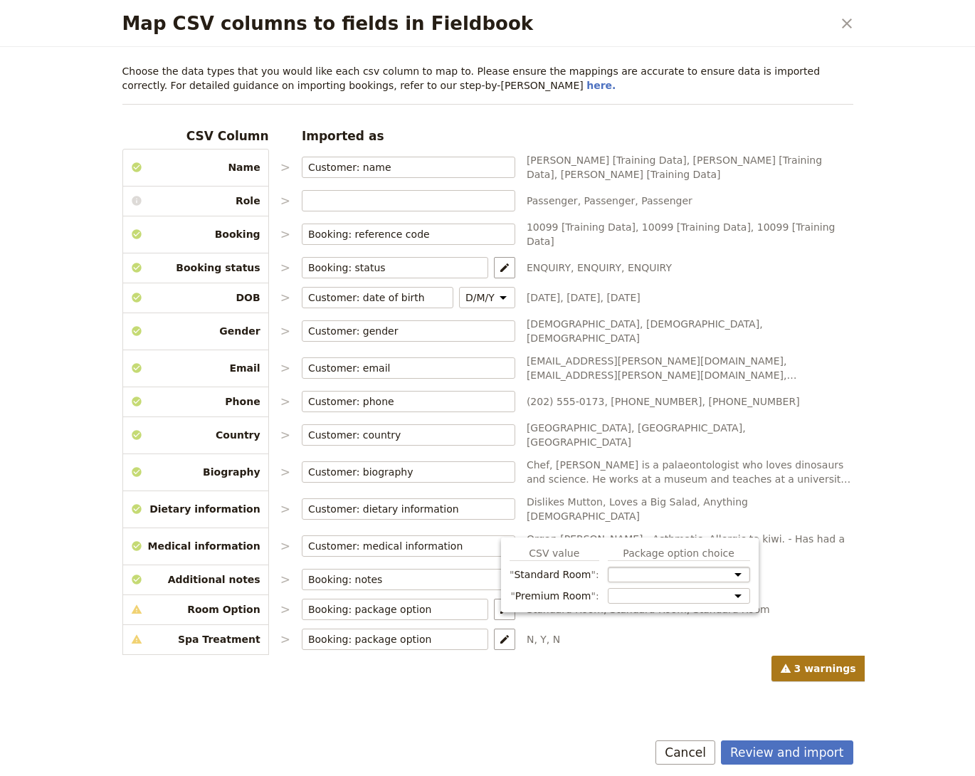
click at [613, 567] on select "Room Option: Standard Room Room Option: Premium Room Spa Treatment" at bounding box center [679, 575] width 142 height 16
select select "68e77c273671670781e46c80"
click at [608, 567] on select "Room Option: Standard Room Room Option: Premium Room Spa Treatment" at bounding box center [679, 580] width 142 height 27
click at [633, 597] on div "CSV value Package option choice Standard Room Room Option: Standard Room Room O…" at bounding box center [630, 580] width 241 height 69
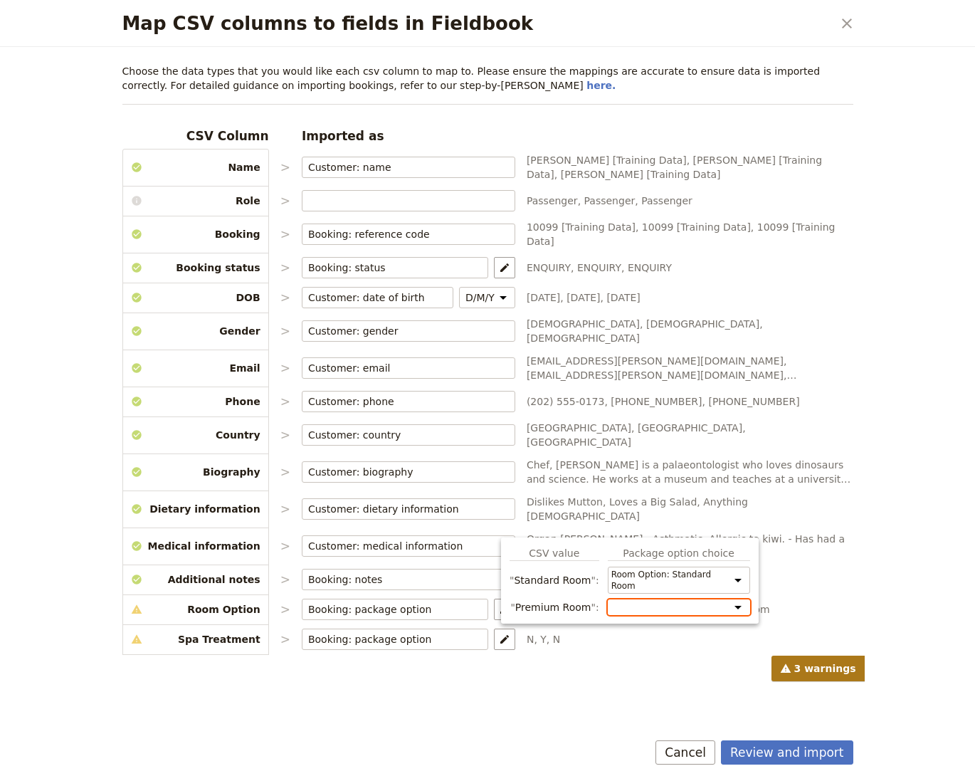
click at [632, 610] on select "Room Option: Standard Room Room Option: Premium Room Spa Treatment" at bounding box center [679, 607] width 142 height 16
select select "68e77c273671670781e46c81"
click at [608, 599] on select "Room Option: Standard Room Room Option: Premium Room Spa Treatment" at bounding box center [679, 612] width 142 height 27
click at [494, 628] on button "​" at bounding box center [504, 638] width 21 height 21
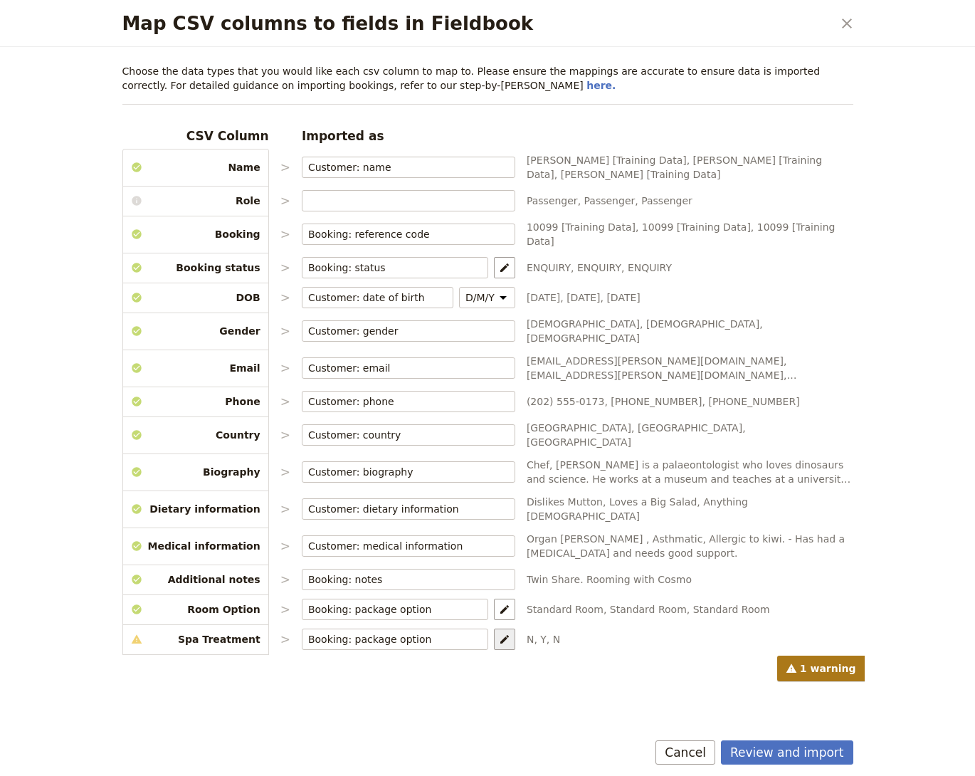
click at [494, 628] on button "​" at bounding box center [504, 638] width 21 height 21
click at [607, 604] on select "Room Option: Standard Room Room Option: Premium Room Spa Treatment" at bounding box center [640, 604] width 142 height 16
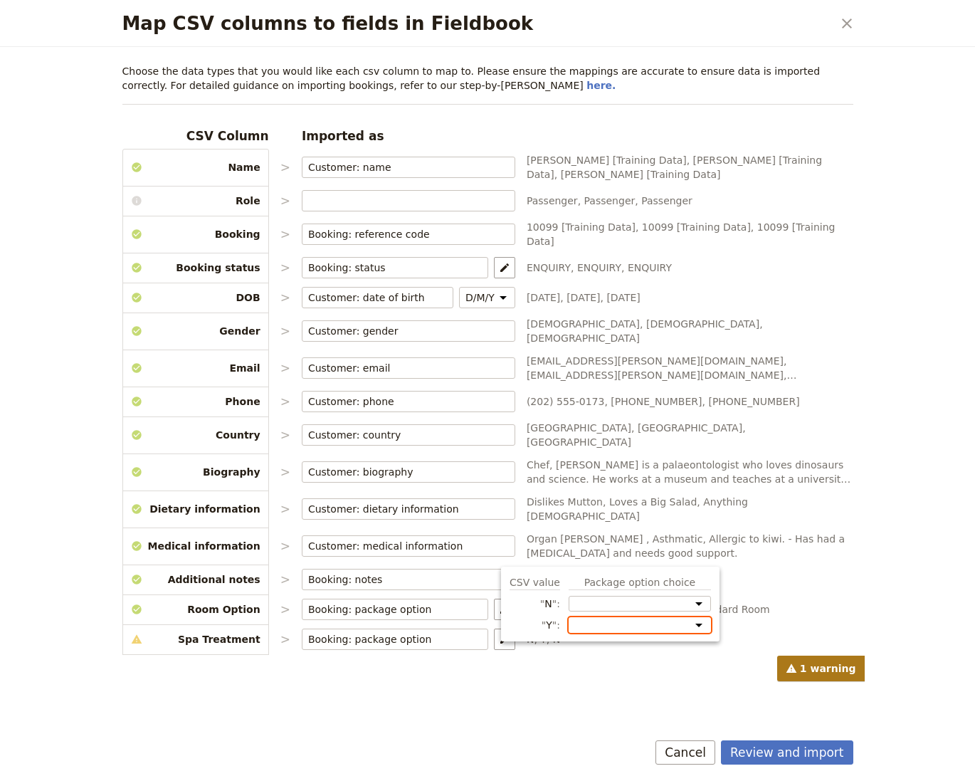
click at [693, 623] on select "Room Option: Standard Room Room Option: Premium Room Spa Treatment" at bounding box center [640, 625] width 142 height 16
select select "68e77c273671670781e46c83"
click at [569, 617] on select "Room Option: Standard Room Room Option: Premium Room Spa Treatment" at bounding box center [640, 625] width 142 height 16
click at [782, 632] on span "N, Y, N" at bounding box center [690, 639] width 327 height 14
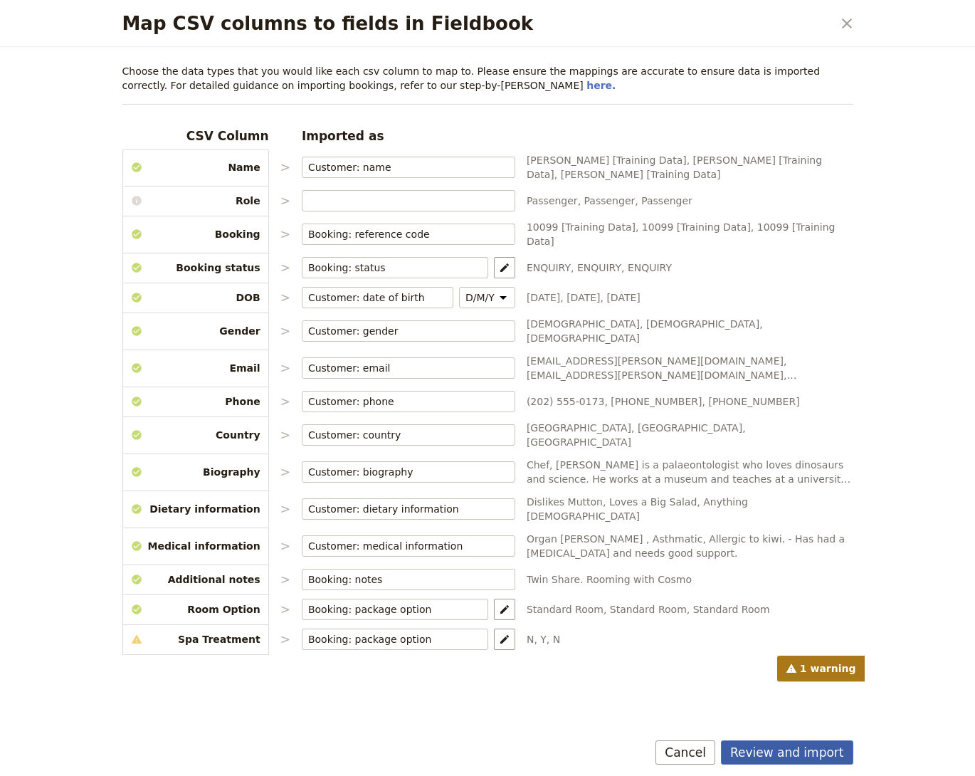
click at [776, 757] on button "Review and import" at bounding box center [787, 752] width 132 height 24
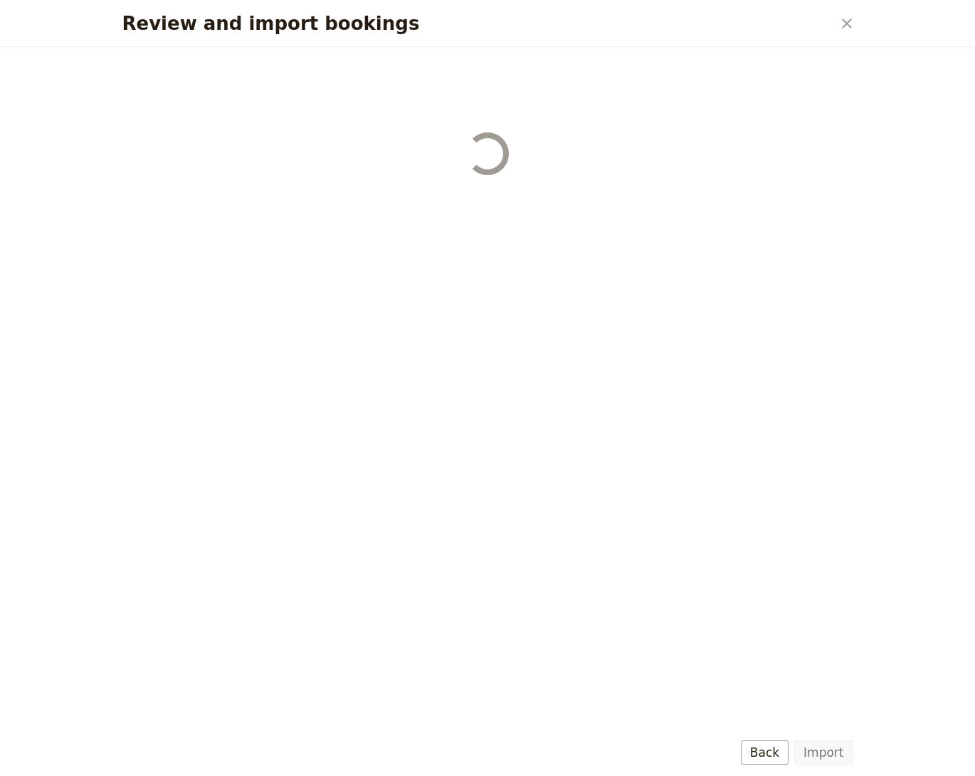
select select "68e77c273671670781e46c80"
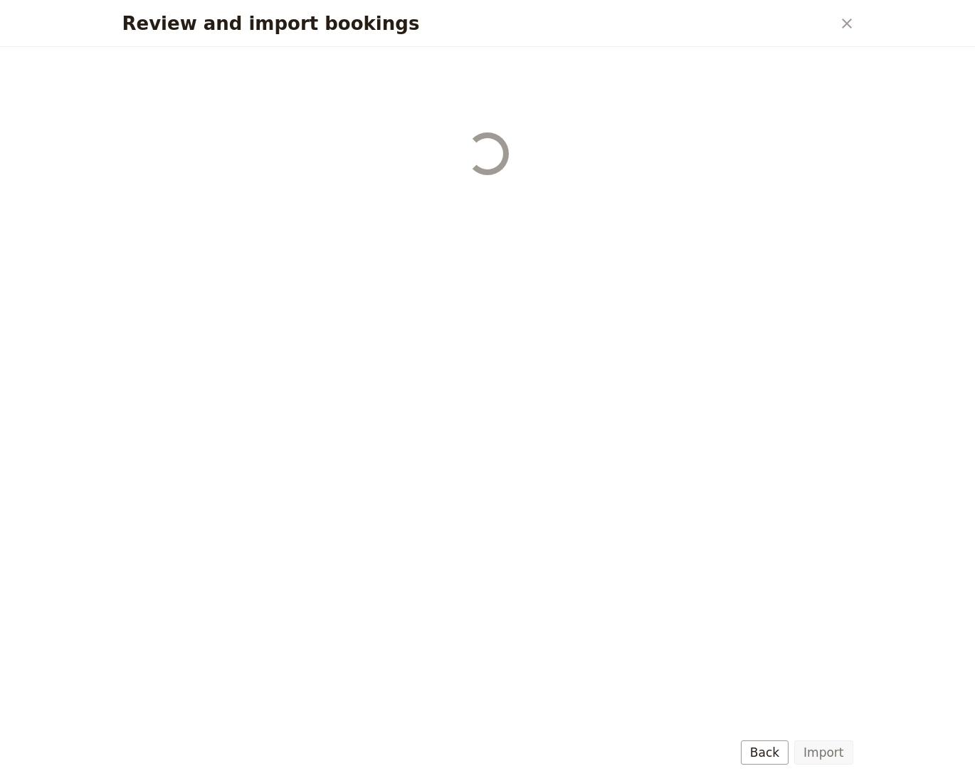
select select "68e77c273671670781e46c80"
select select "68e77c273671670781e46c81"
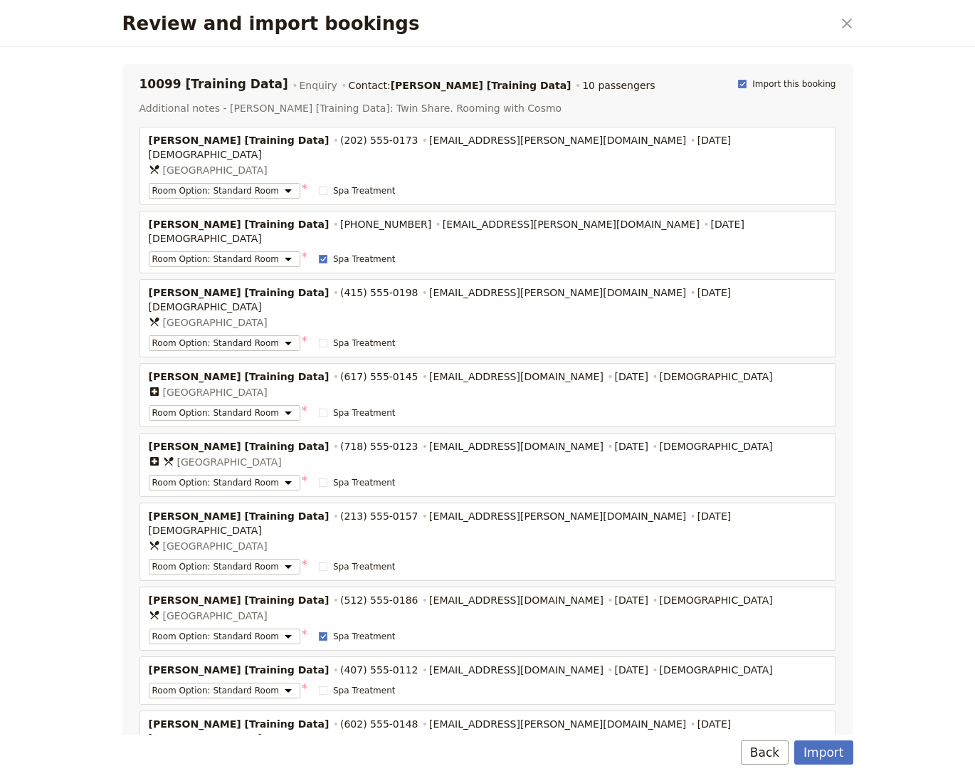
click at [794, 741] on div "Import Back" at bounding box center [487, 752] width 731 height 24
click at [814, 743] on button "Import" at bounding box center [823, 752] width 58 height 24
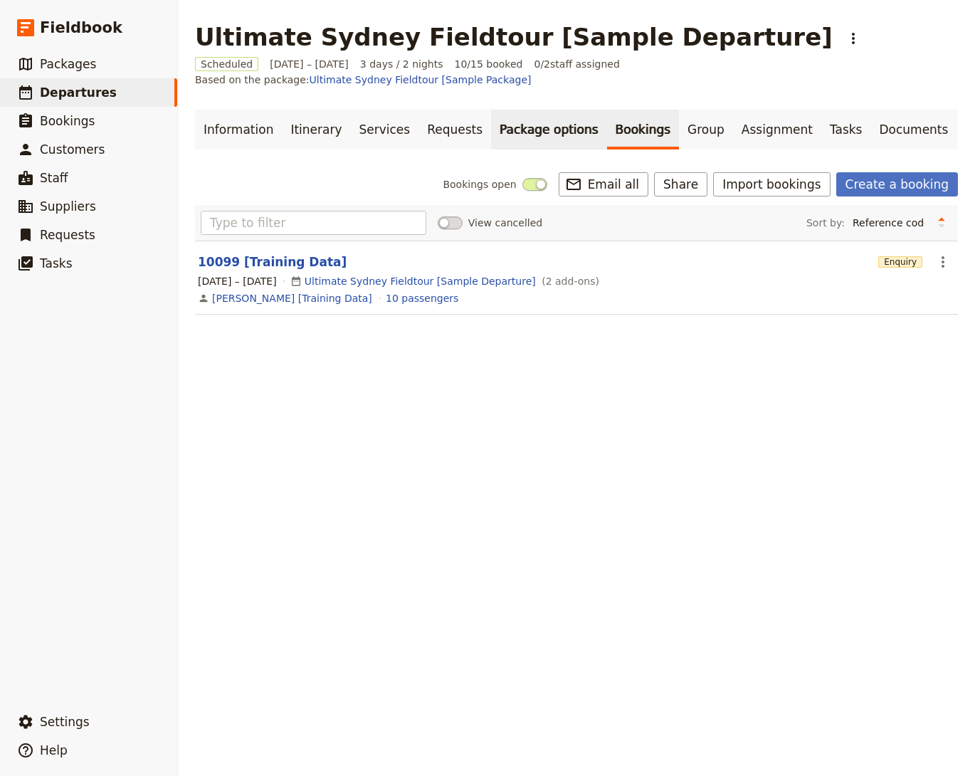
click at [519, 110] on link "Package options" at bounding box center [548, 130] width 115 height 40
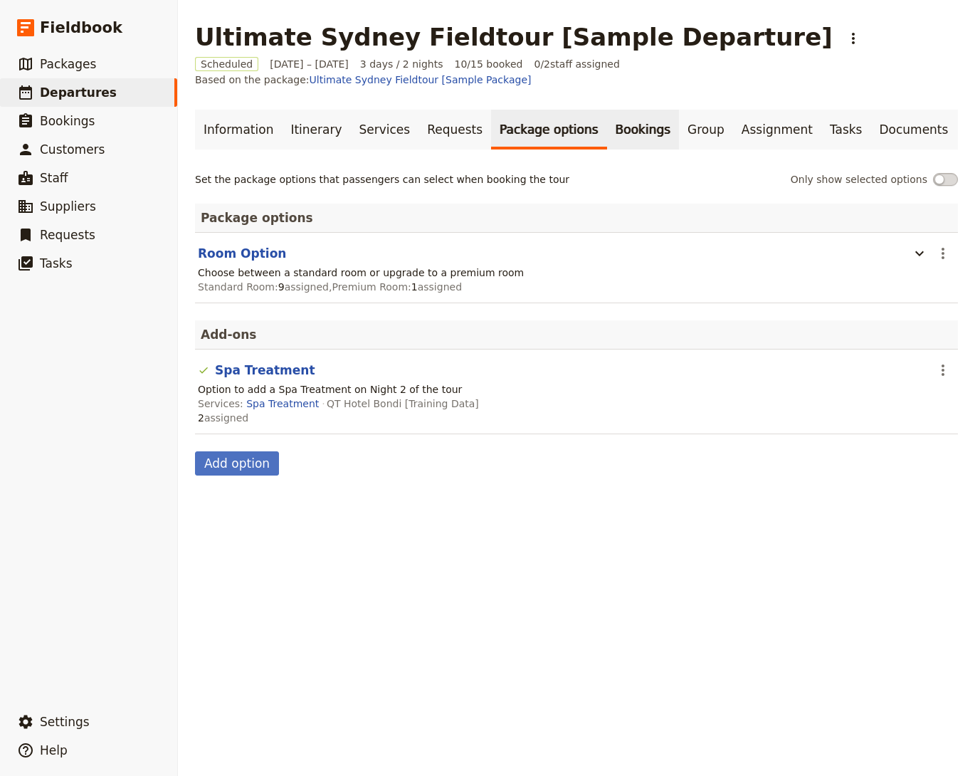
click at [616, 111] on link "Bookings" at bounding box center [643, 130] width 72 height 40
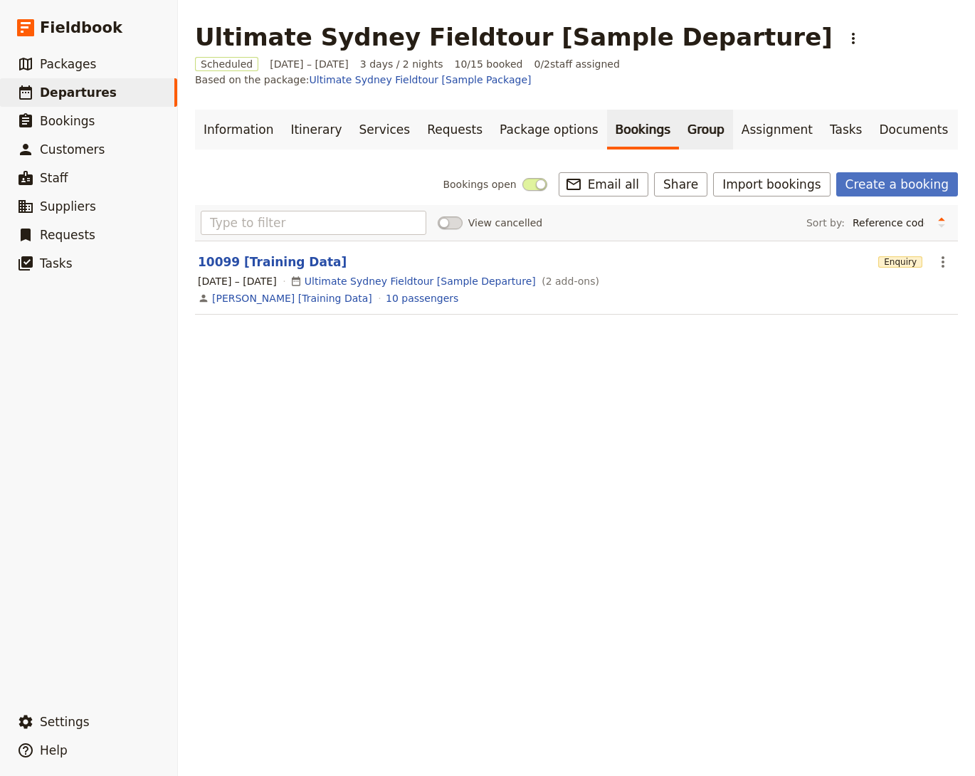
click at [679, 112] on link "Group" at bounding box center [706, 130] width 54 height 40
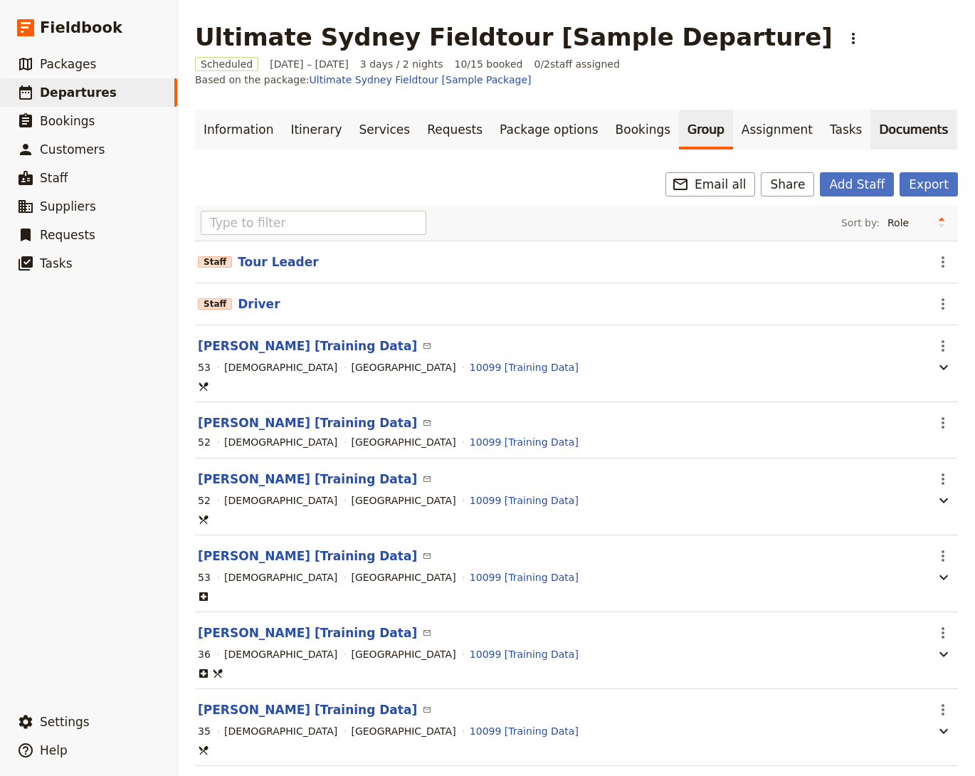
click at [875, 124] on link "Documents" at bounding box center [913, 130] width 86 height 40
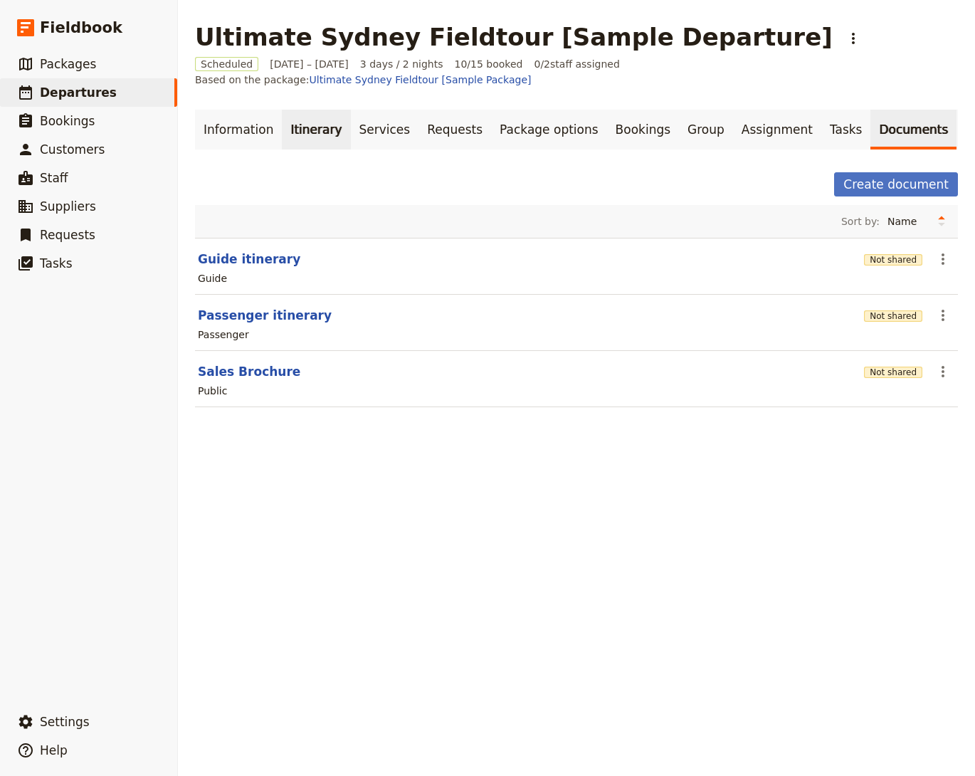
click at [285, 118] on link "Itinerary" at bounding box center [316, 130] width 68 height 40
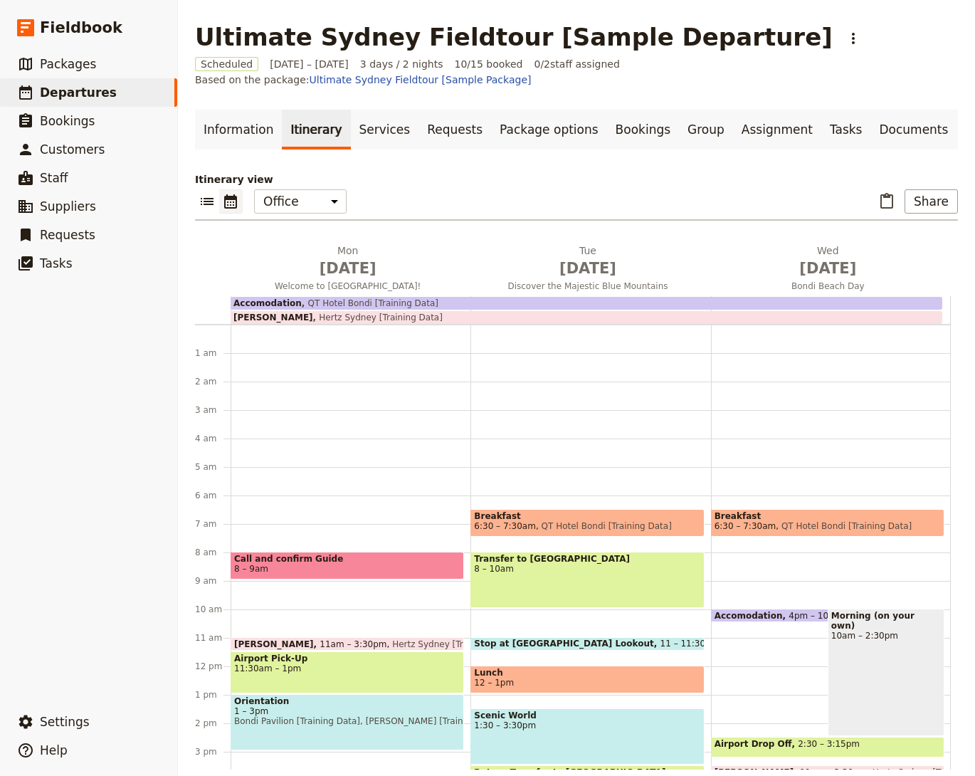
scroll to position [171, 0]
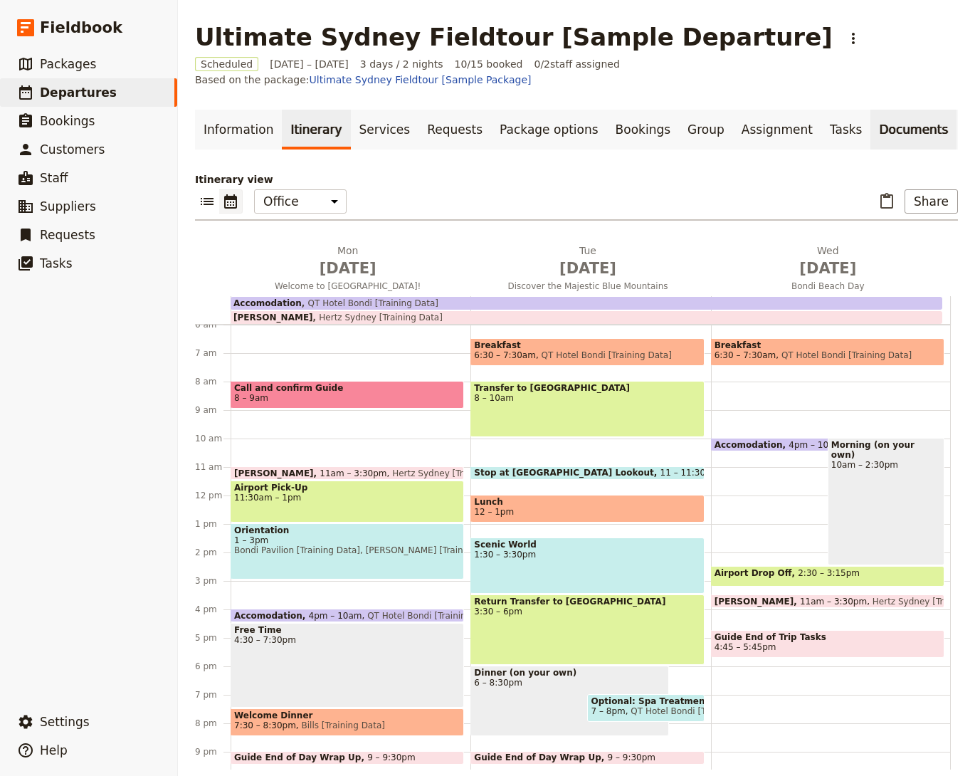
click at [880, 110] on link "Documents" at bounding box center [913, 130] width 86 height 40
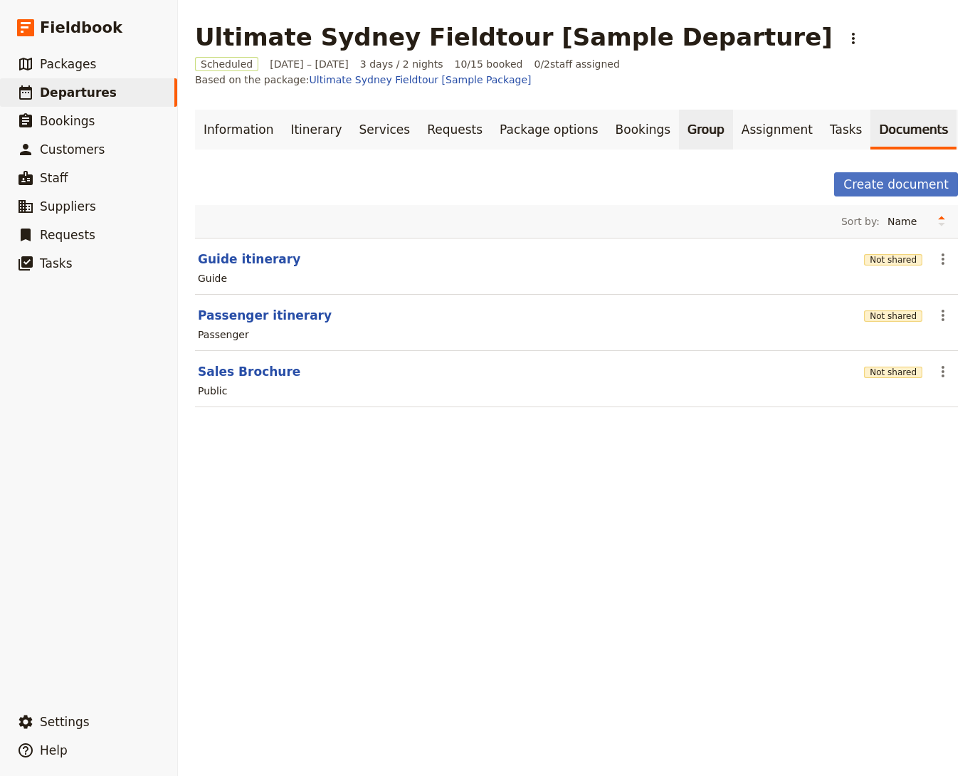
click at [679, 113] on link "Group" at bounding box center [706, 130] width 54 height 40
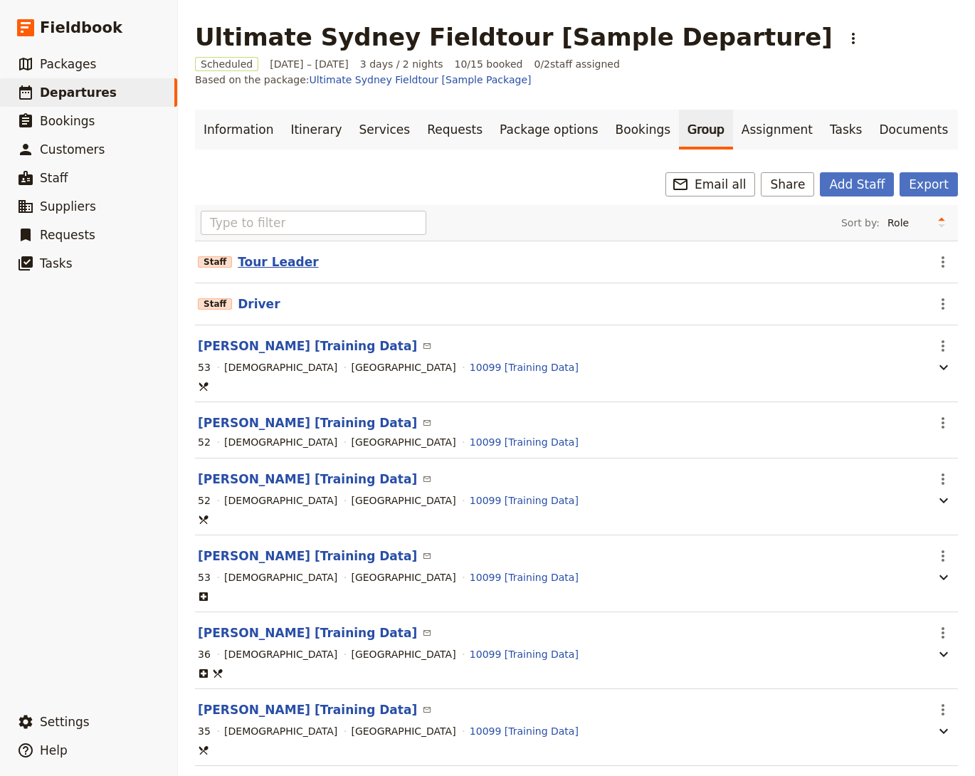
click at [280, 253] on button "Tour Leader" at bounding box center [278, 261] width 80 height 17
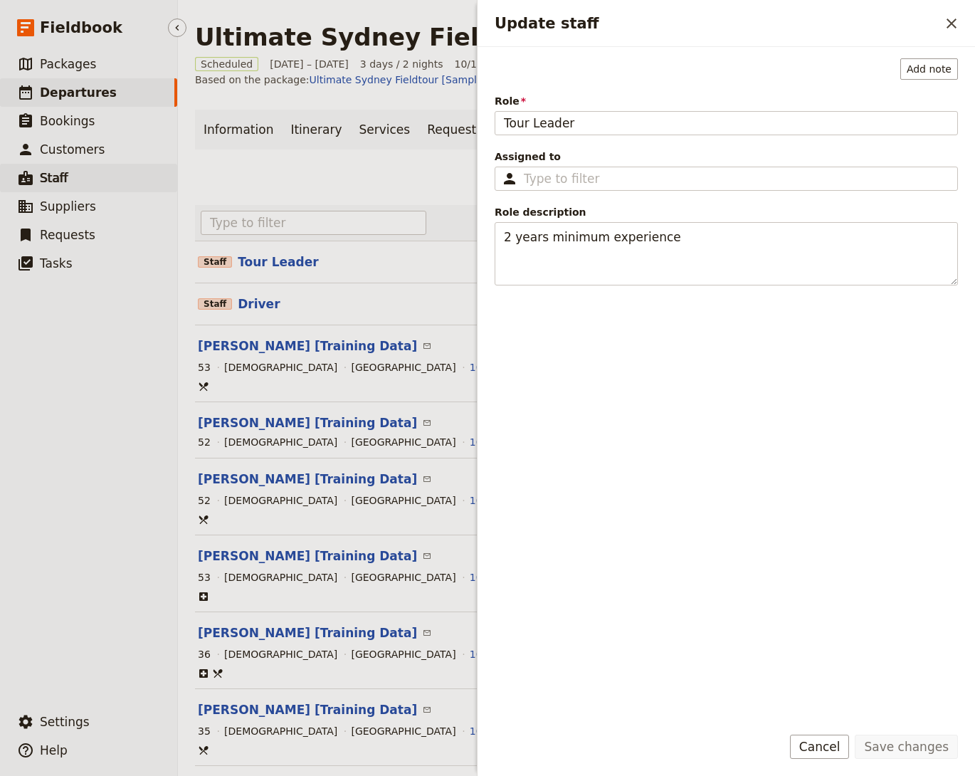
click at [83, 182] on link "​ Staff" at bounding box center [88, 178] width 177 height 28
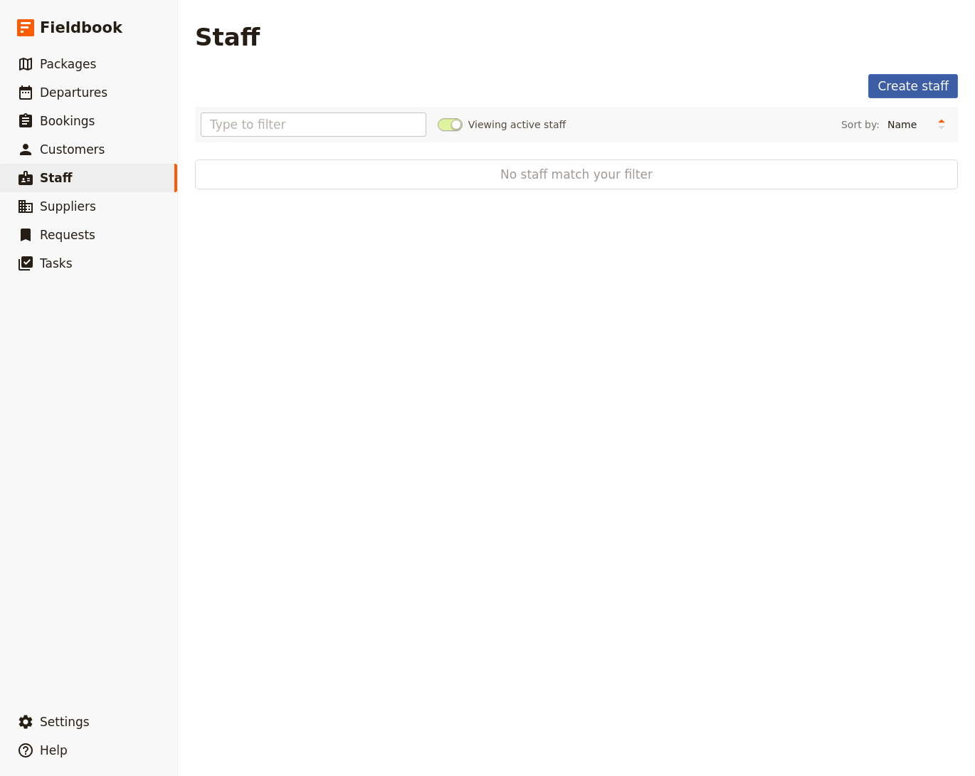
click at [888, 96] on link "Create staff" at bounding box center [913, 86] width 90 height 24
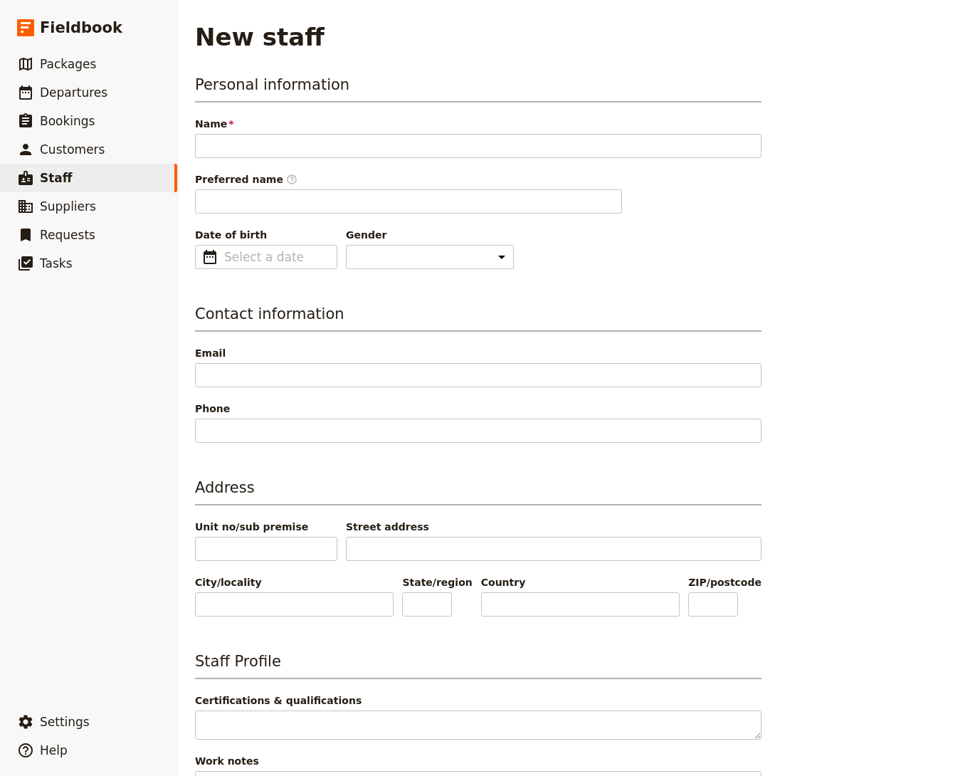
type input "i"
type input "[PERSON_NAME]"
type input "Michael"
click at [667, 77] on h3 "Personal information" at bounding box center [478, 88] width 567 height 28
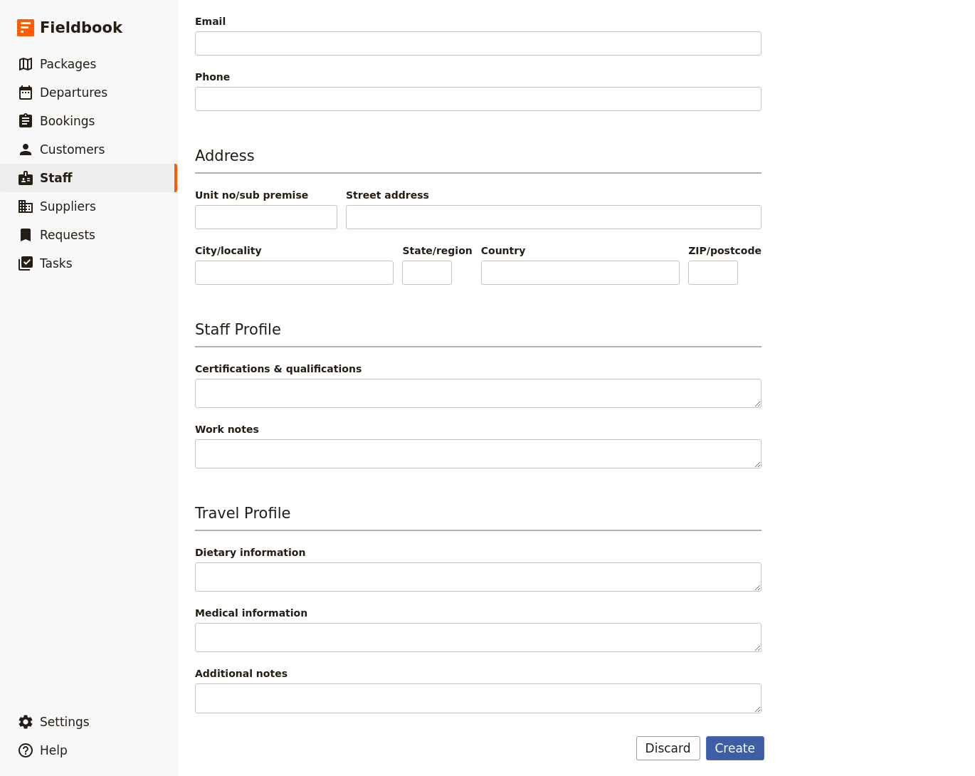
click at [735, 737] on button "Create" at bounding box center [735, 748] width 59 height 24
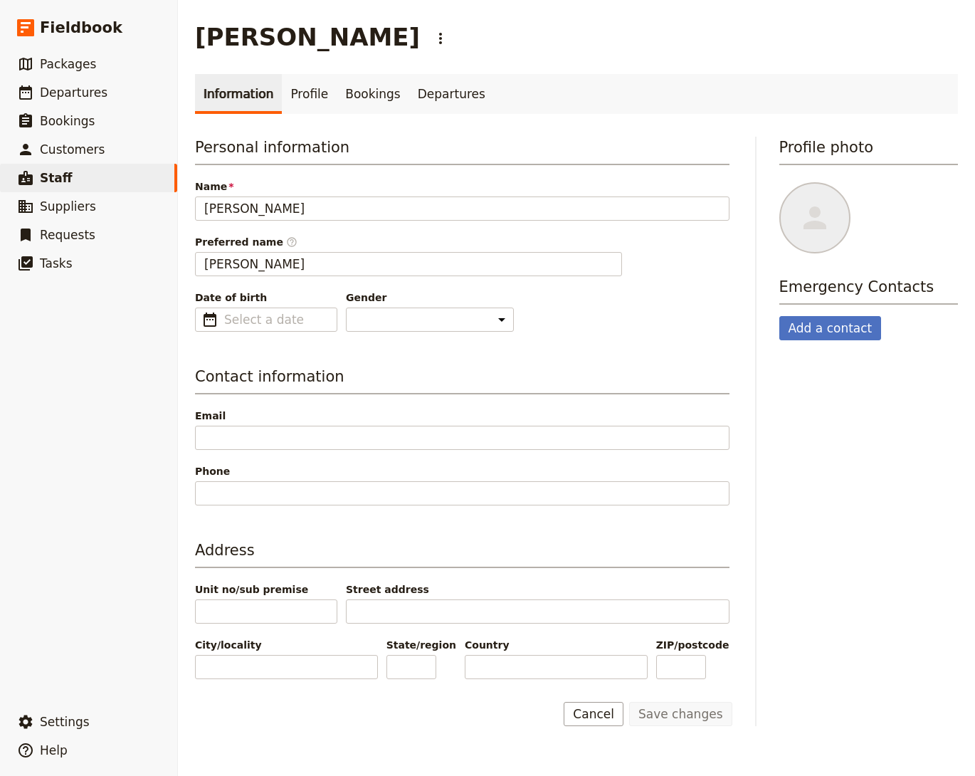
click at [827, 174] on div "Profile photo" at bounding box center [868, 195] width 179 height 117
click at [815, 211] on icon at bounding box center [815, 217] width 14 height 13
click at [779, 182] on input "file" at bounding box center [779, 181] width 1 height 1
type input "C:\fakepath\MichaelScott.png"
click at [60, 140] on link "​ Customers" at bounding box center [88, 149] width 177 height 28
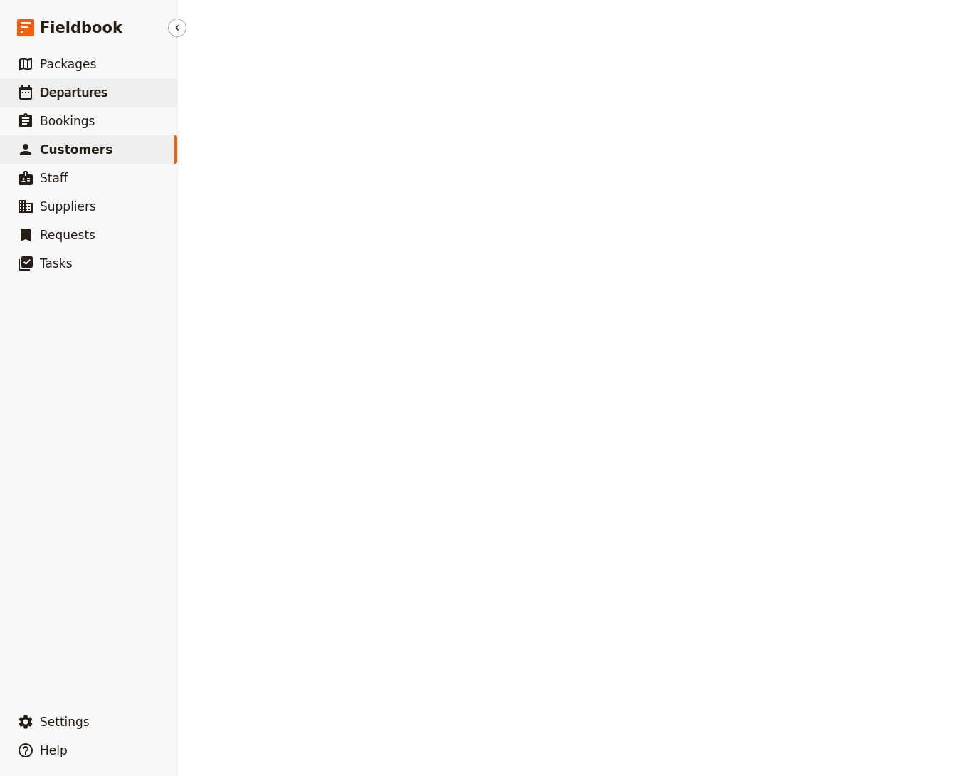
click at [77, 81] on link "​ Departures" at bounding box center [88, 92] width 177 height 28
select select "CREATED_AT"
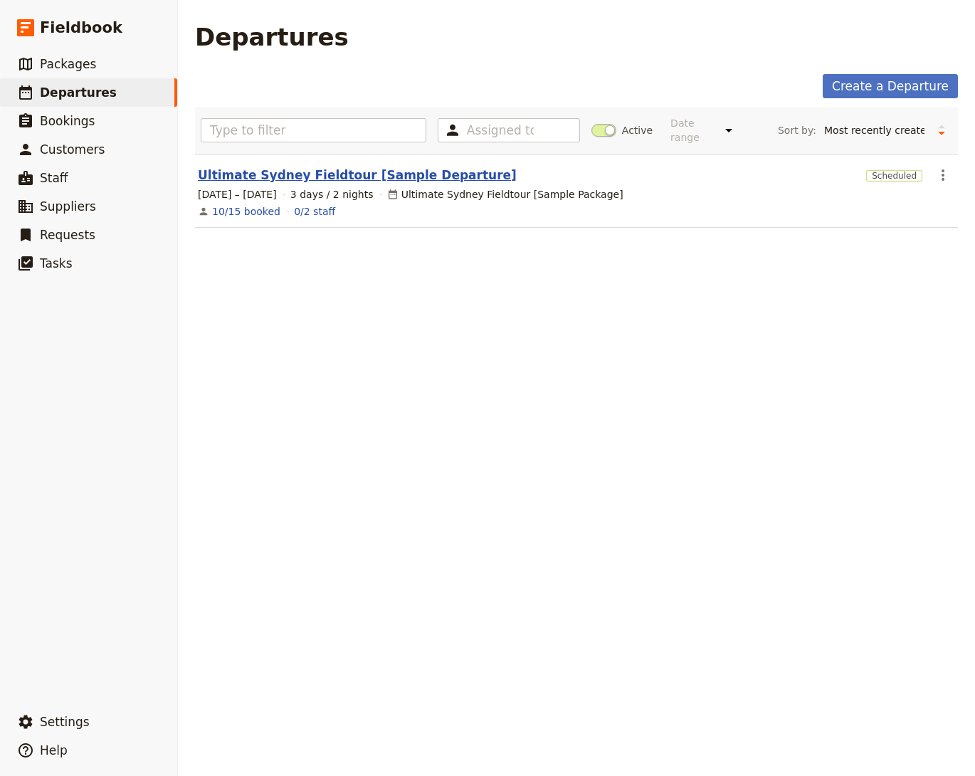
click at [330, 170] on link "Ultimate Sydney Fieldtour [Sample Departure]" at bounding box center [357, 175] width 319 height 17
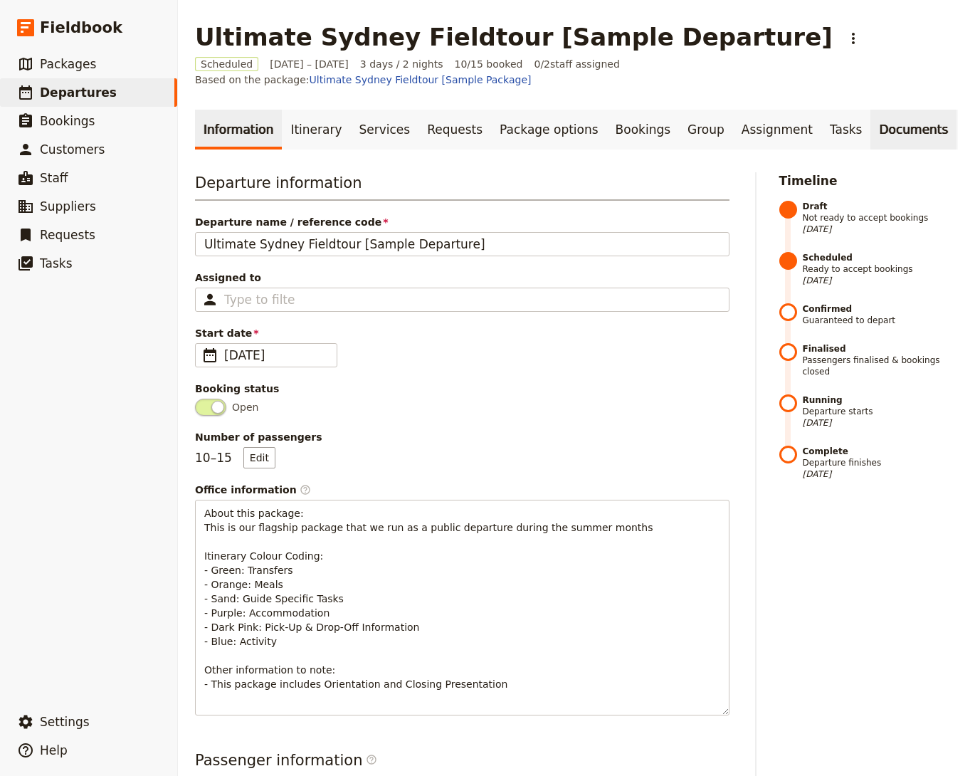
click at [878, 110] on link "Documents" at bounding box center [913, 130] width 86 height 40
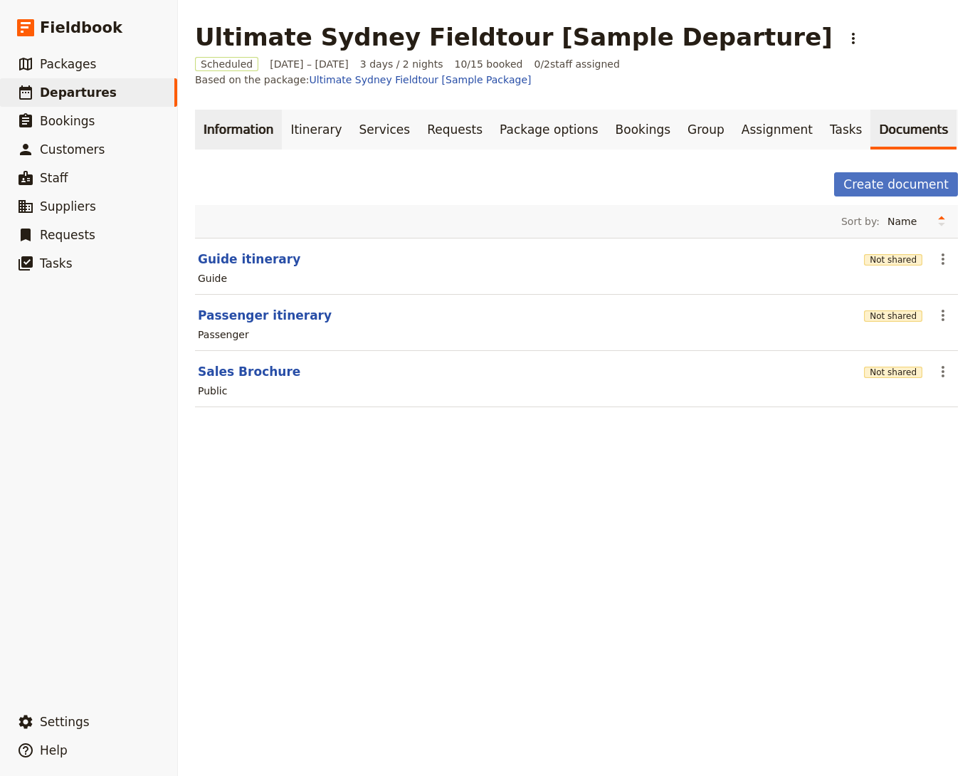
click at [246, 114] on link "Information" at bounding box center [238, 130] width 87 height 40
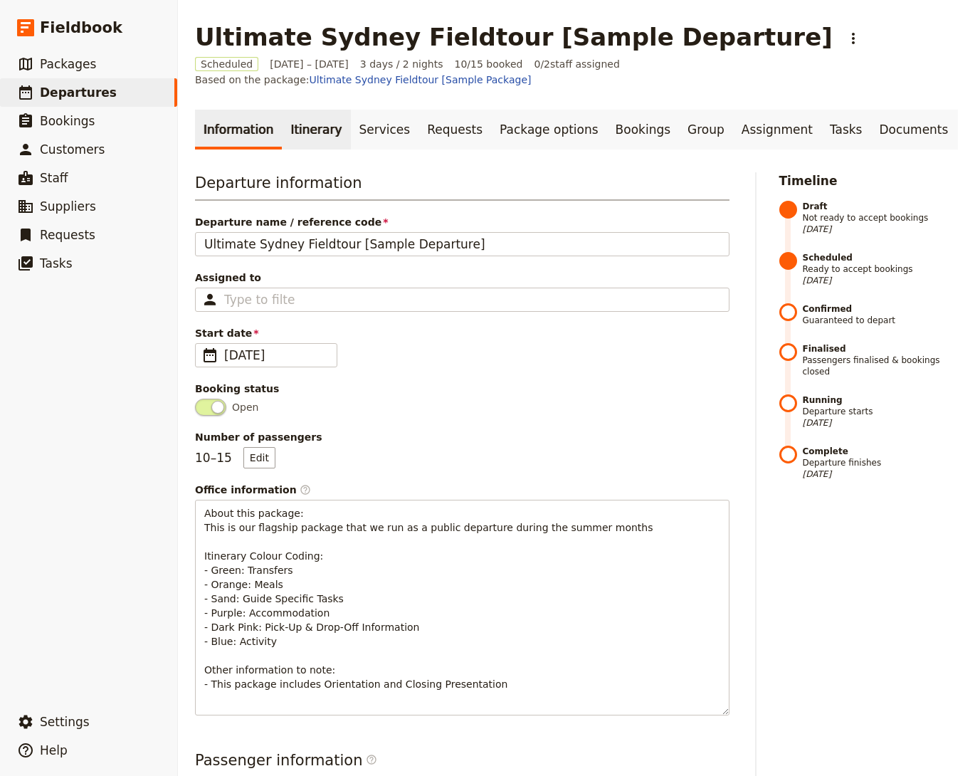
click at [310, 116] on link "Itinerary" at bounding box center [316, 130] width 68 height 40
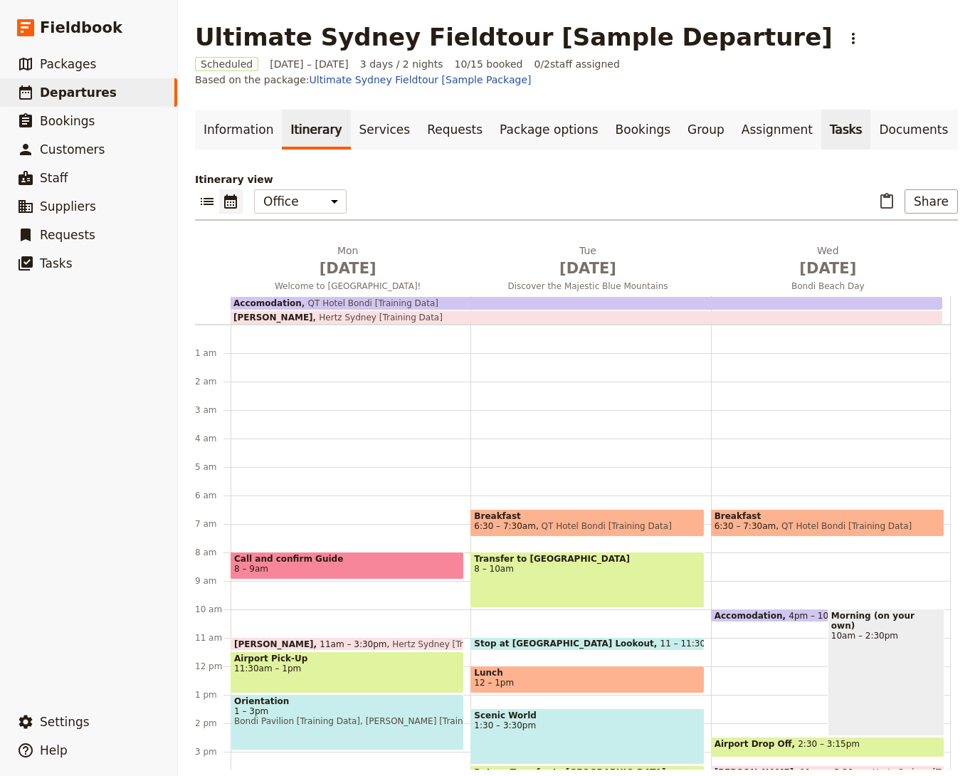
scroll to position [171, 0]
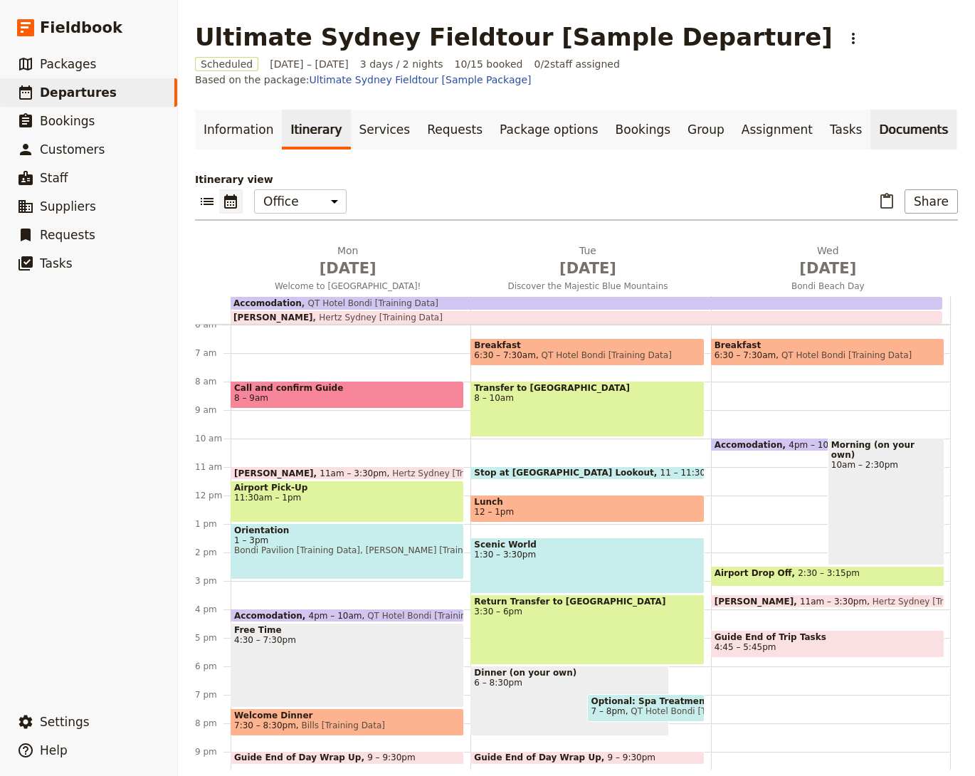
click at [875, 120] on link "Documents" at bounding box center [913, 130] width 86 height 40
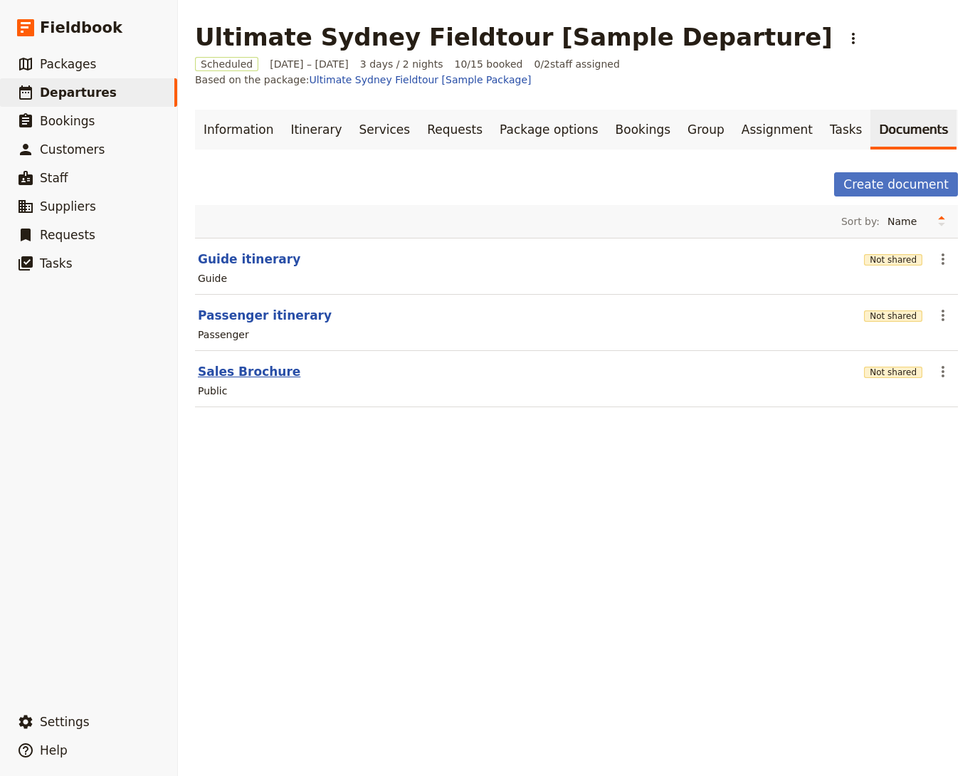
click at [265, 363] on button "Sales Brochure" at bounding box center [249, 371] width 102 height 17
select select "DEFAULT"
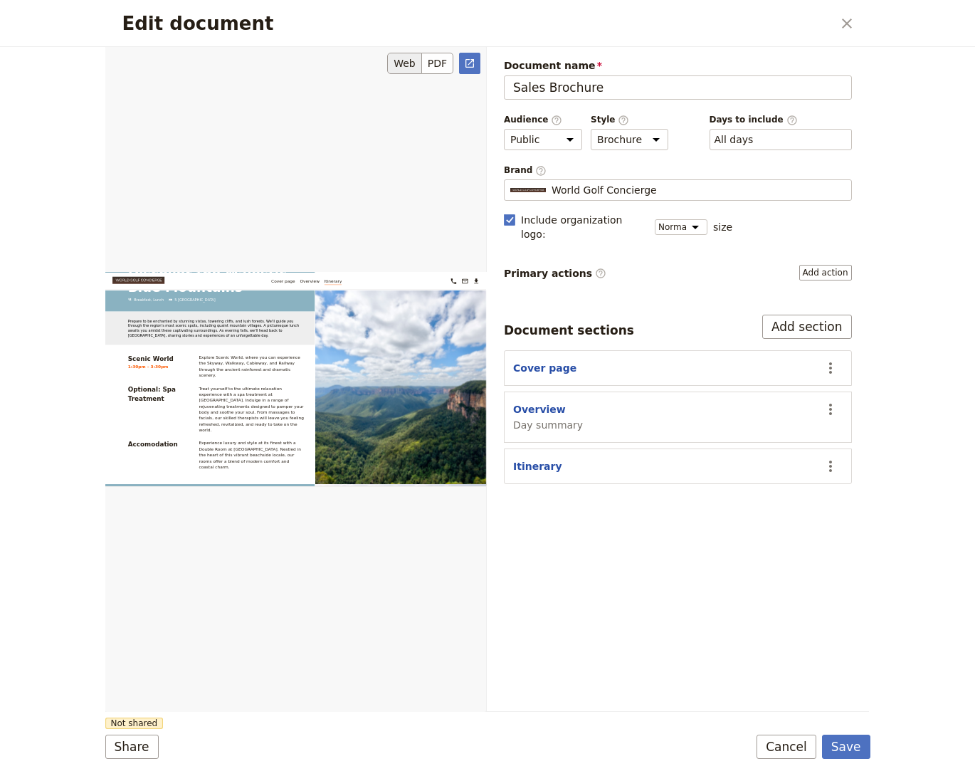
scroll to position [1984, 0]
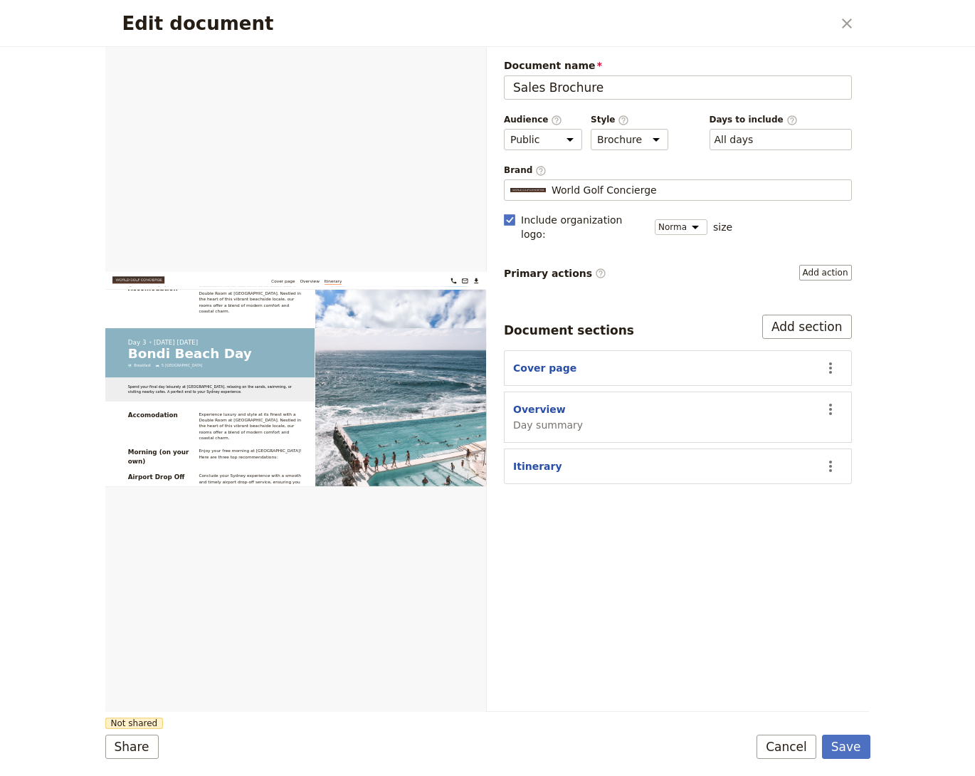
click at [885, 4] on div "Edit document ​ Web PDF ​ Document name Sales Brochure Preview Audience ​ Publi…" at bounding box center [487, 388] width 975 height 776
click at [844, 14] on button "​" at bounding box center [847, 23] width 24 height 24
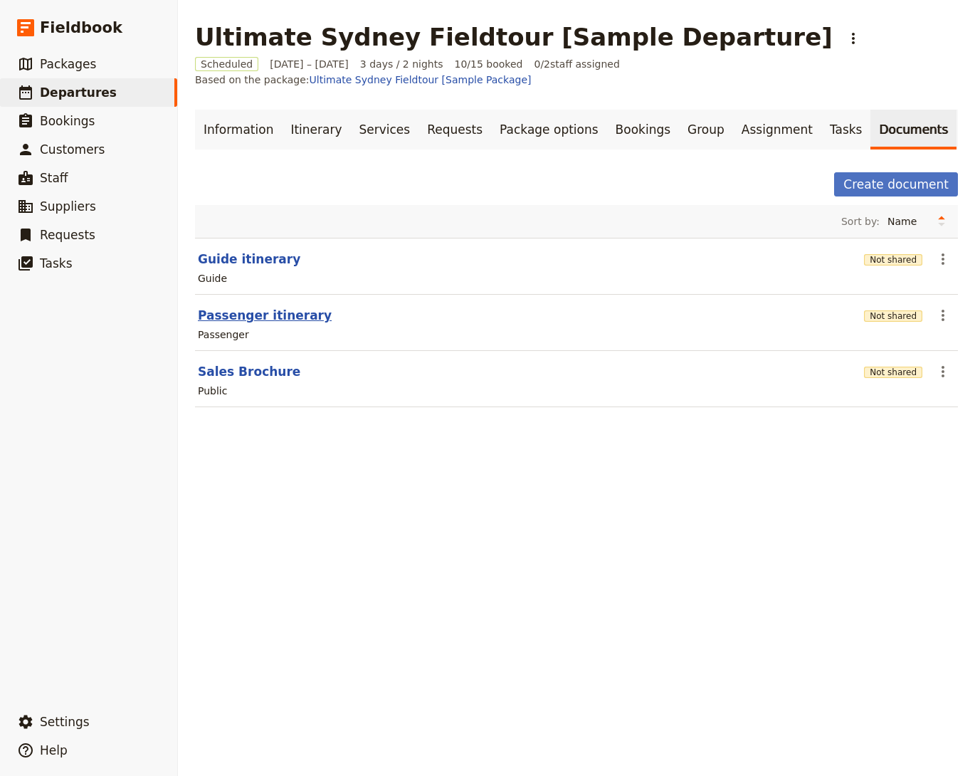
click at [304, 307] on button "Passenger itinerary" at bounding box center [265, 315] width 134 height 17
select select "PASSENGER"
select select "RUN_SHEET"
select select "DEFAULT"
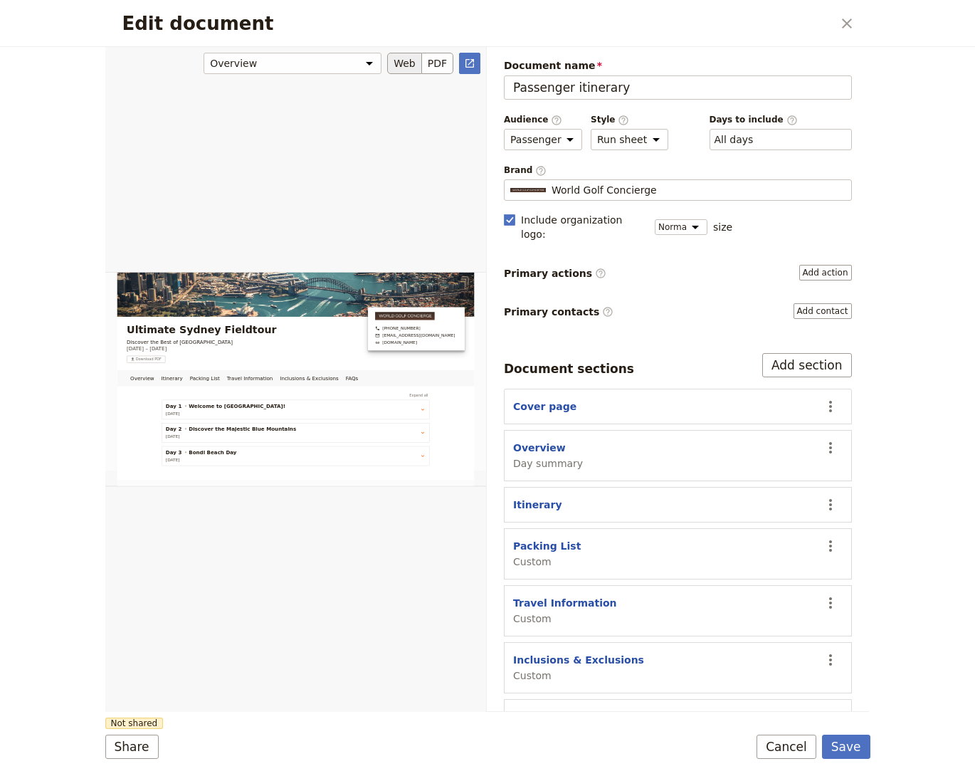
scroll to position [0, 0]
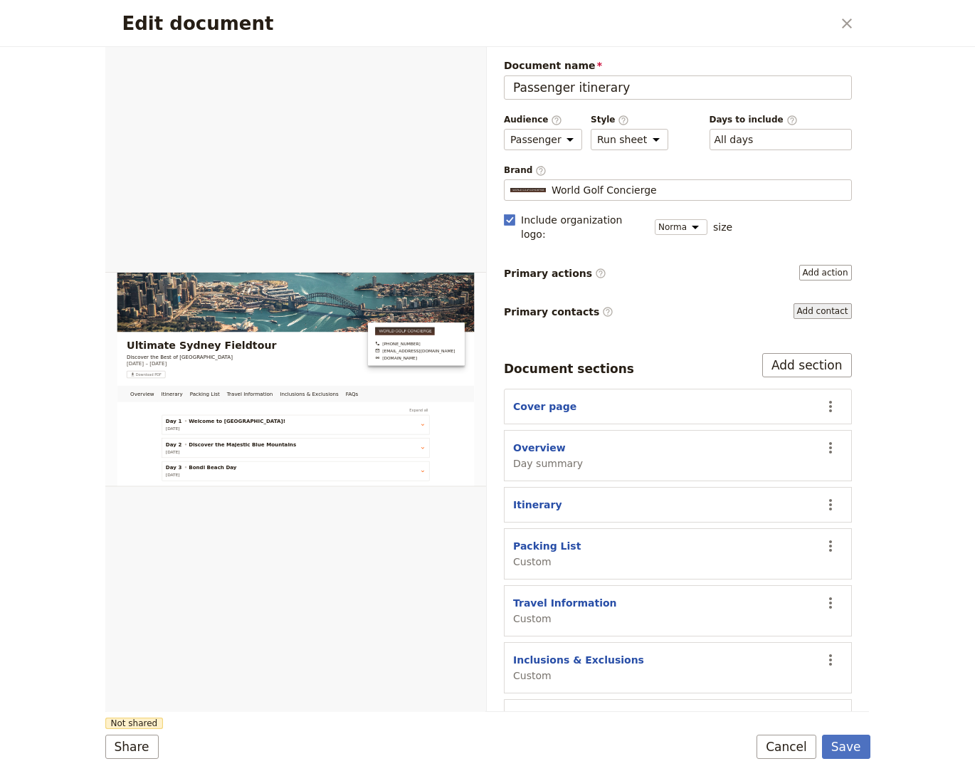
click at [835, 303] on button "Add contact" at bounding box center [823, 311] width 58 height 16
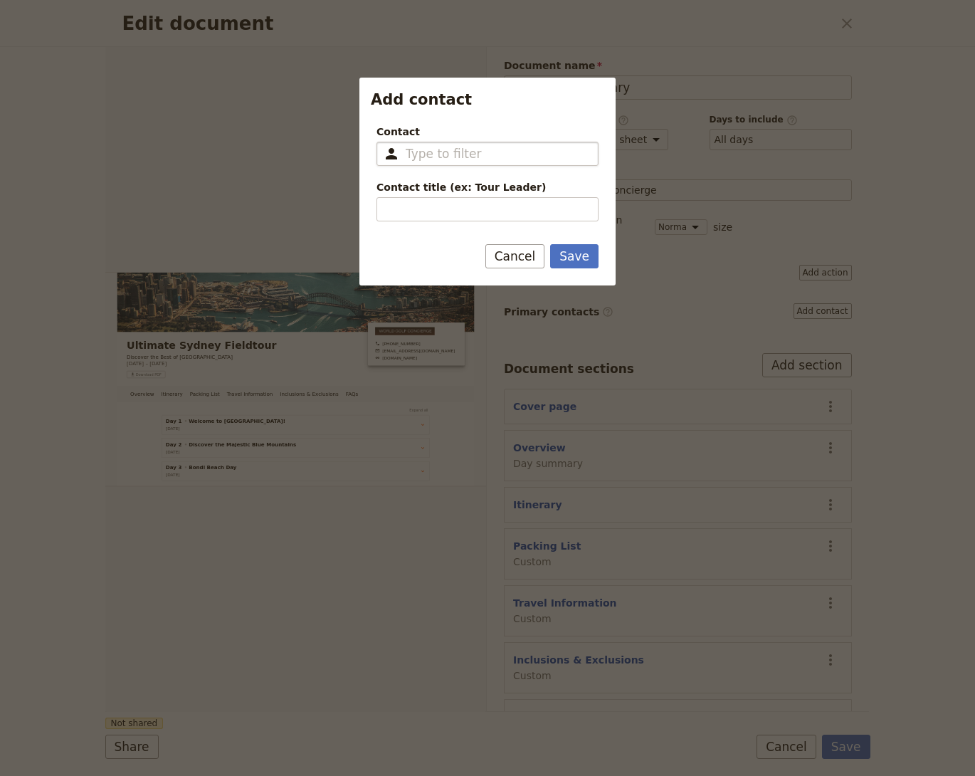
click at [512, 158] on input "Contact ​" at bounding box center [498, 153] width 184 height 17
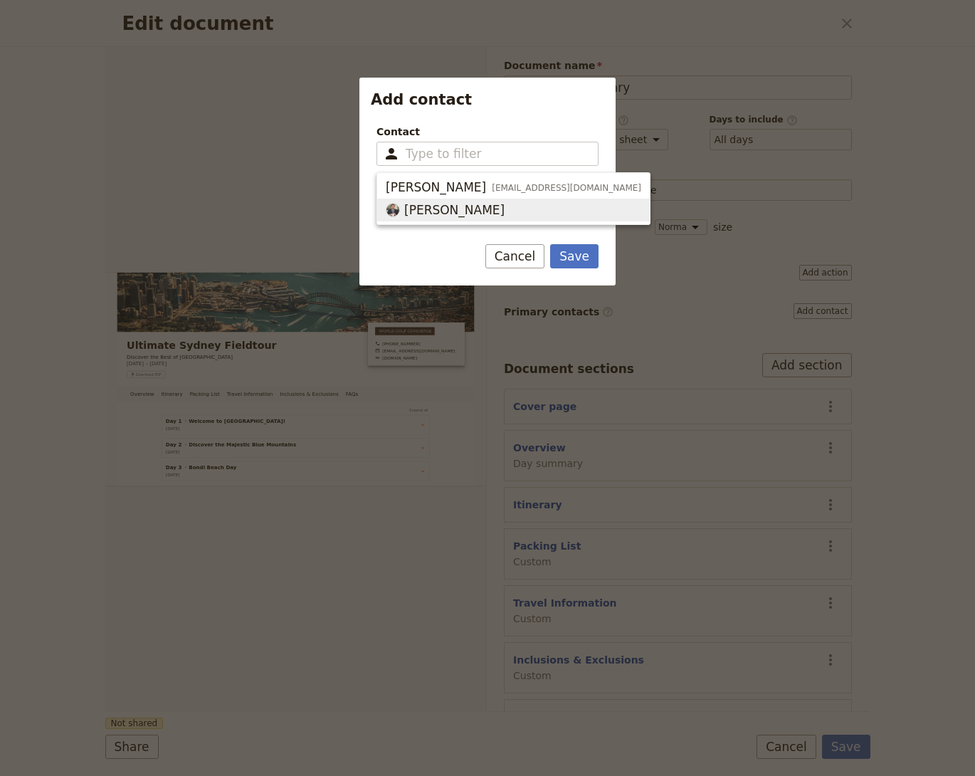
click at [465, 214] on span "[PERSON_NAME]" at bounding box center [454, 209] width 100 height 17
type input "[PERSON_NAME]"
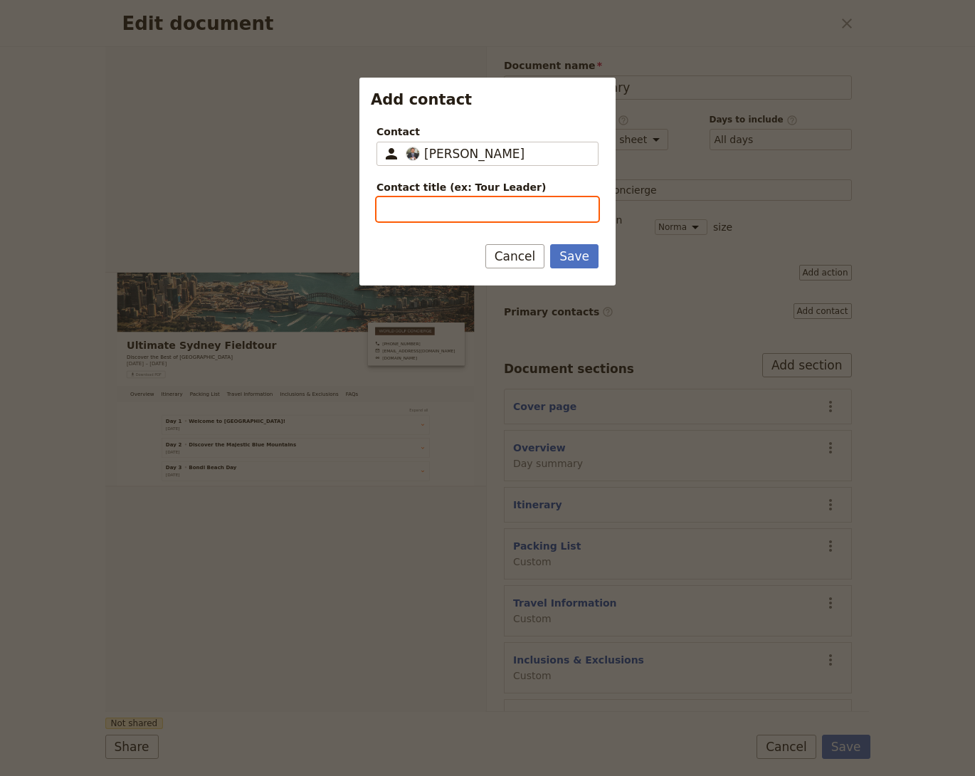
click at [465, 209] on input "Contact title (ex: Tour Leader)" at bounding box center [488, 209] width 222 height 24
type input "Tour Guide"
click at [550, 244] on button "Save" at bounding box center [574, 256] width 48 height 24
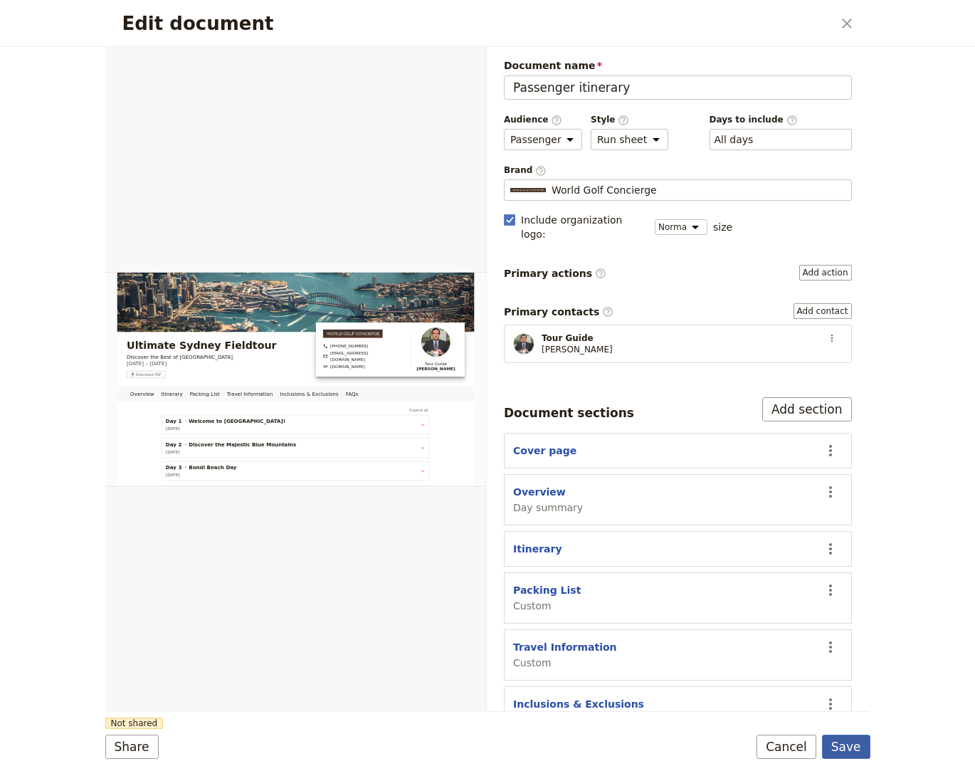
click at [853, 742] on button "Save" at bounding box center [846, 747] width 48 height 24
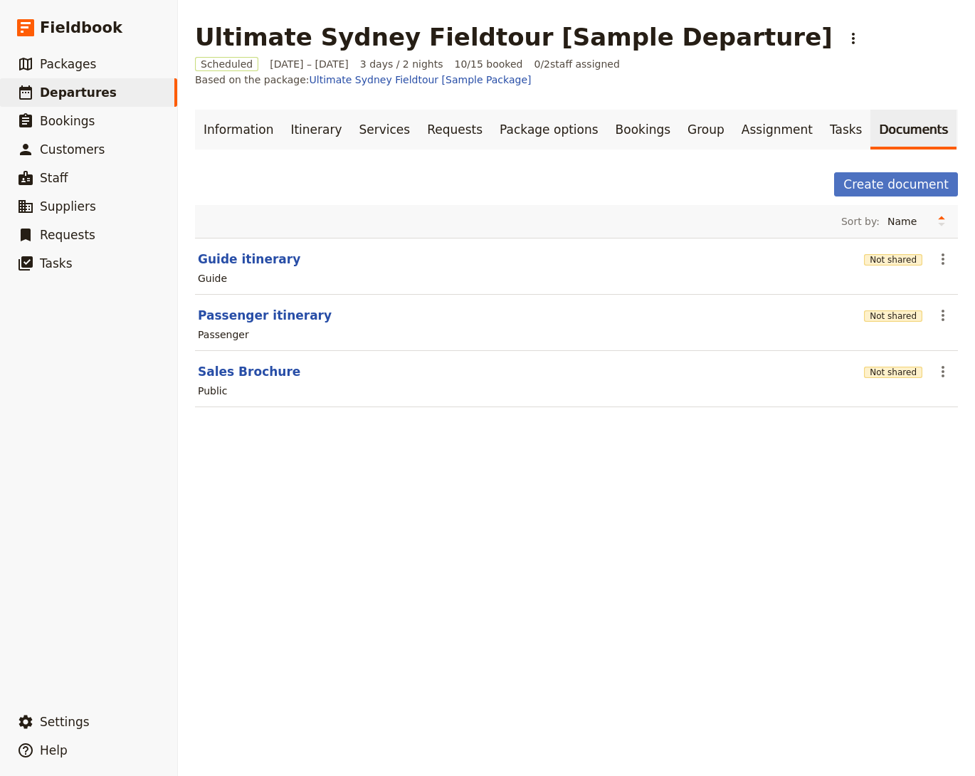
click at [927, 501] on div "Ultimate Sydney Fieldtour [Sample Departure] ​ Scheduled 19 – 21 Jan 2026 3 day…" at bounding box center [576, 388] width 797 height 776
click at [265, 307] on button "Passenger itinerary" at bounding box center [265, 315] width 134 height 17
select select "PASSENGER"
select select "RUN_SHEET"
select select "DEFAULT"
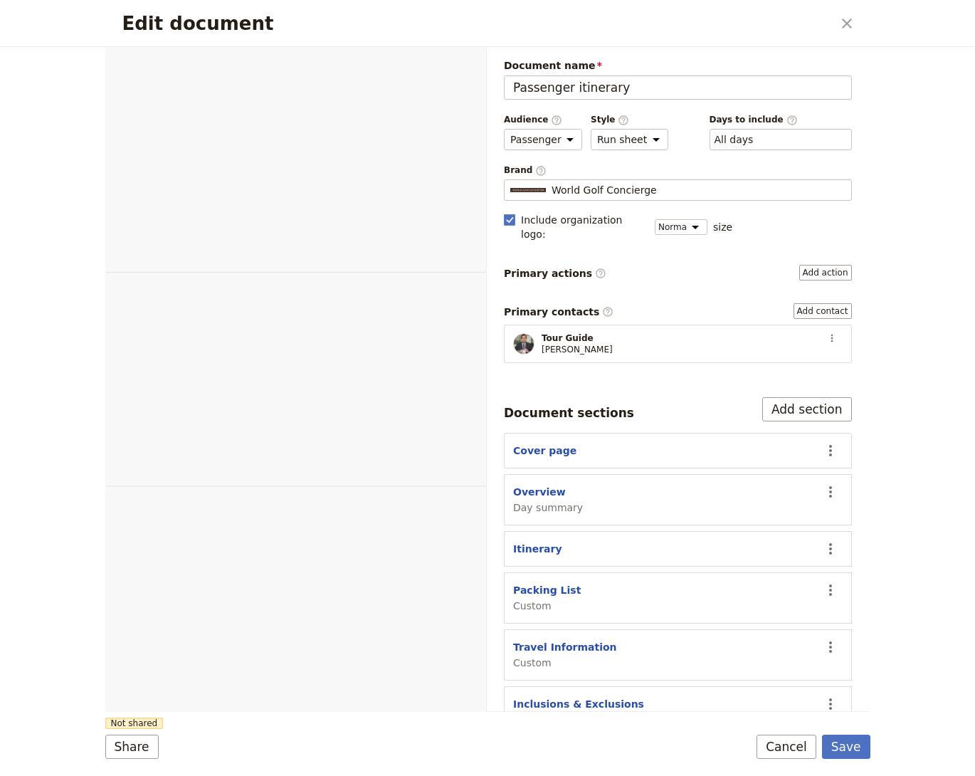
select select "PASSENGER"
select select "RUN_SHEET"
select select "DEFAULT"
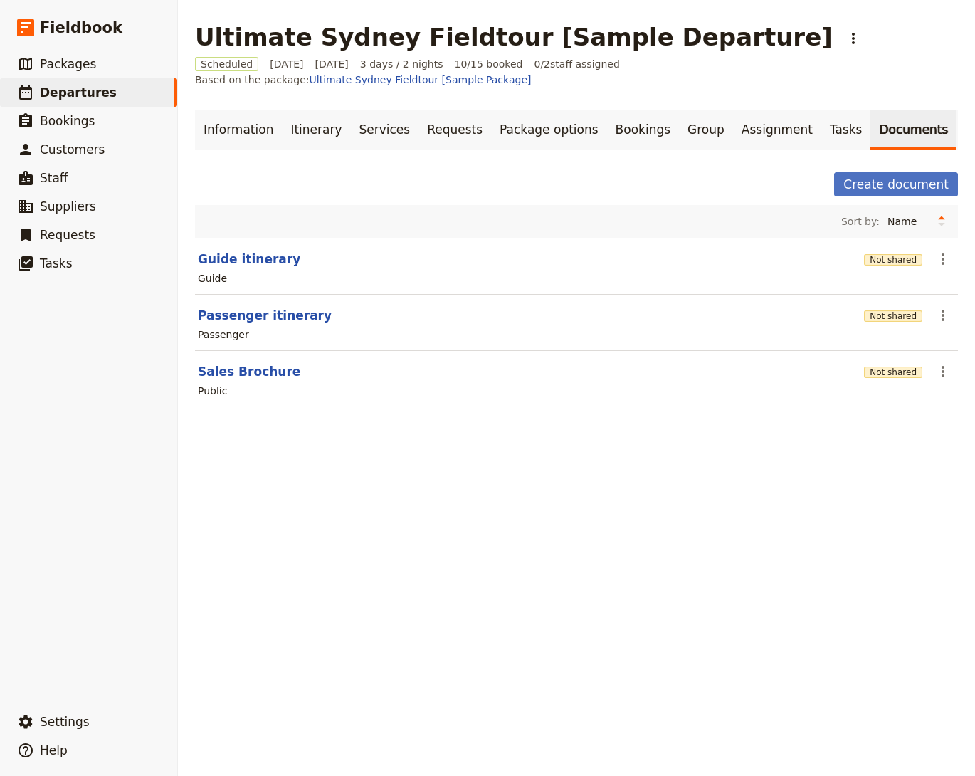
click at [266, 363] on button "Sales Brochure" at bounding box center [249, 371] width 102 height 17
select select "DEFAULT"
click at [61, 88] on span "Departures" at bounding box center [78, 92] width 77 height 14
select select "CREATED_AT"
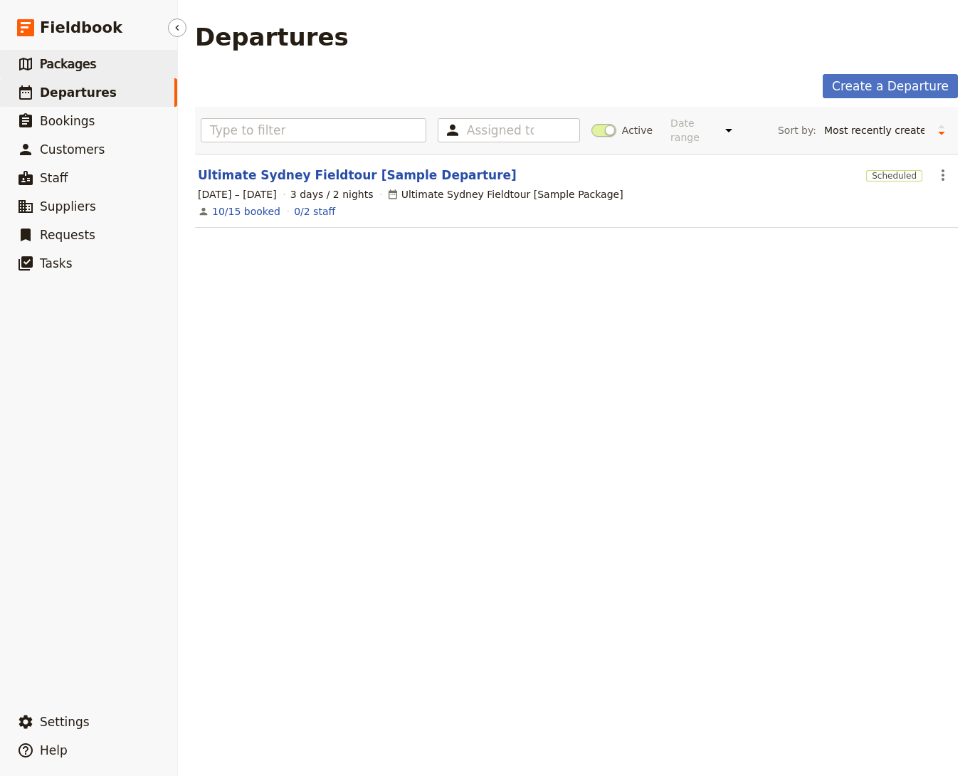
click at [78, 69] on span "Packages" at bounding box center [68, 64] width 56 height 14
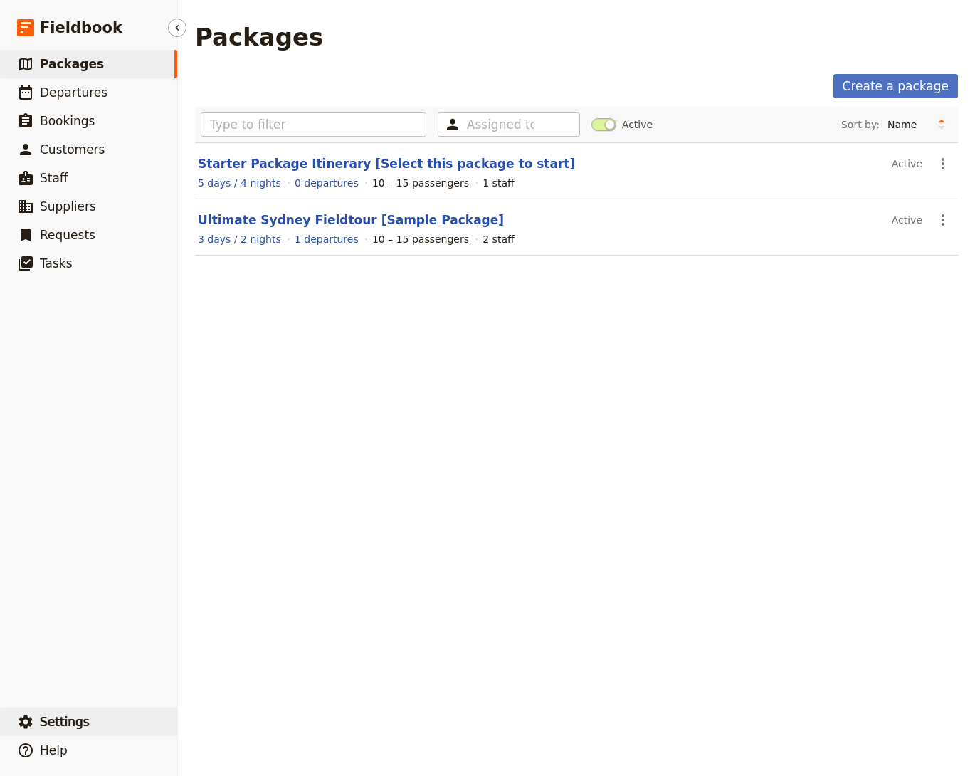
click at [118, 719] on button "​ Settings" at bounding box center [88, 721] width 177 height 28
click at [231, 722] on span "Sign out" at bounding box center [249, 722] width 115 height 14
